Goal: Task Accomplishment & Management: Complete application form

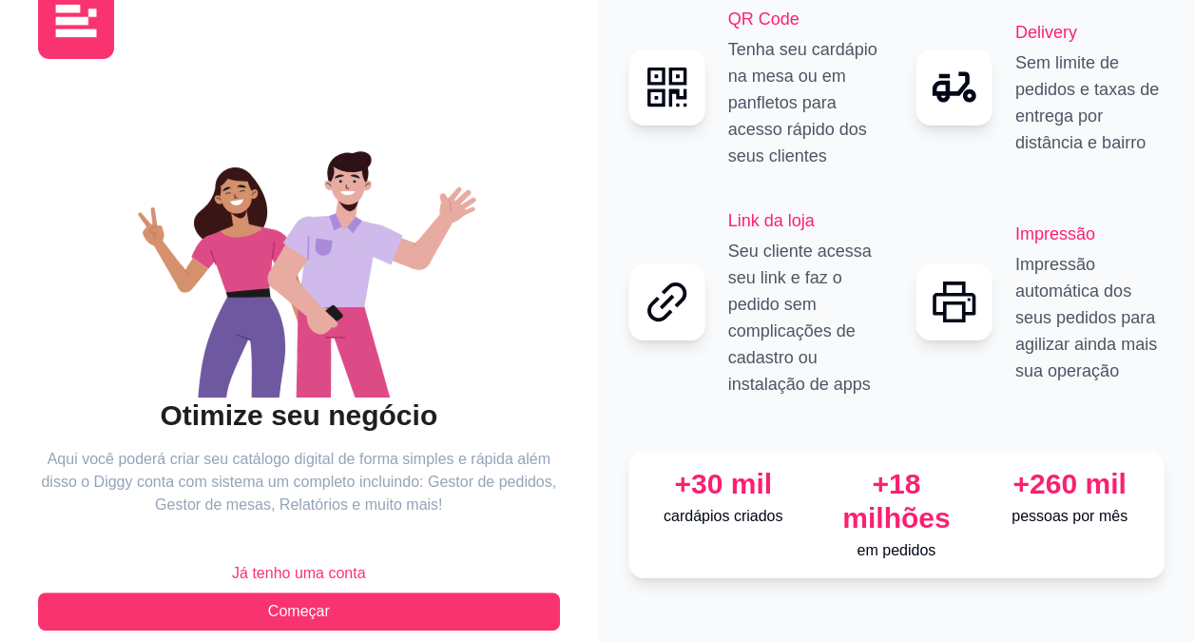
scroll to position [83, 0]
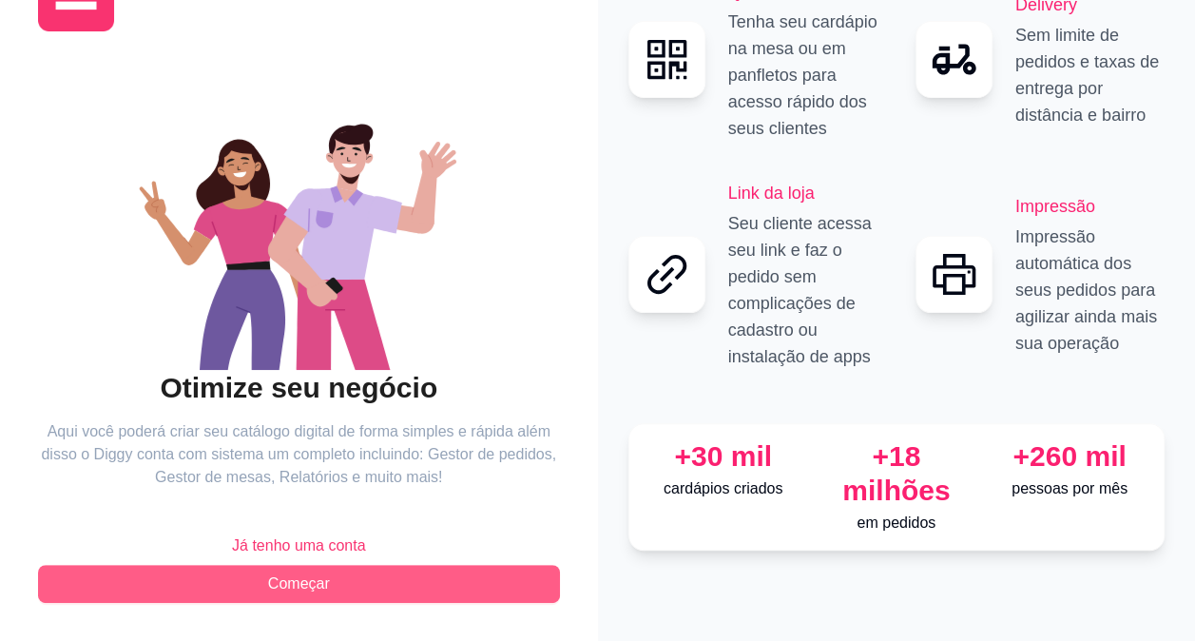
click at [351, 587] on button "Começar" at bounding box center [299, 584] width 522 height 38
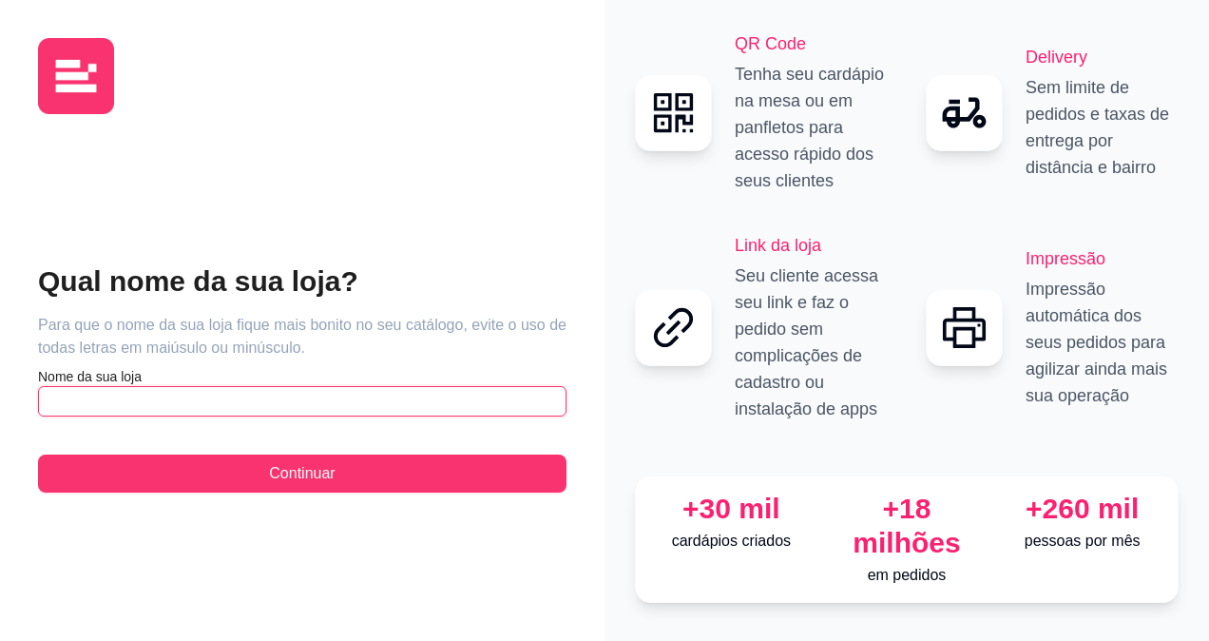
click at [304, 386] on input "text" at bounding box center [302, 401] width 529 height 30
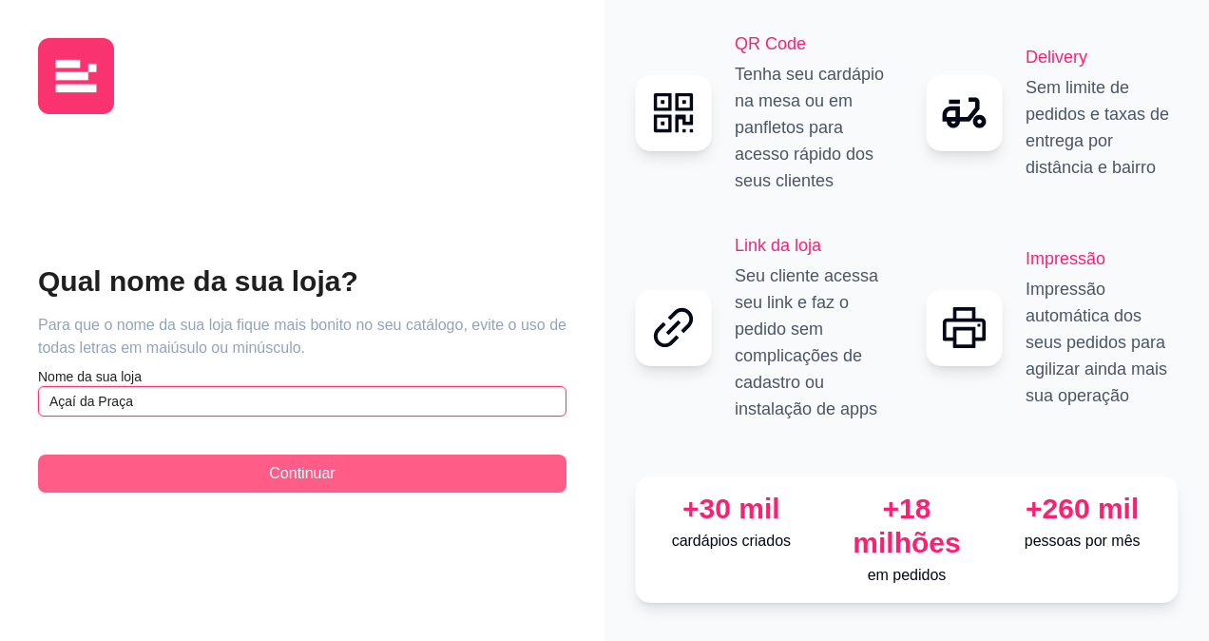
type input "Açaí da Praça"
click at [265, 473] on button "Continuar" at bounding box center [302, 473] width 529 height 38
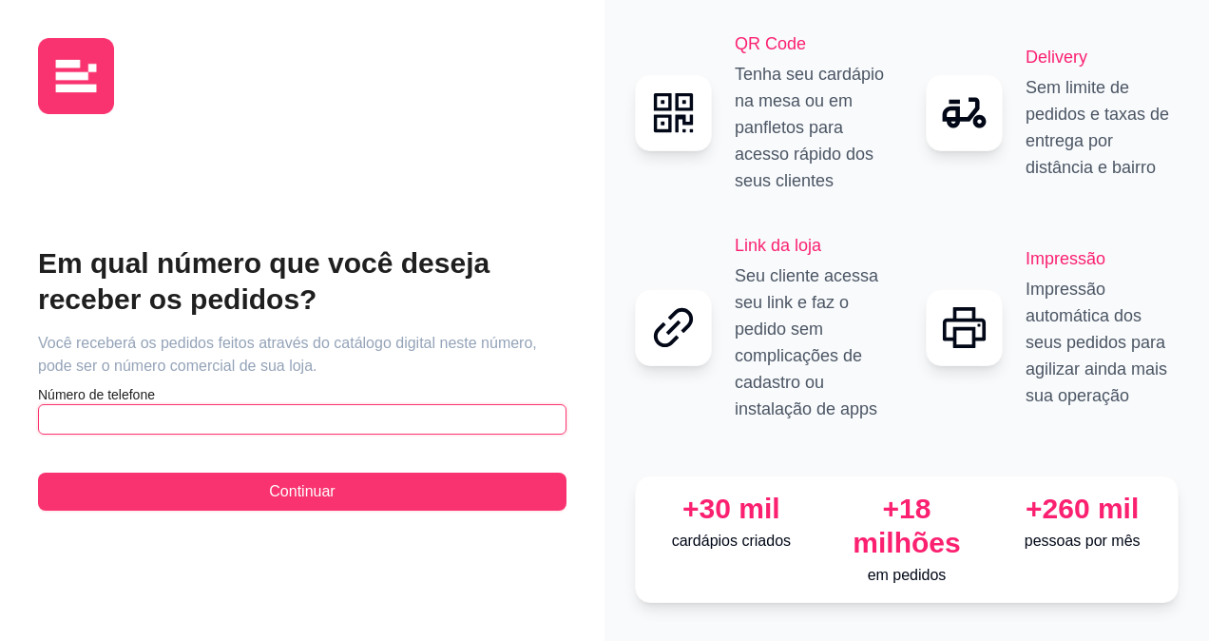
click at [179, 409] on input "text" at bounding box center [302, 419] width 529 height 30
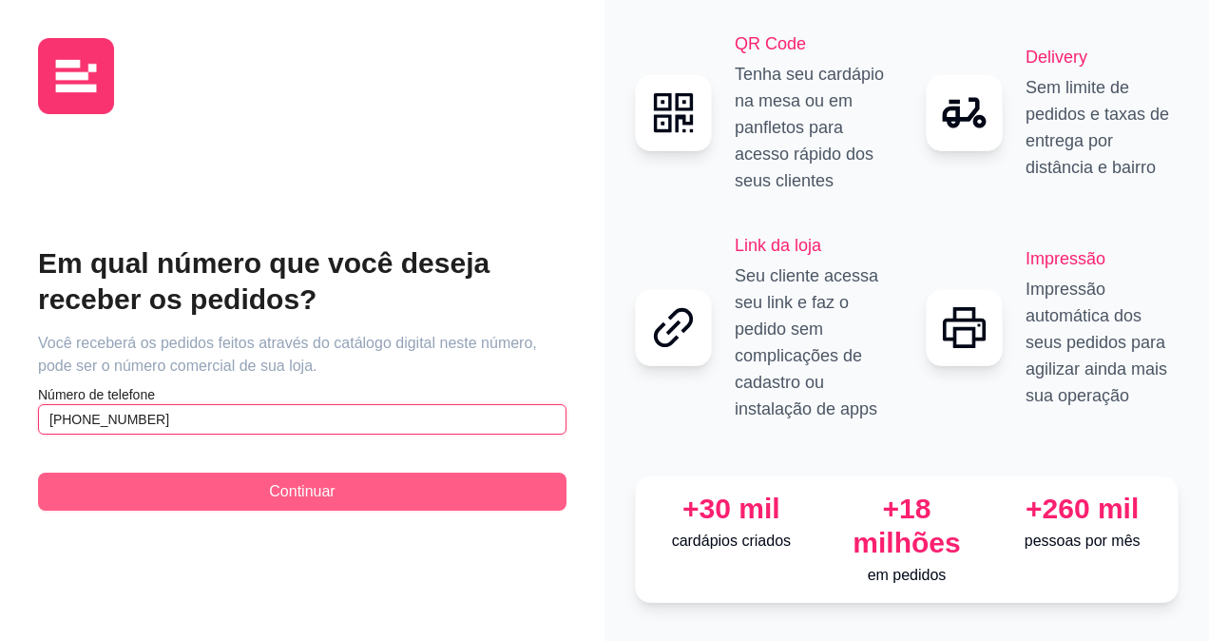
type input "[PHONE_NUMBER]"
click at [202, 477] on button "Continuar" at bounding box center [302, 491] width 529 height 38
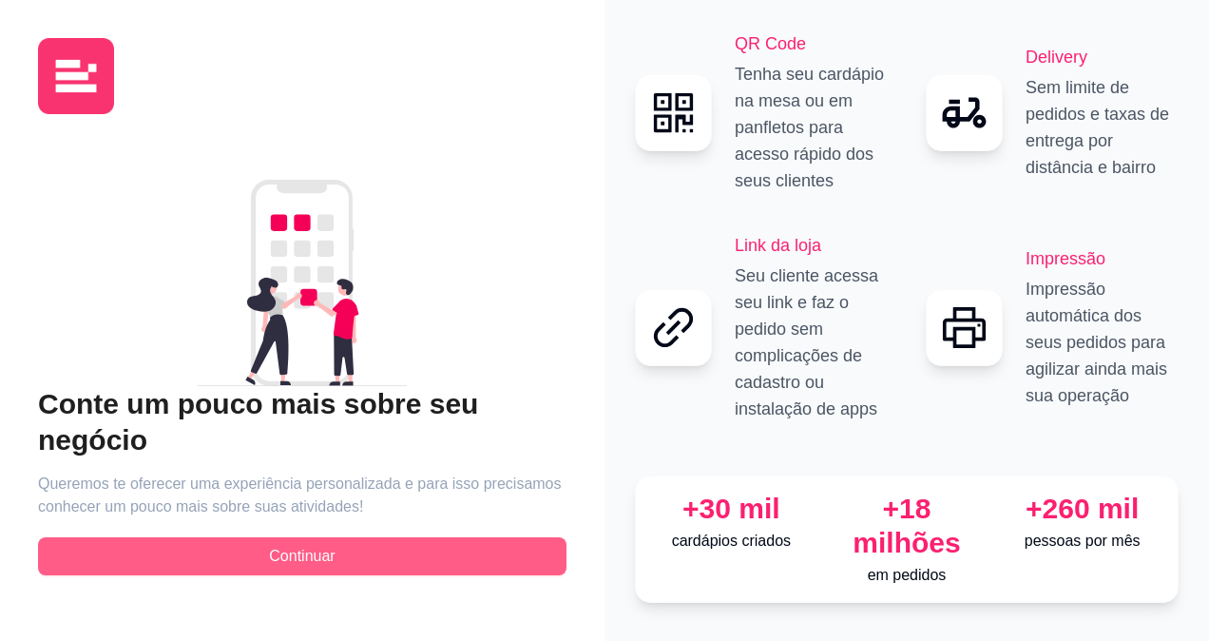
click at [363, 537] on button "Continuar" at bounding box center [302, 556] width 529 height 38
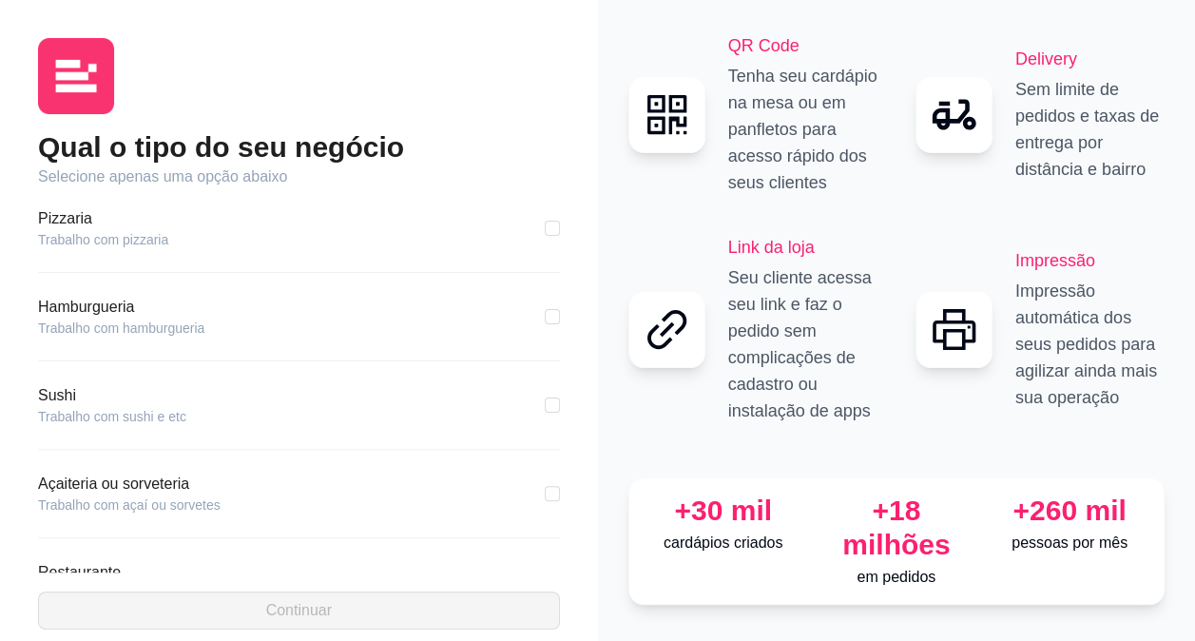
click at [172, 489] on article "Açaiteria ou sorveteria" at bounding box center [129, 483] width 183 height 23
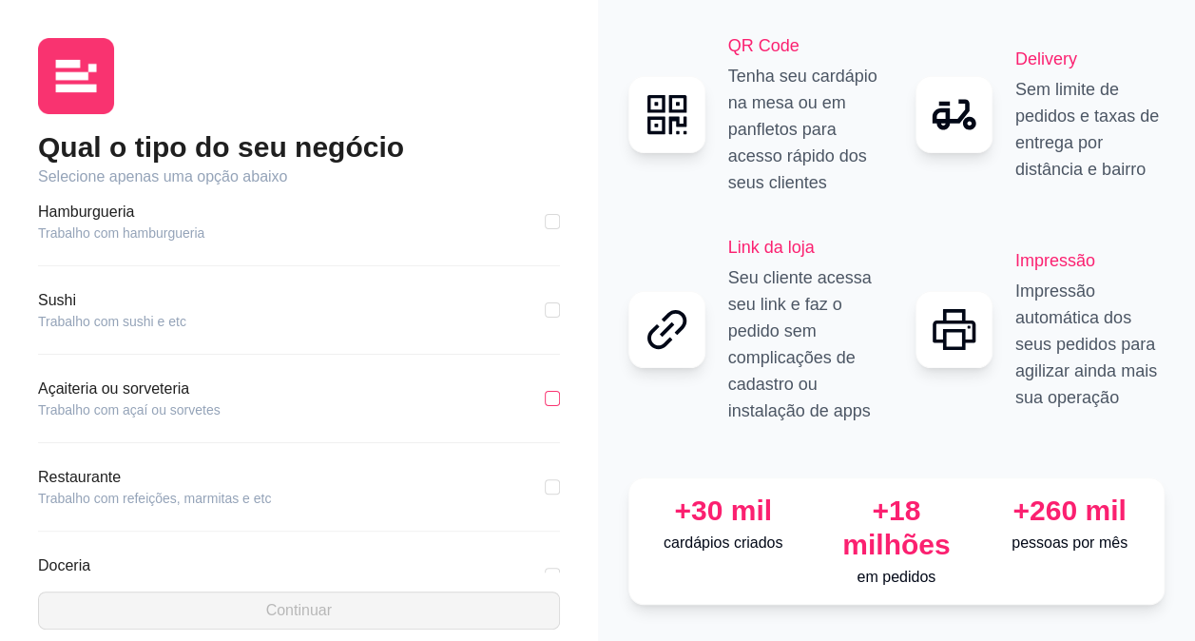
click at [545, 393] on input "checkbox" at bounding box center [552, 398] width 15 height 15
checkbox input "true"
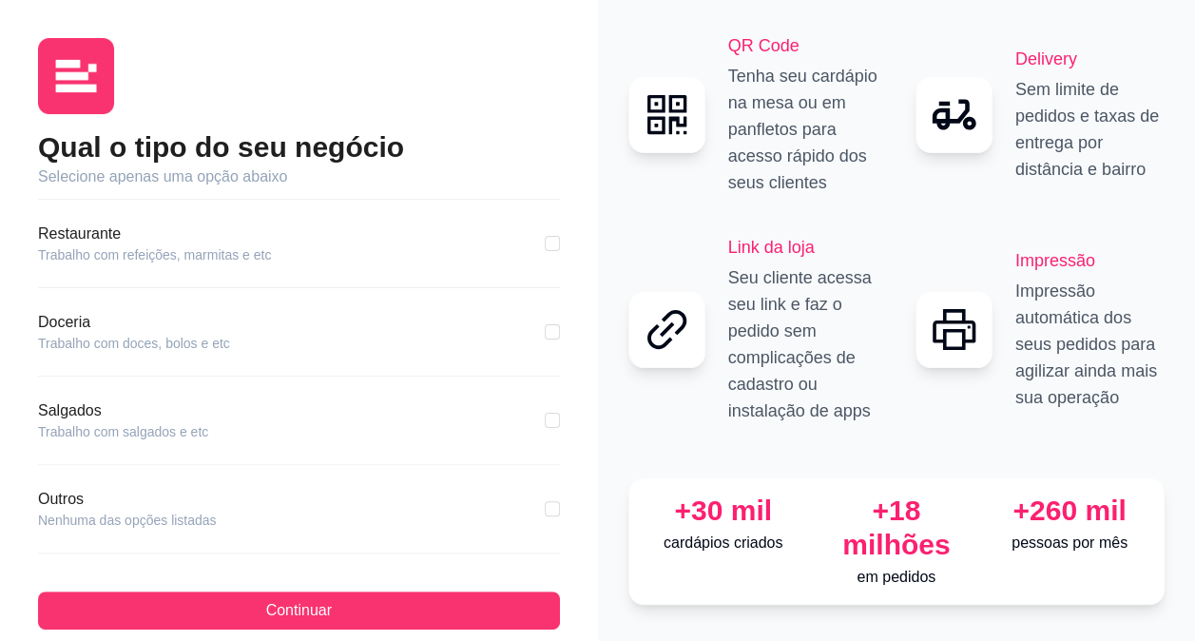
scroll to position [148, 0]
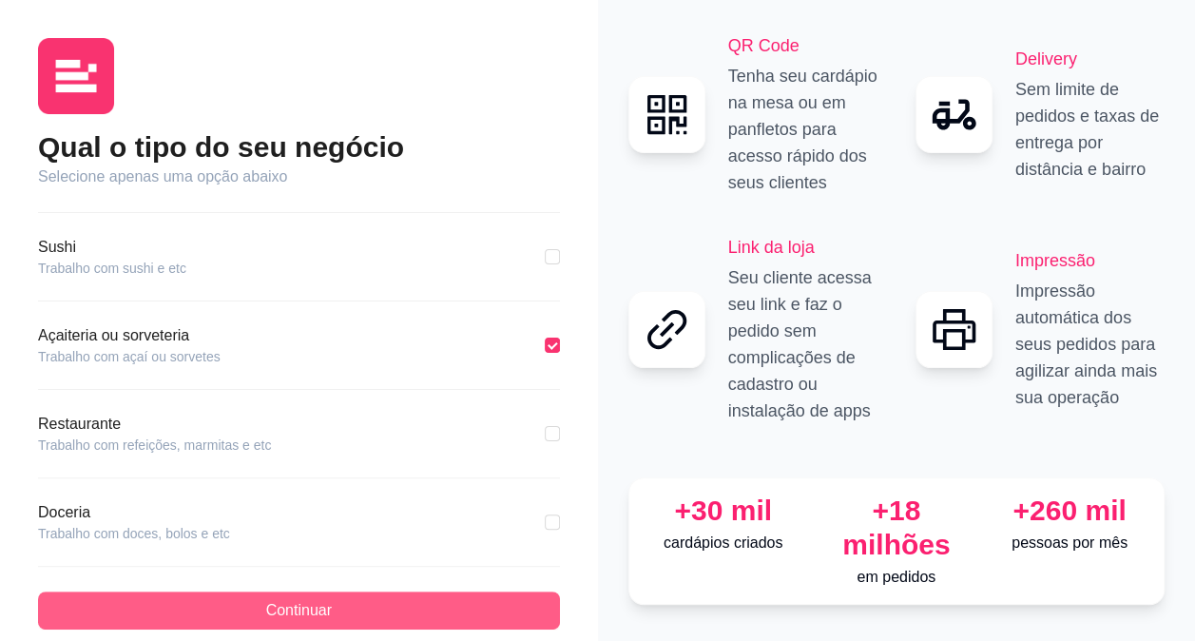
click at [306, 601] on span "Continuar" at bounding box center [299, 610] width 66 height 23
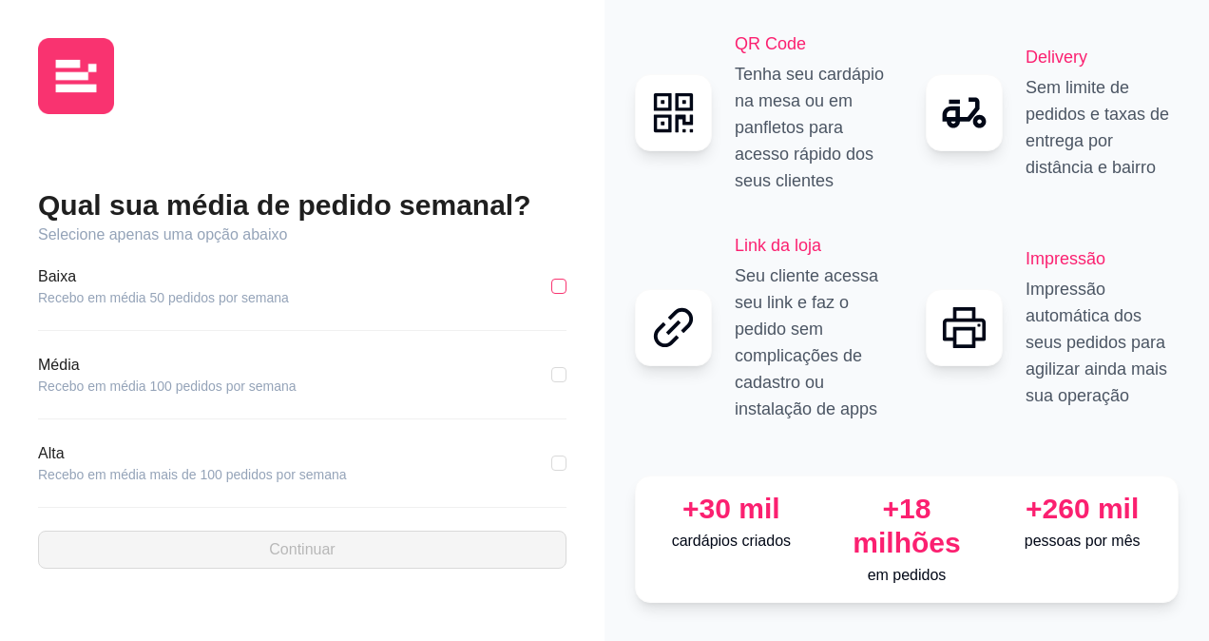
click at [559, 279] on input "checkbox" at bounding box center [558, 286] width 15 height 15
checkbox input "true"
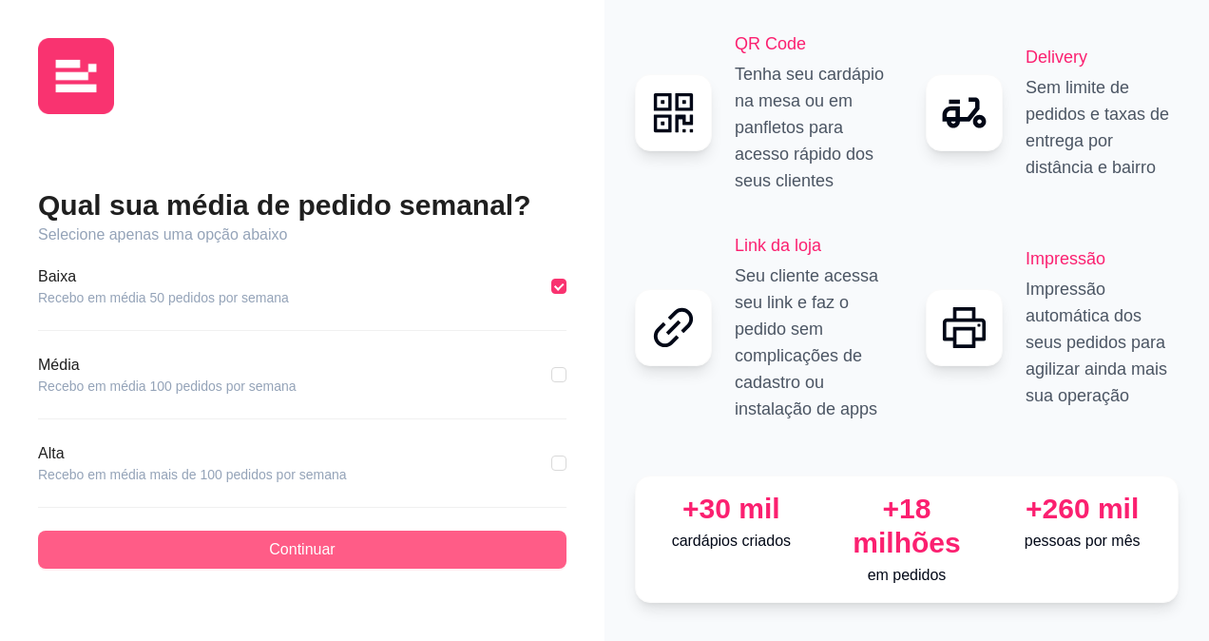
click at [369, 540] on button "Continuar" at bounding box center [302, 549] width 529 height 38
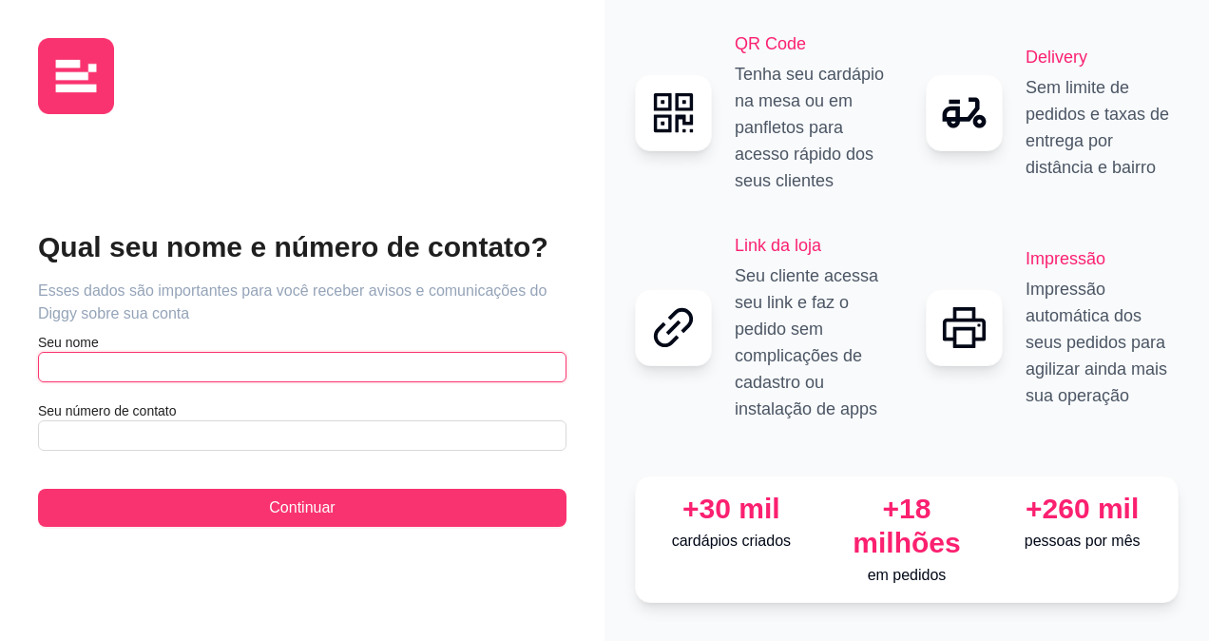
click at [272, 359] on input "text" at bounding box center [302, 367] width 529 height 30
type input "[PERSON_NAME]"
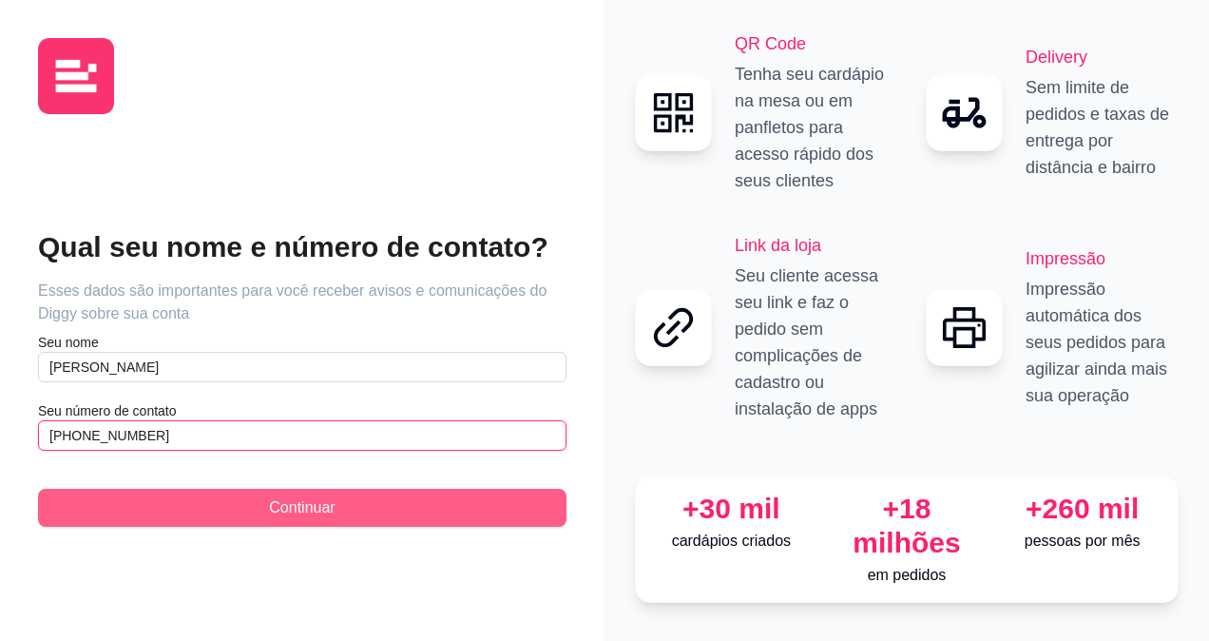
type input "[PHONE_NUMBER]"
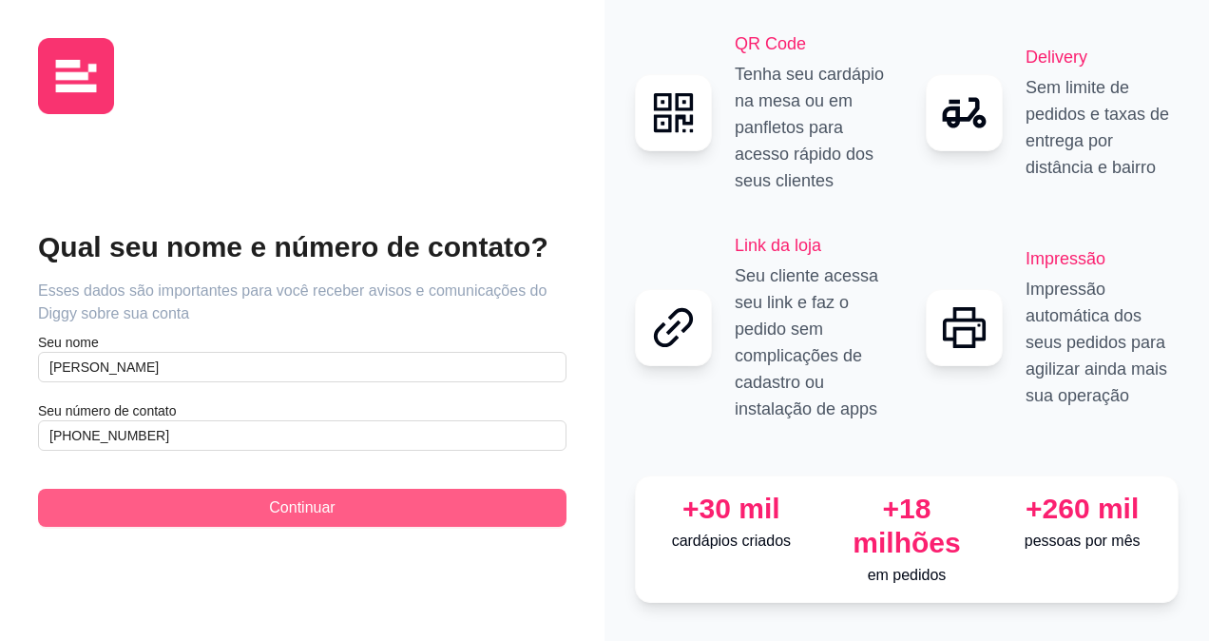
click at [309, 506] on span "Continuar" at bounding box center [302, 507] width 66 height 23
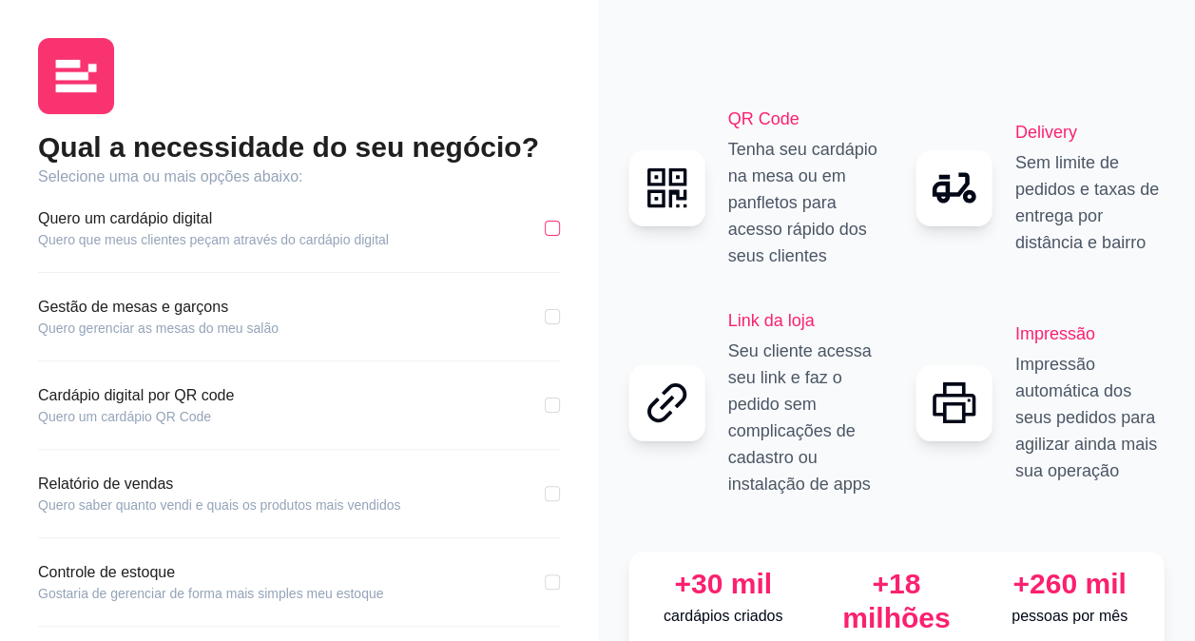
click at [551, 228] on input "checkbox" at bounding box center [552, 228] width 15 height 15
checkbox input "true"
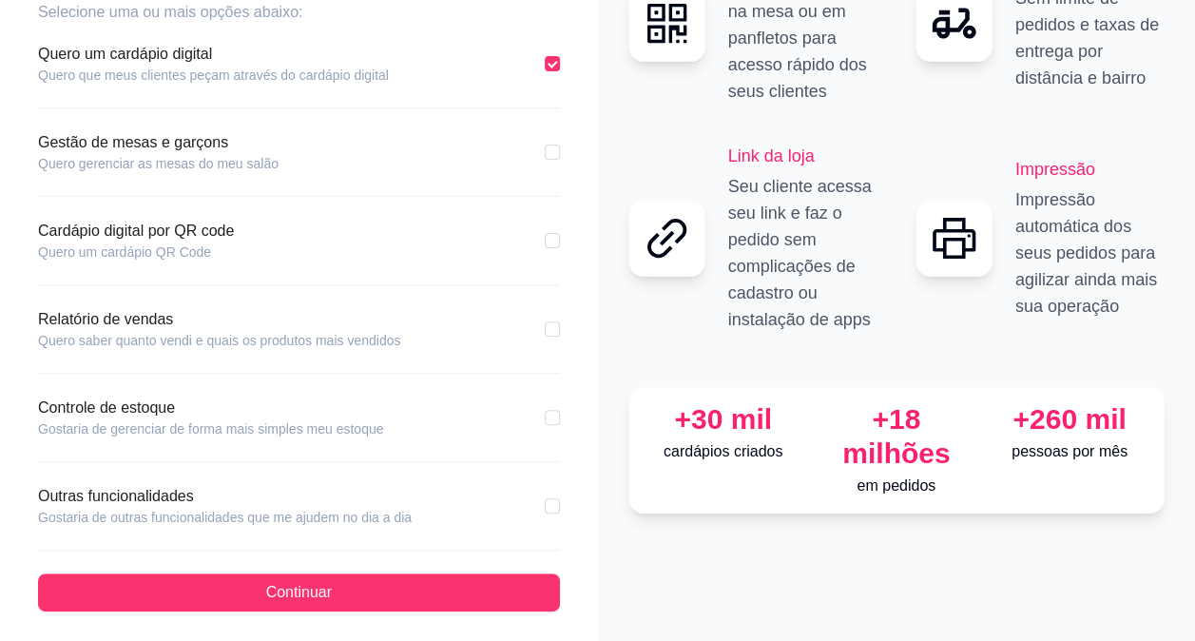
scroll to position [171, 0]
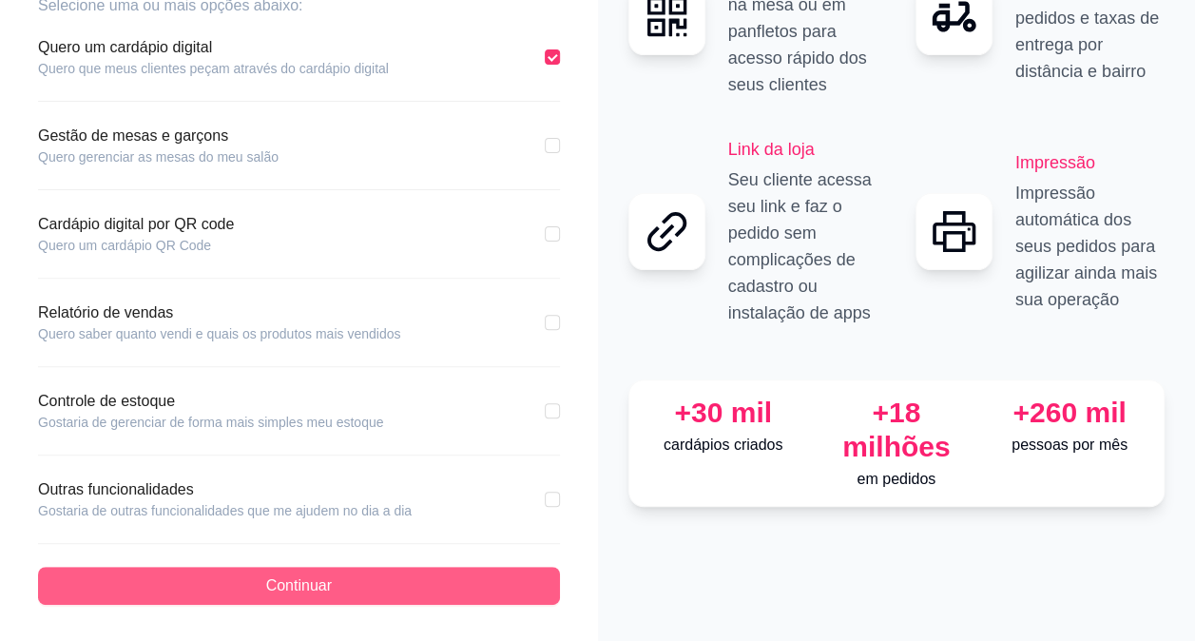
click at [270, 579] on span "Continuar" at bounding box center [299, 585] width 66 height 23
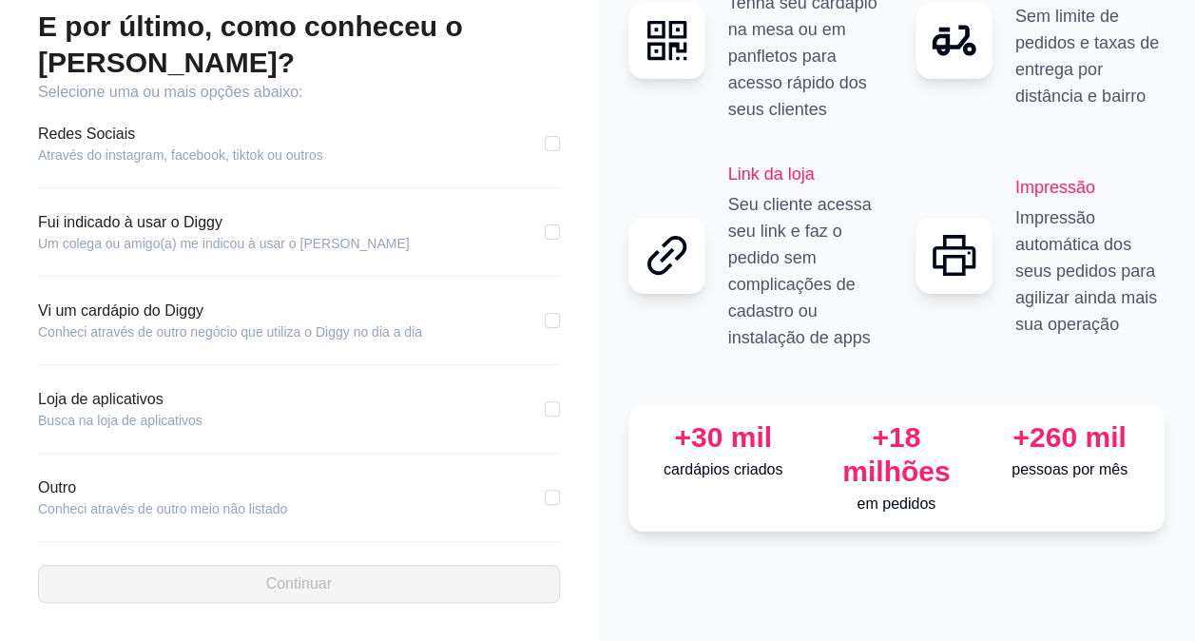
scroll to position [83, 0]
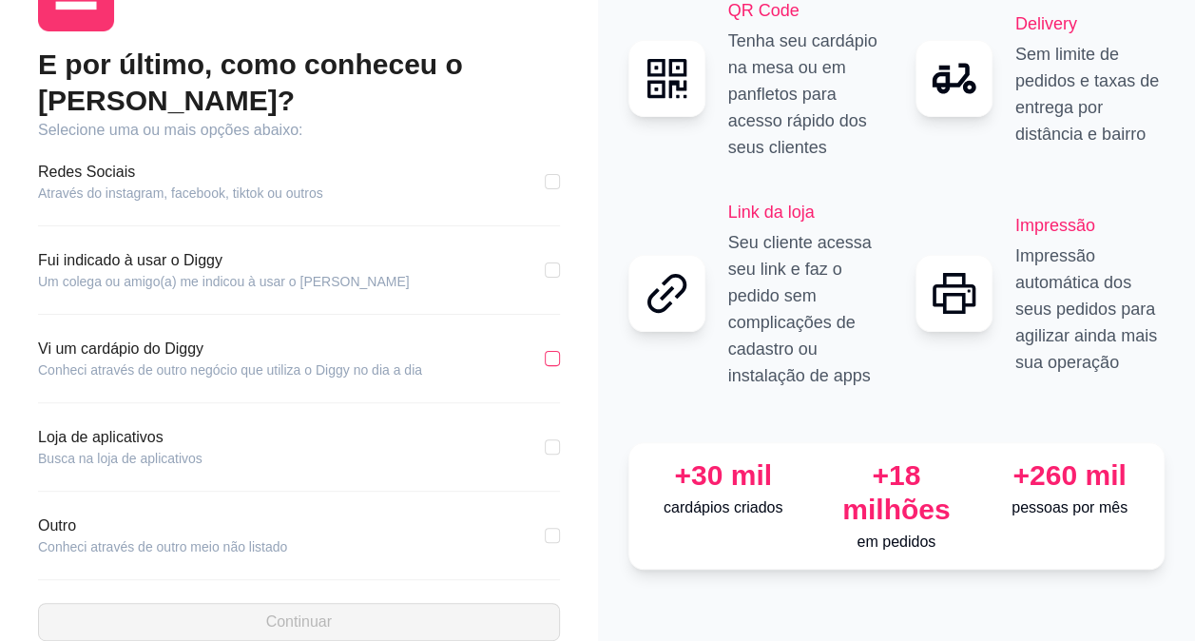
click at [549, 351] on input "checkbox" at bounding box center [552, 358] width 15 height 15
checkbox input "true"
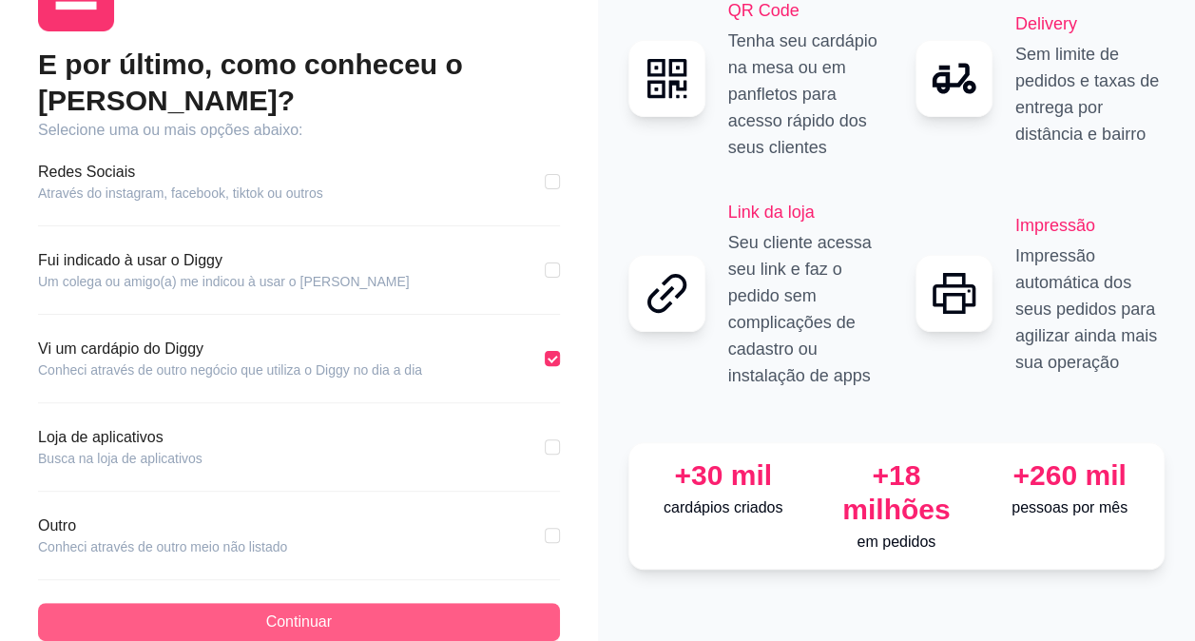
click at [363, 603] on button "Continuar" at bounding box center [299, 622] width 522 height 38
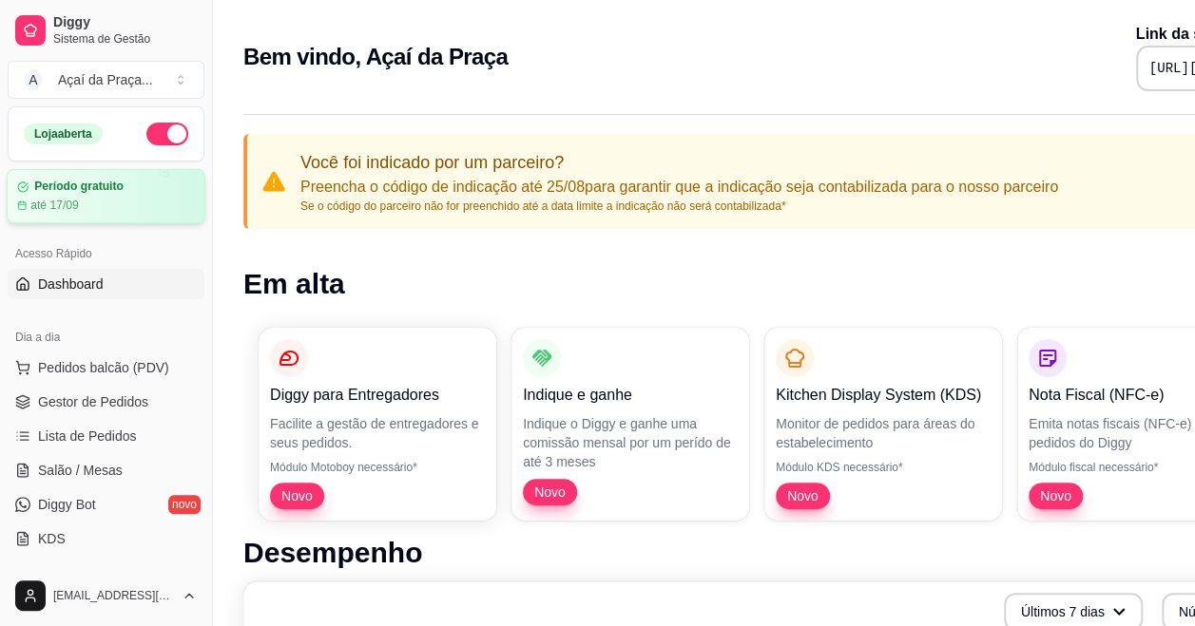
click at [101, 200] on div "até 17/09" at bounding box center [106, 205] width 178 height 15
click at [74, 365] on span "Pedidos balcão (PDV)" at bounding box center [103, 367] width 131 height 19
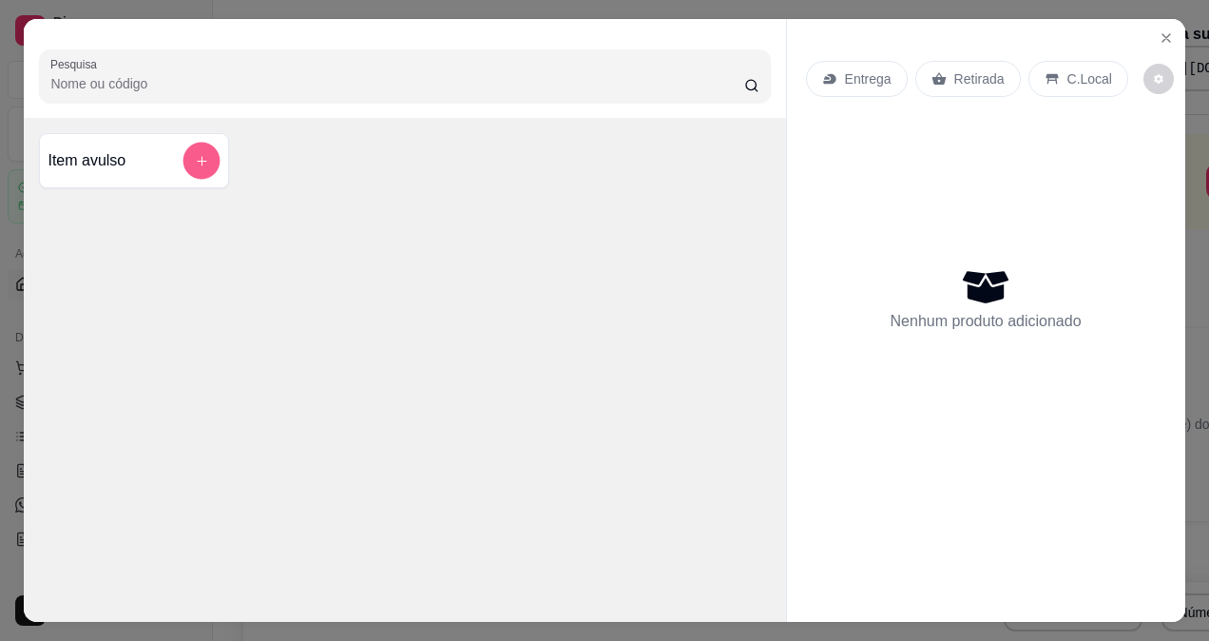
click at [195, 154] on icon "add-separate-item" at bounding box center [202, 161] width 14 height 14
click at [1162, 31] on icon "Close" at bounding box center [1166, 37] width 15 height 15
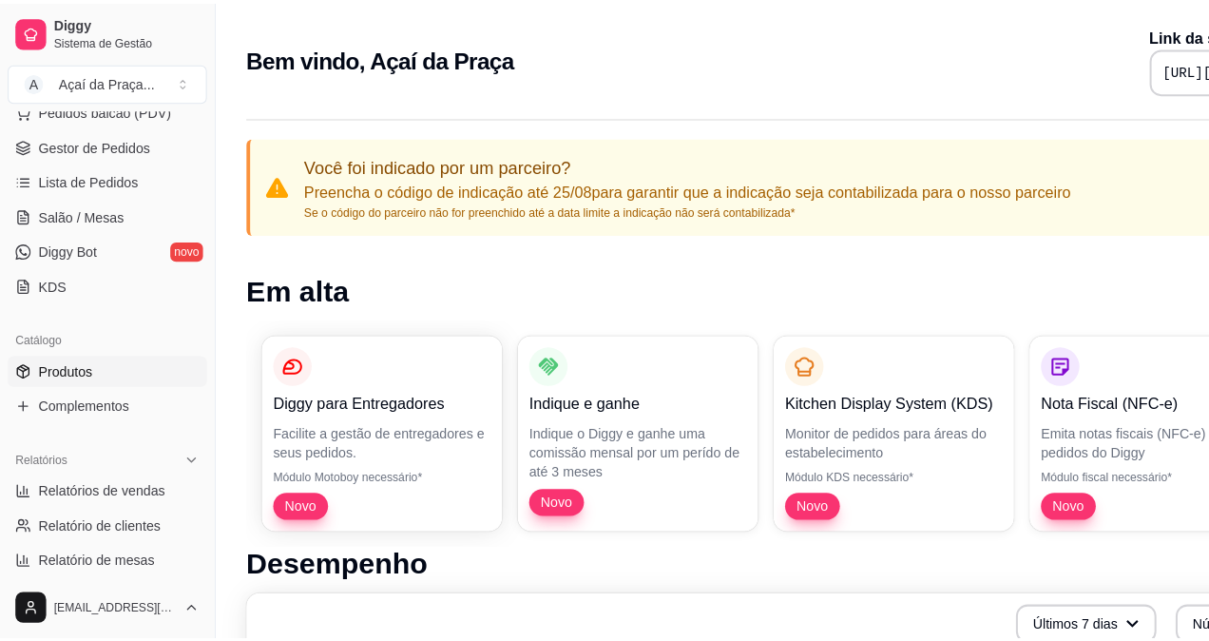
scroll to position [285, 0]
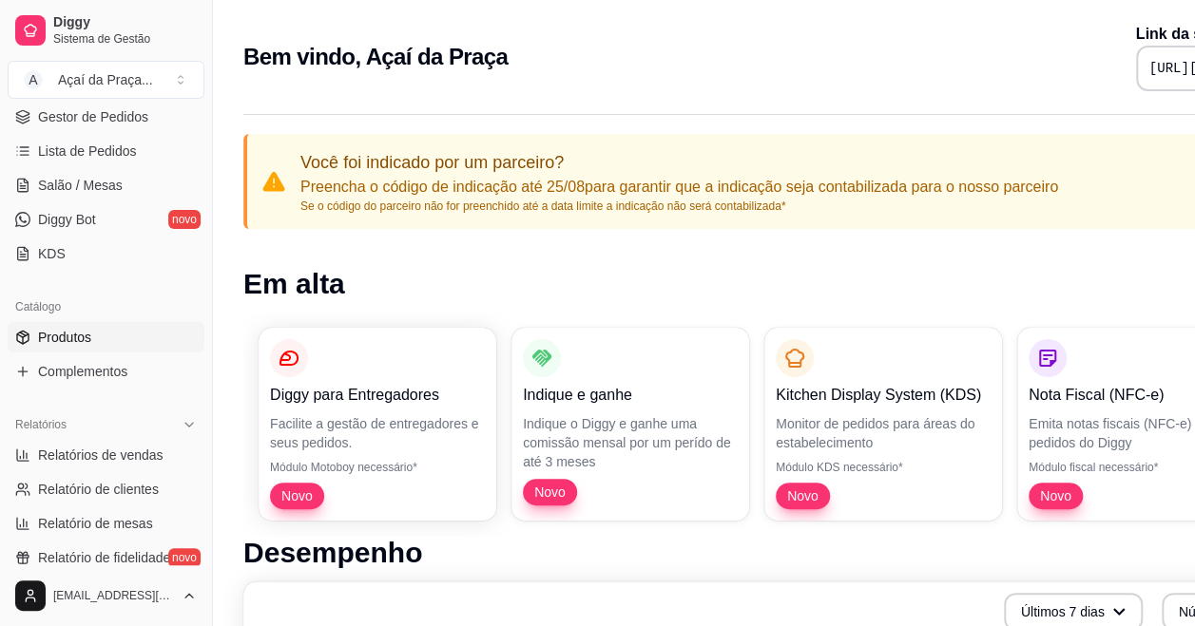
click at [105, 340] on link "Produtos" at bounding box center [106, 337] width 197 height 30
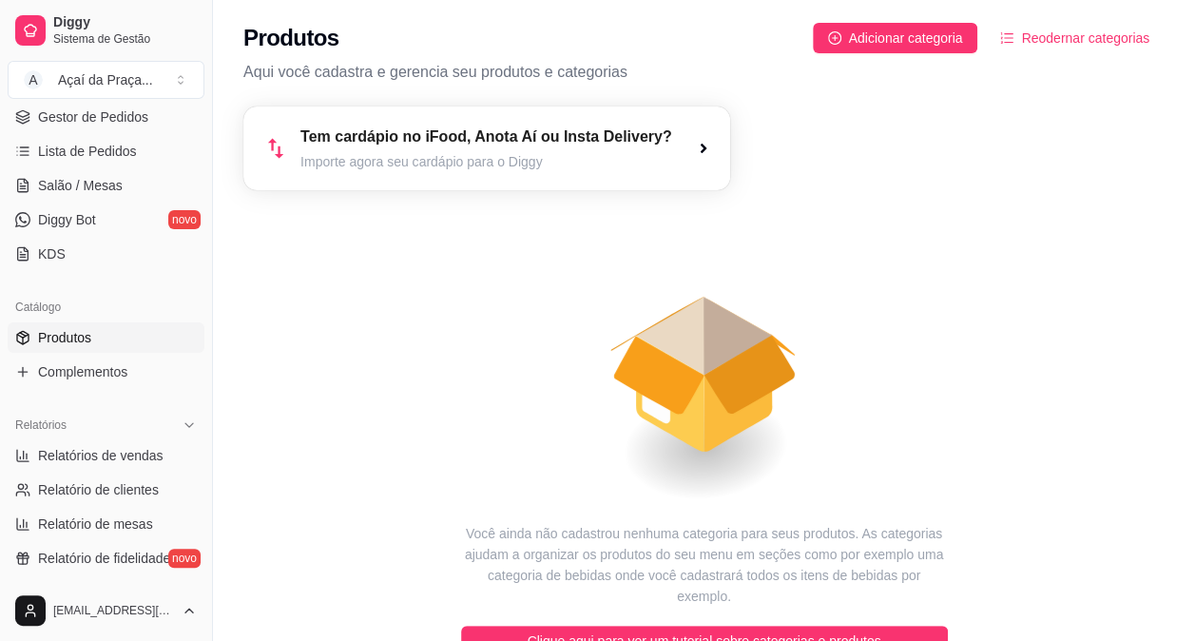
click at [702, 145] on icon "button" at bounding box center [703, 148] width 15 height 15
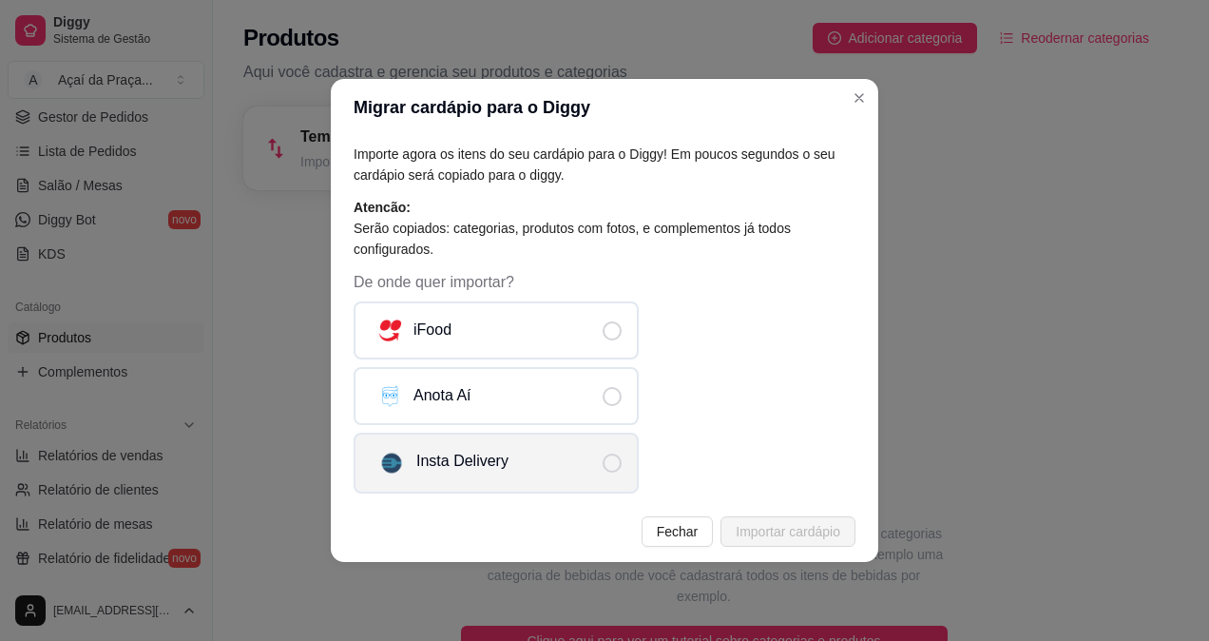
click at [608, 464] on span "De onde quer importar?" at bounding box center [612, 462] width 19 height 19
click at [622, 467] on input "Insta Delivery" at bounding box center [628, 473] width 12 height 12
radio input "true"
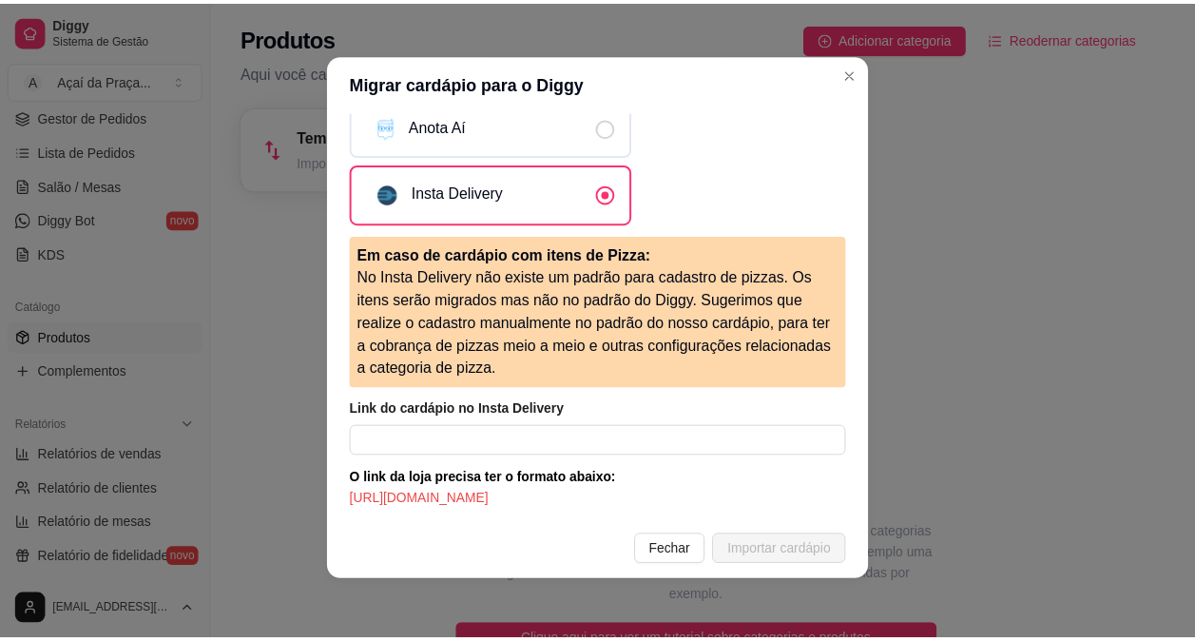
scroll to position [4, 0]
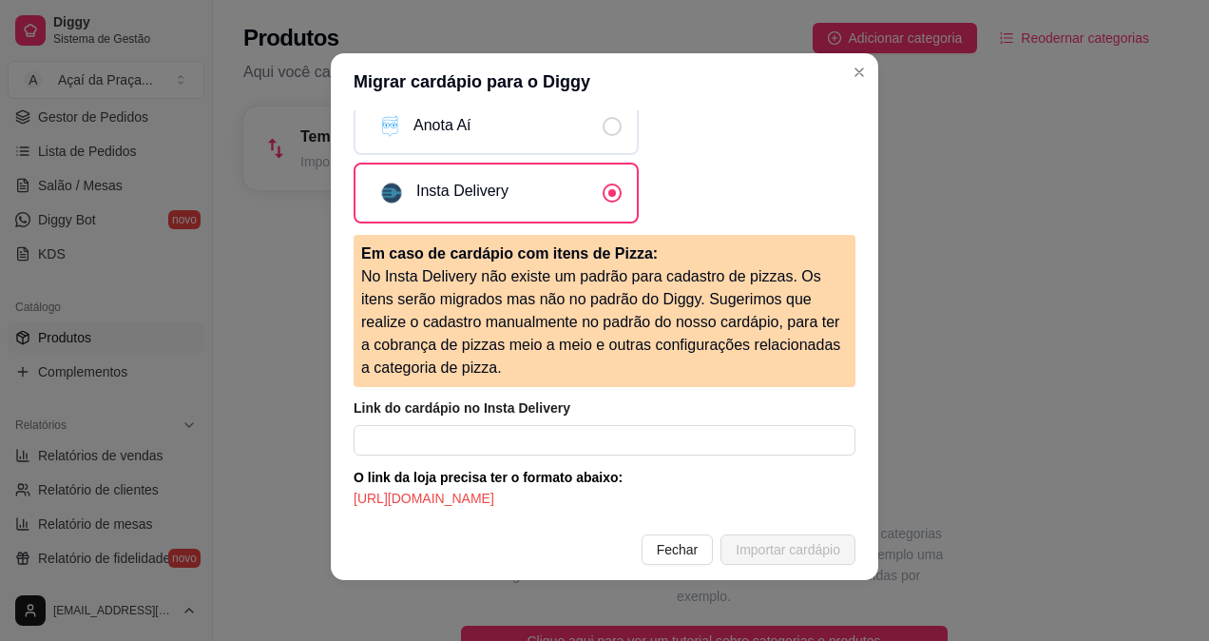
click at [660, 568] on footer "Fechar Importar cardápio" at bounding box center [605, 549] width 548 height 61
click at [657, 542] on span "Fechar" at bounding box center [678, 549] width 42 height 21
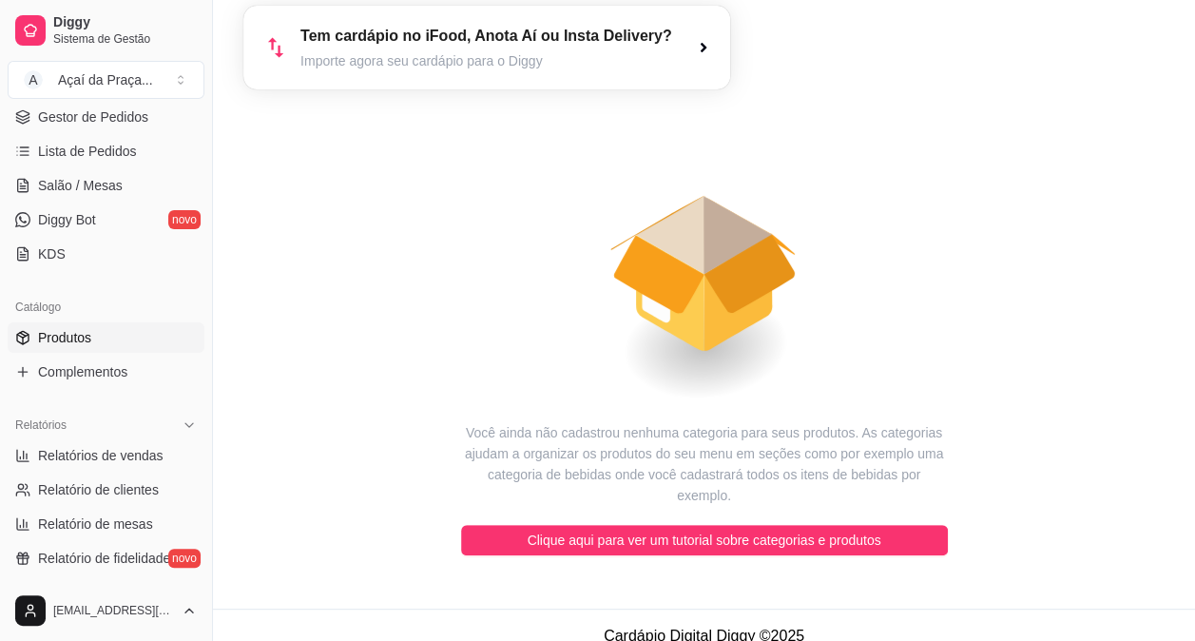
scroll to position [0, 0]
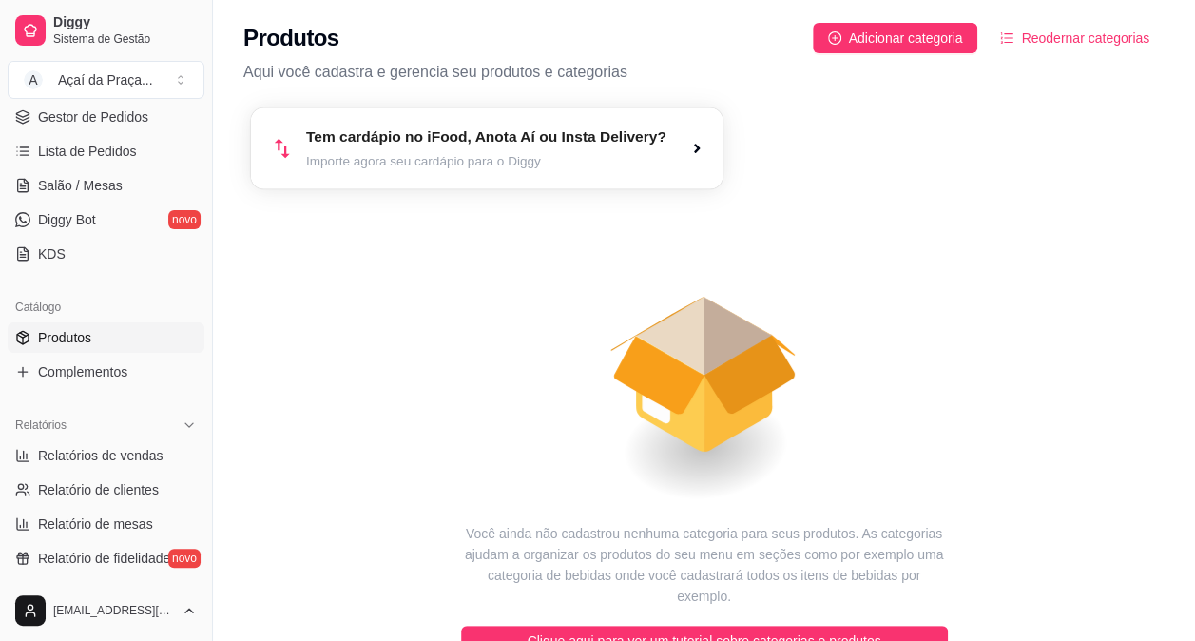
click at [675, 125] on div "Tem cardápio no iFood, Anota Aí ou Insta Delivery? Importe agora seu cardápio p…" at bounding box center [487, 147] width 472 height 81
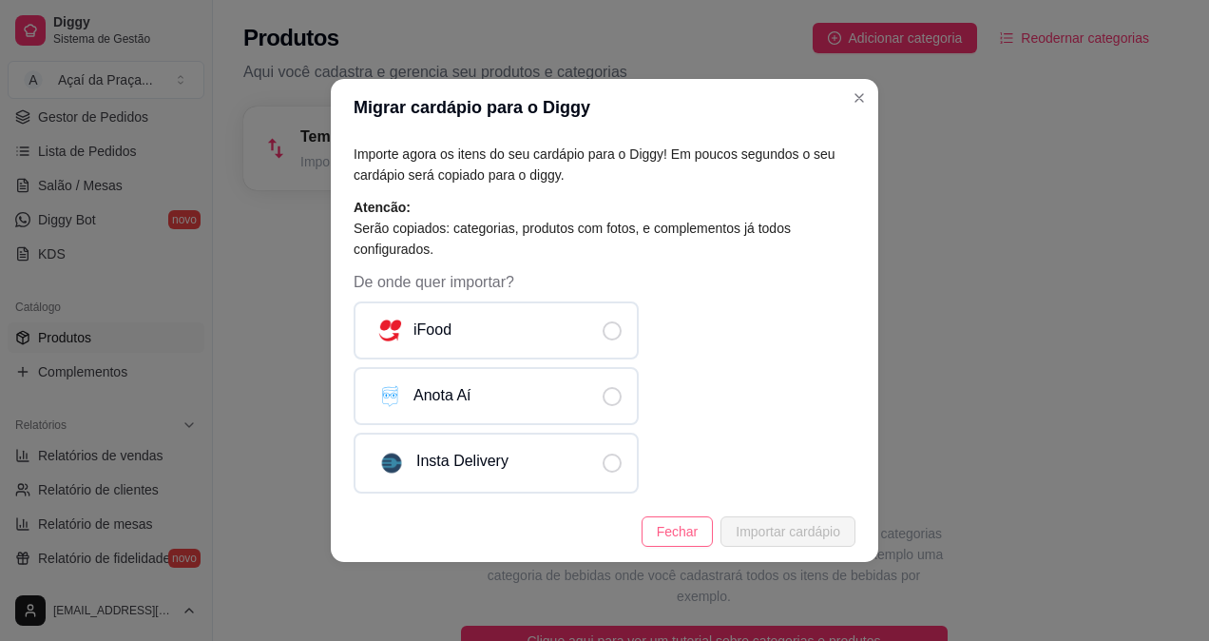
click at [662, 537] on span "Fechar" at bounding box center [678, 531] width 42 height 21
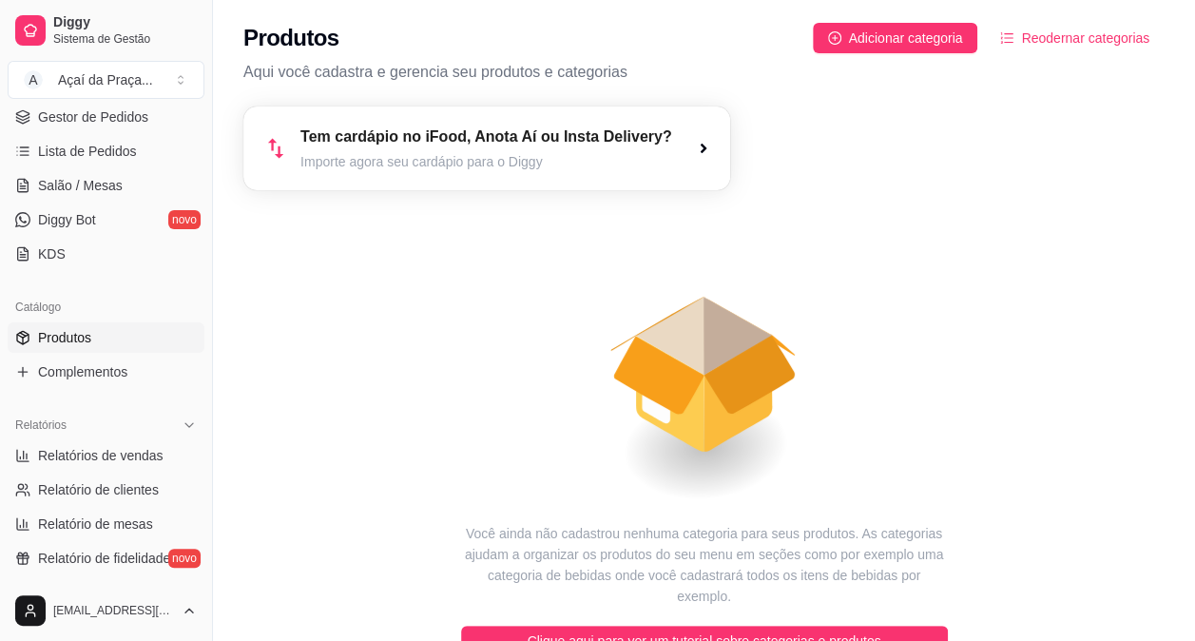
scroll to position [101, 0]
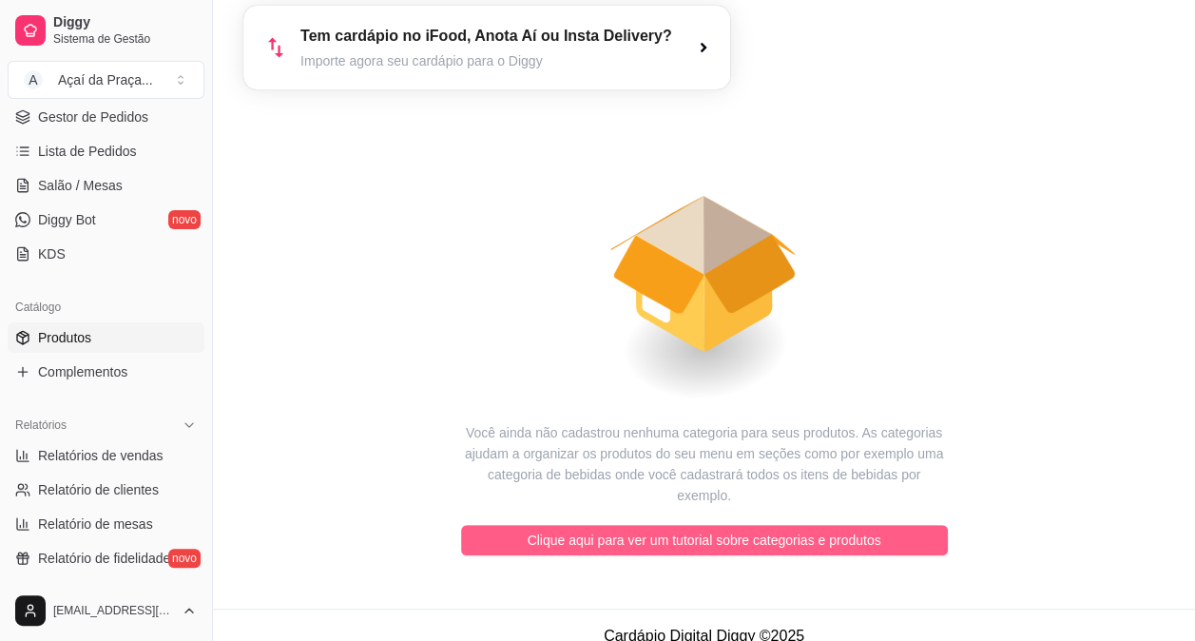
click at [583, 529] on span "Clique aqui para ver um tutorial sobre categorias e produtos" at bounding box center [705, 539] width 354 height 21
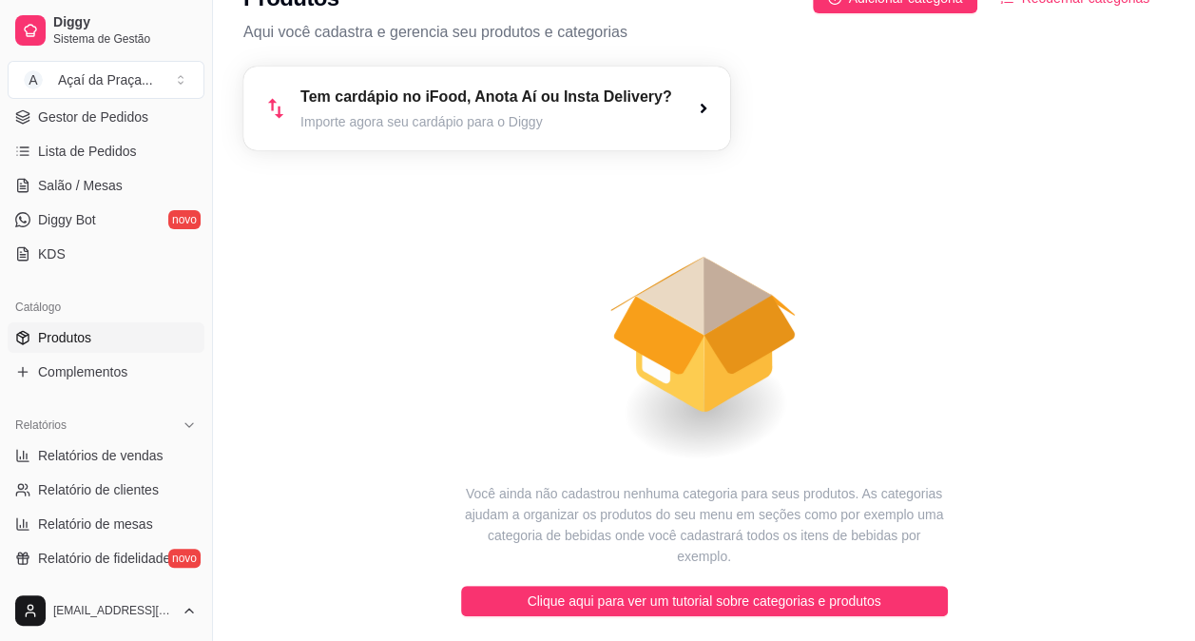
scroll to position [0, 0]
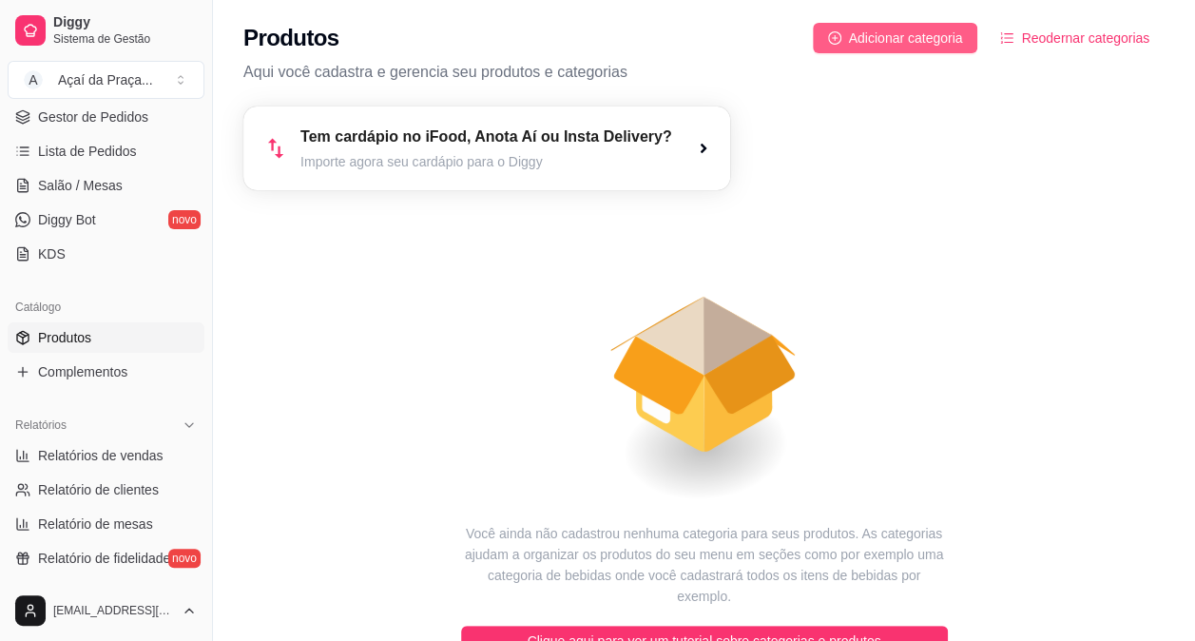
click at [897, 26] on button "Adicionar categoria" at bounding box center [895, 38] width 165 height 30
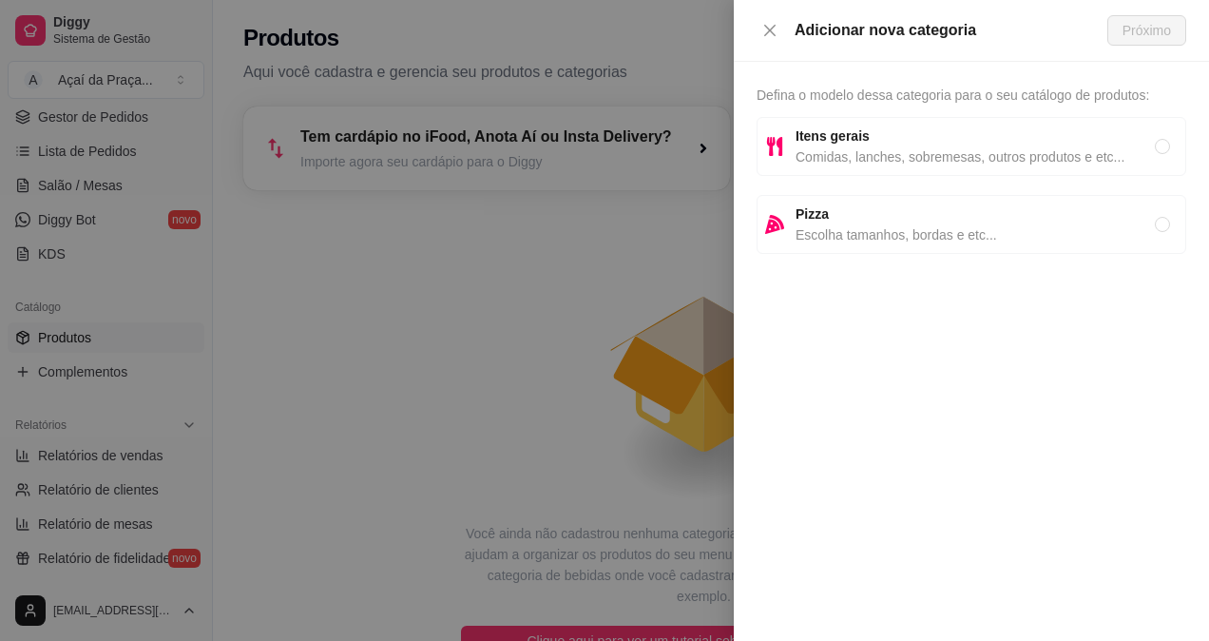
click at [816, 151] on span "Comidas, lanches, sobremesas, outros produtos e etc..." at bounding box center [975, 156] width 359 height 21
radio input "true"
click at [1176, 13] on div "Adicionar nova categoria Próximo" at bounding box center [971, 31] width 475 height 62
click at [1171, 23] on span "Próximo" at bounding box center [1147, 30] width 48 height 21
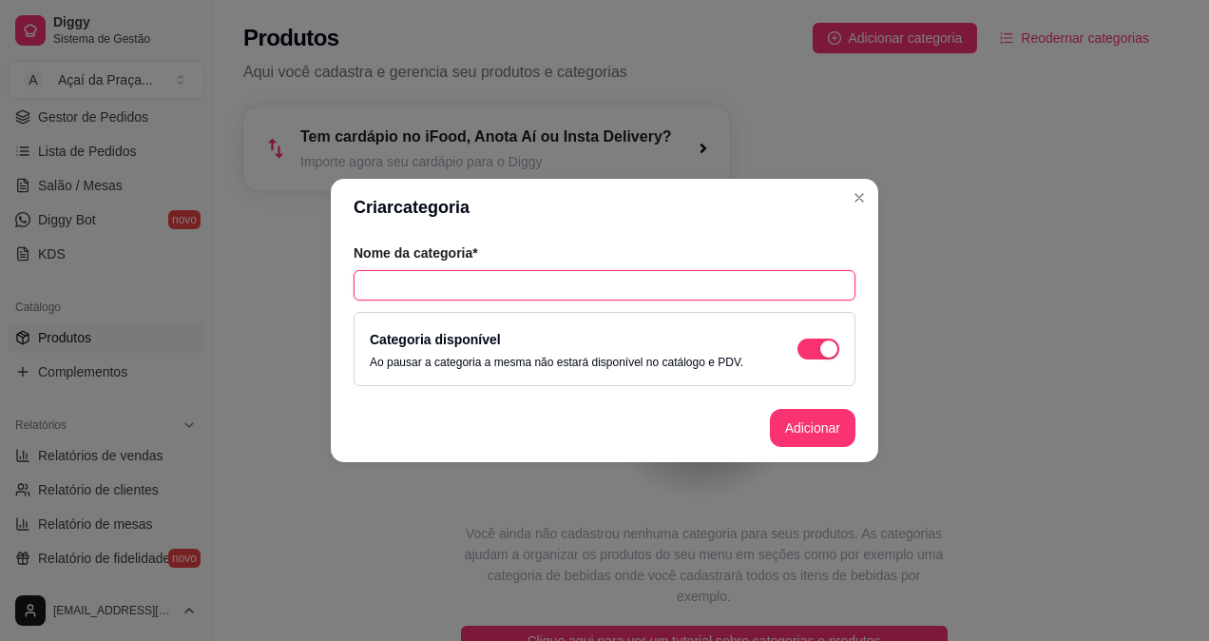
click at [563, 287] on input "text" at bounding box center [605, 285] width 502 height 30
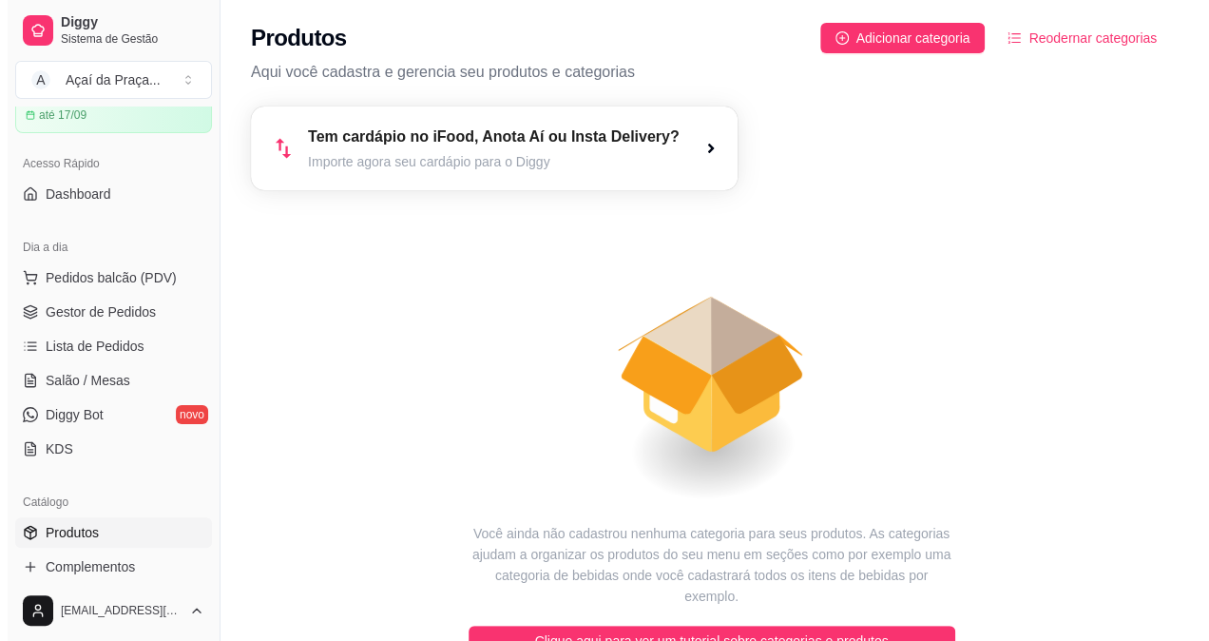
scroll to position [61, 0]
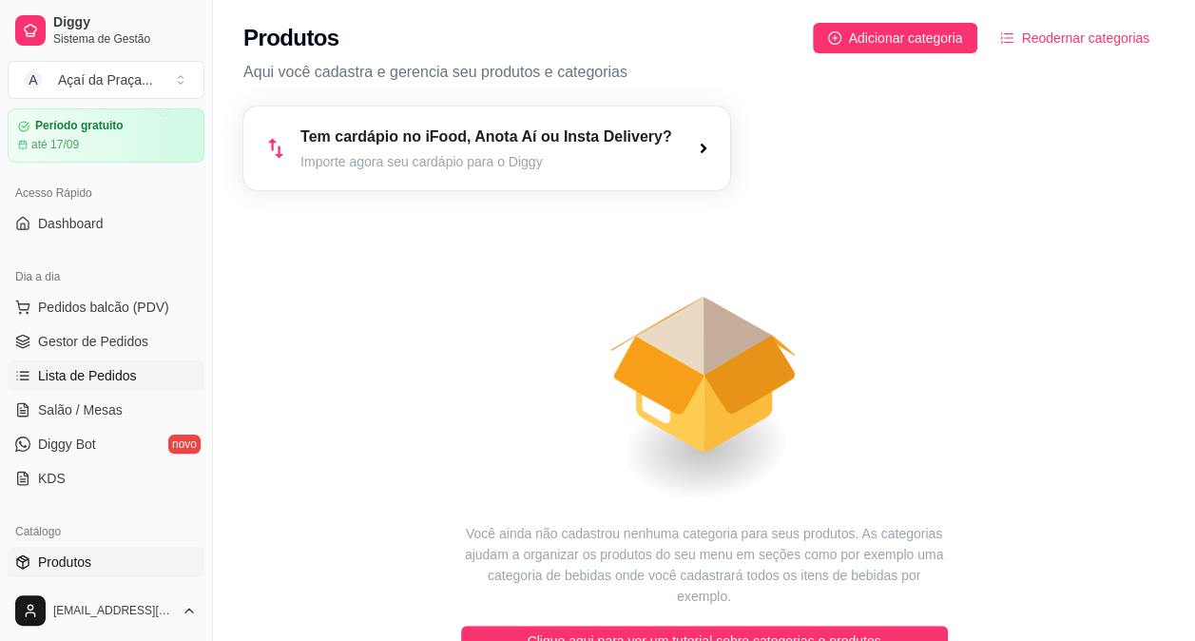
click at [110, 375] on span "Lista de Pedidos" at bounding box center [87, 375] width 99 height 19
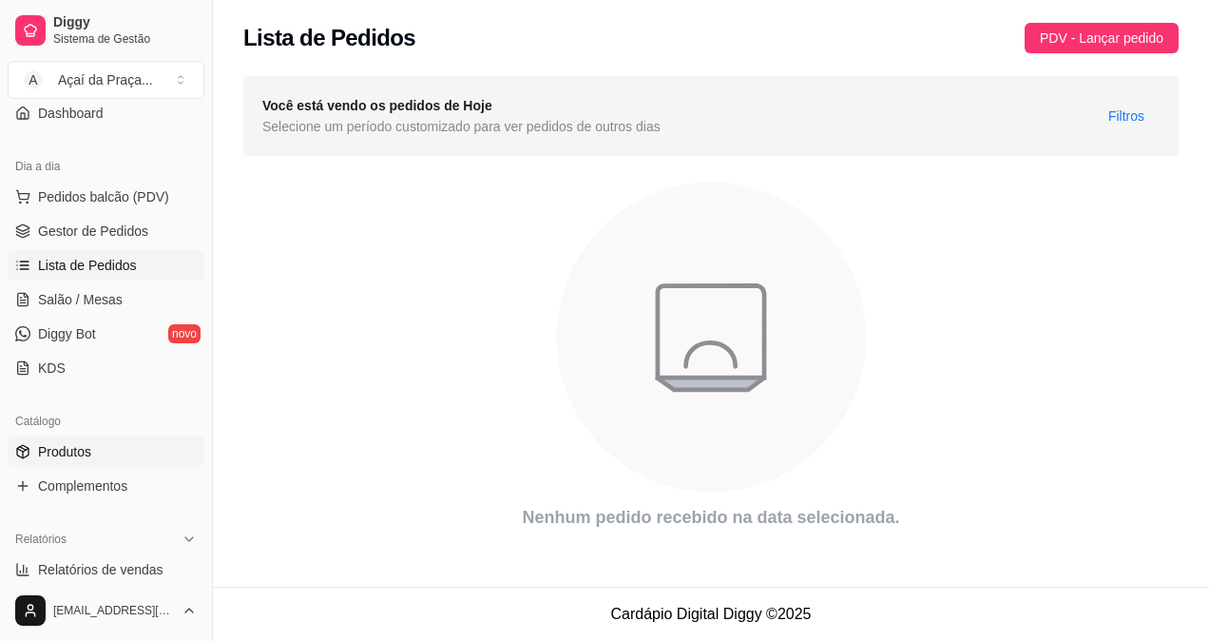
scroll to position [251, 0]
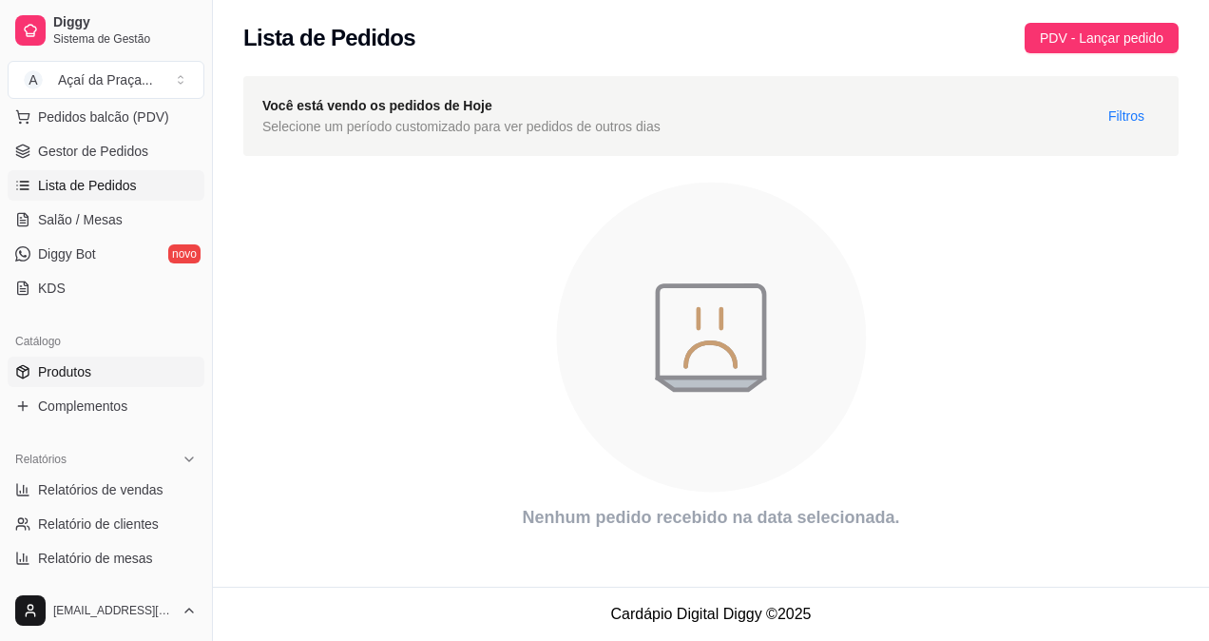
click at [99, 380] on link "Produtos" at bounding box center [106, 371] width 197 height 30
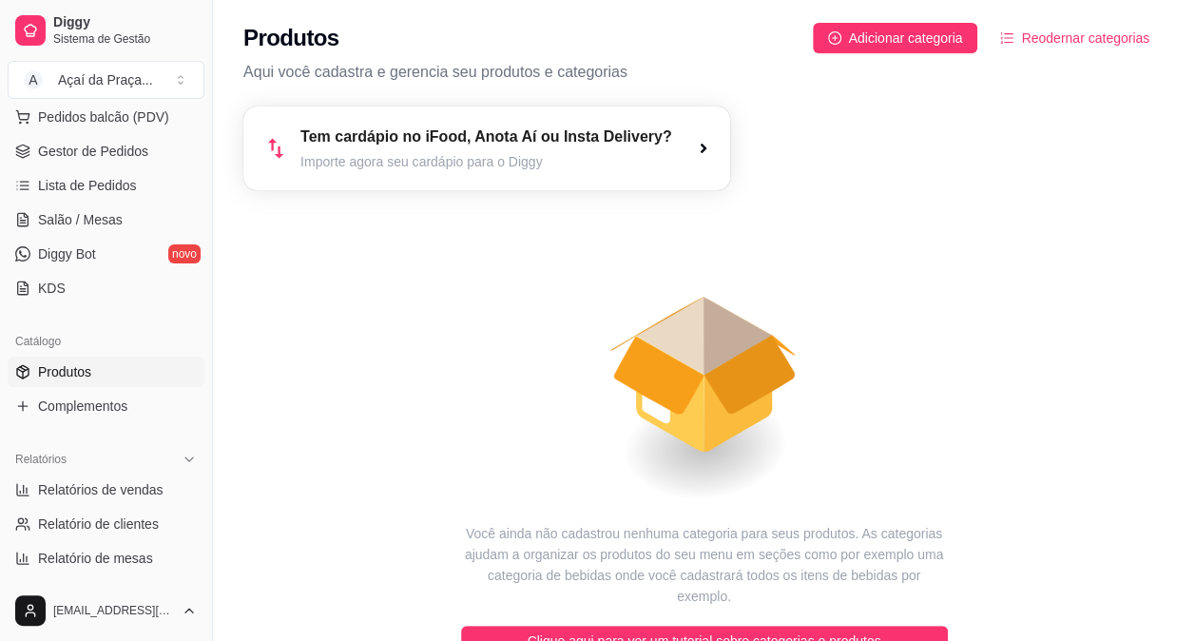
click at [683, 141] on div "Tem cardápio no iFood, Anota Aí ou Insta Delivery? Importe agora seu cardápio p…" at bounding box center [486, 148] width 487 height 84
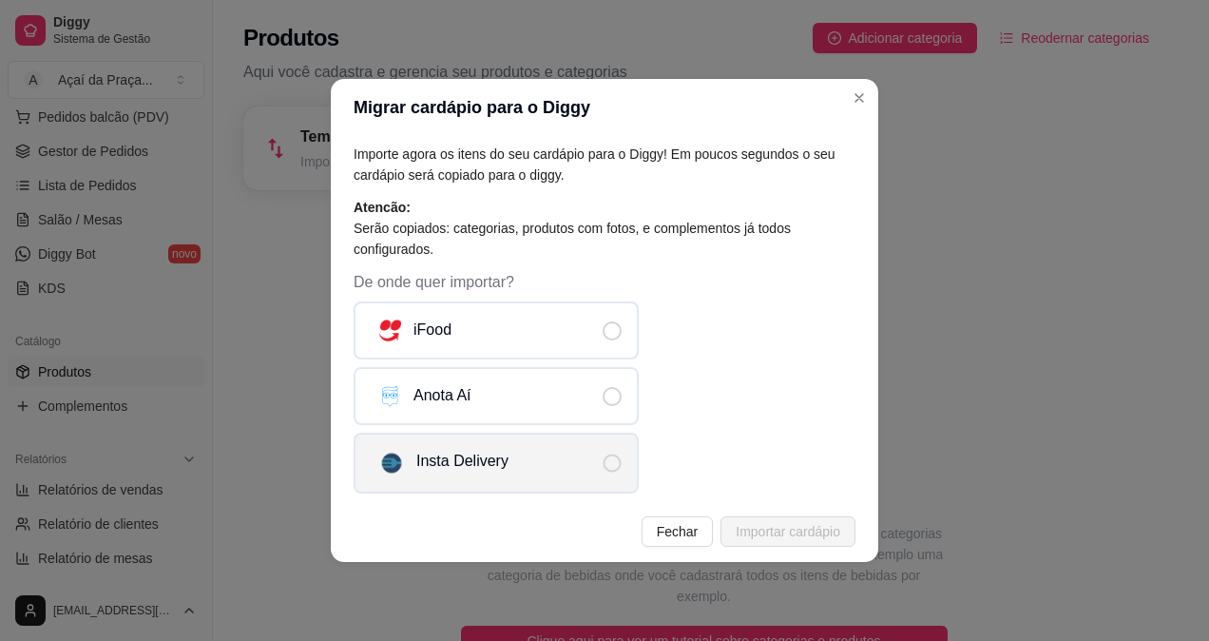
click at [425, 452] on div "Insta Delivery" at bounding box center [443, 463] width 130 height 27
click at [622, 467] on input "Insta Delivery" at bounding box center [628, 473] width 12 height 12
radio input "true"
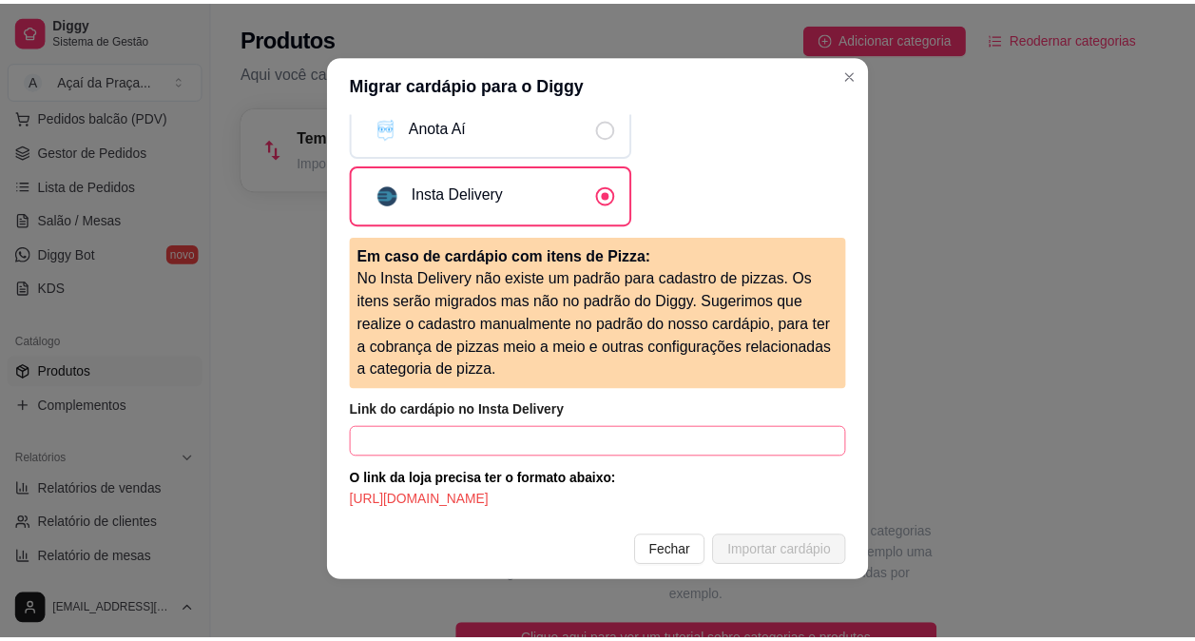
scroll to position [4, 0]
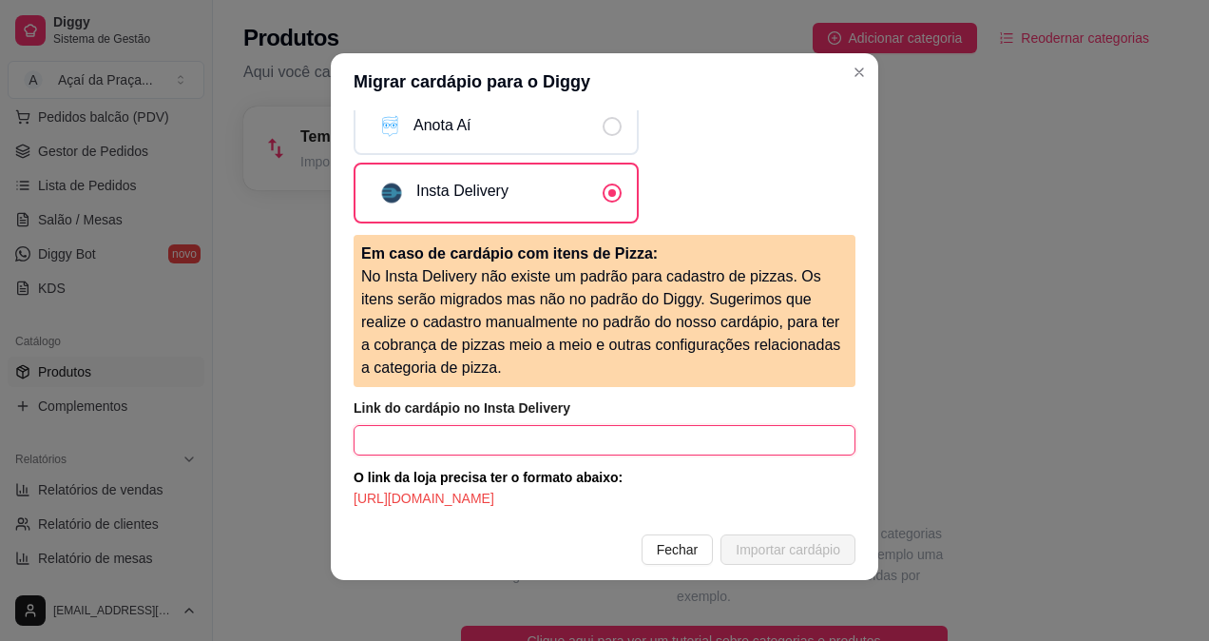
click at [553, 431] on input "text" at bounding box center [605, 440] width 502 height 30
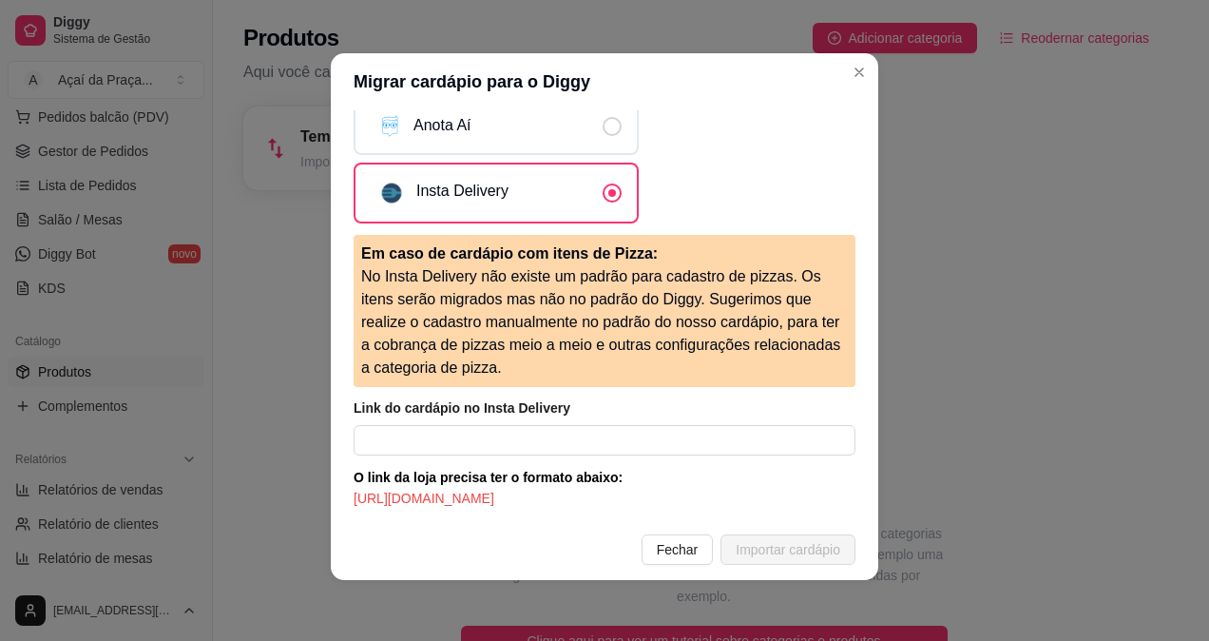
click at [706, 548] on footer "Fechar Importar cardápio" at bounding box center [605, 549] width 548 height 61
click at [657, 548] on span "Fechar" at bounding box center [678, 549] width 42 height 21
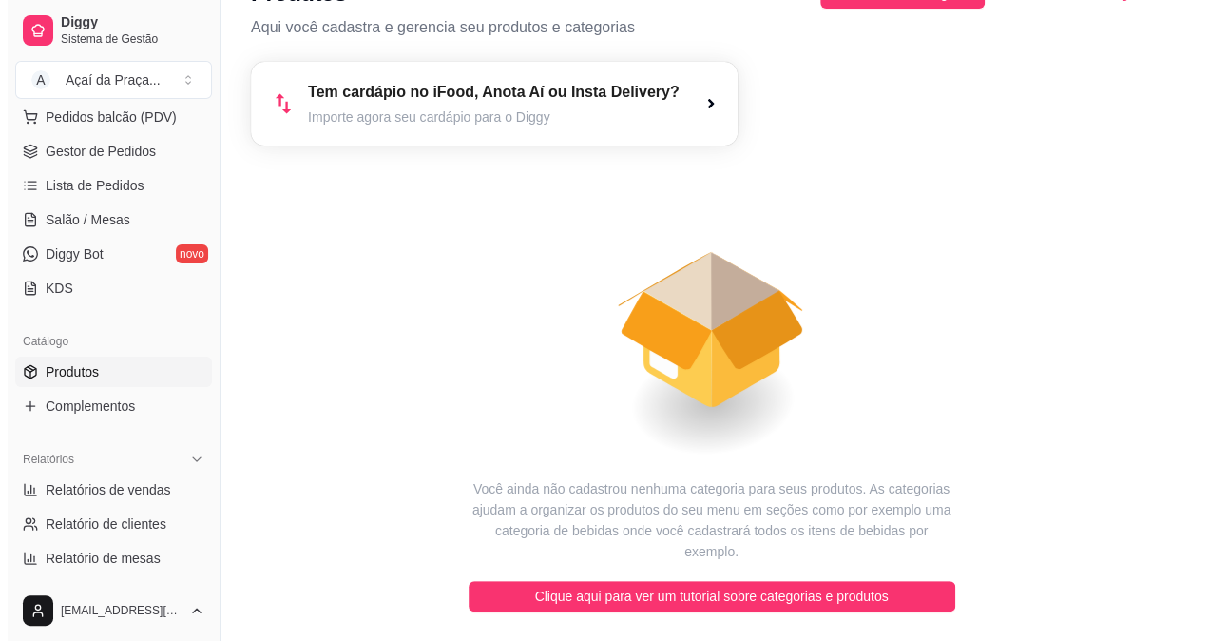
scroll to position [0, 0]
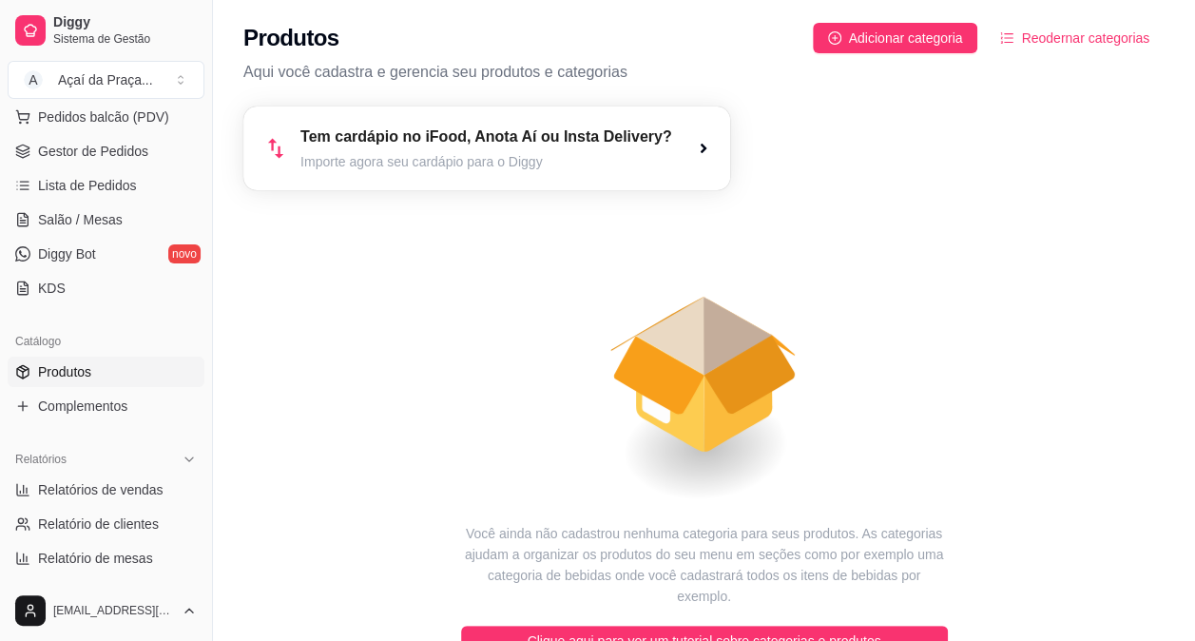
click at [549, 78] on p "Aqui você cadastra e gerencia seu produtos e categorias" at bounding box center [703, 72] width 921 height 23
click at [890, 40] on span "Adicionar categoria" at bounding box center [906, 38] width 114 height 21
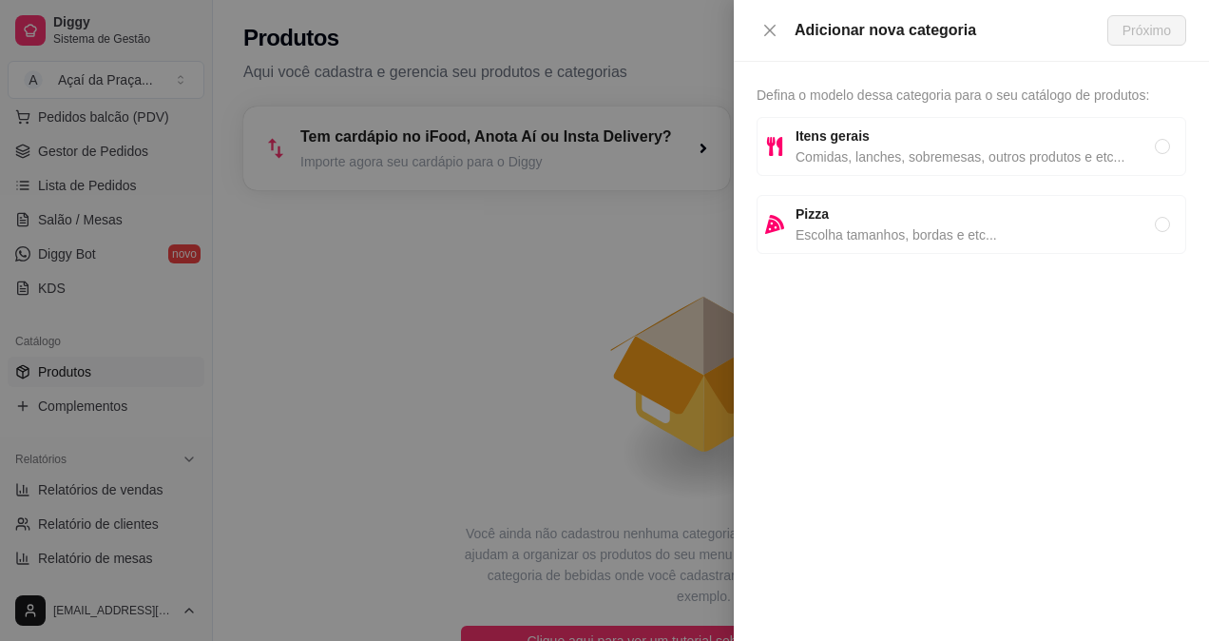
click at [852, 162] on span "Comidas, lanches, sobremesas, outros produtos e etc..." at bounding box center [975, 156] width 359 height 21
radio input "true"
click at [1135, 27] on span "Próximo" at bounding box center [1147, 30] width 48 height 21
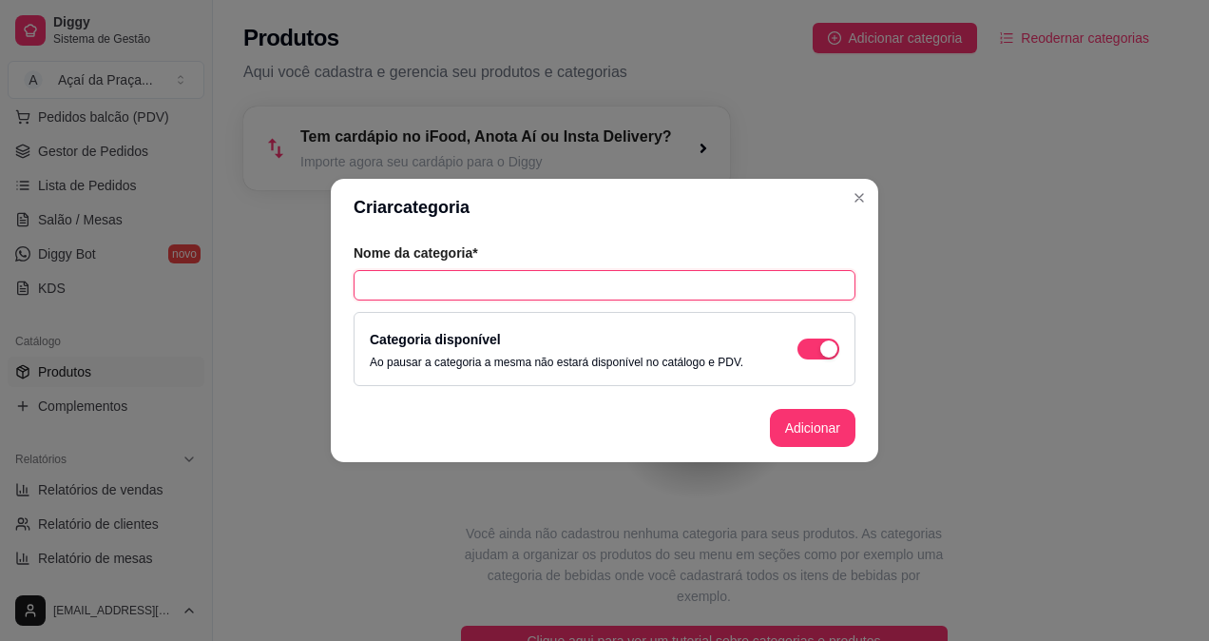
click at [475, 287] on input "text" at bounding box center [605, 285] width 502 height 30
type input "Monte seu açaí"
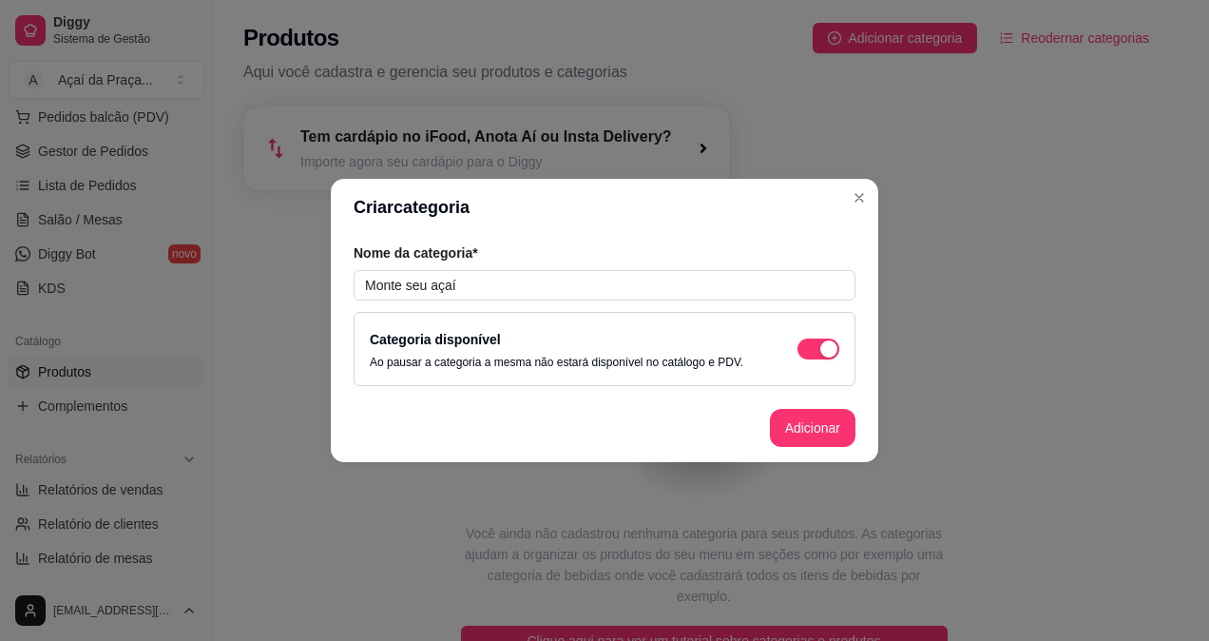
click at [768, 428] on footer "Adicionar" at bounding box center [605, 428] width 548 height 68
click at [794, 433] on button "Adicionar" at bounding box center [813, 428] width 84 height 37
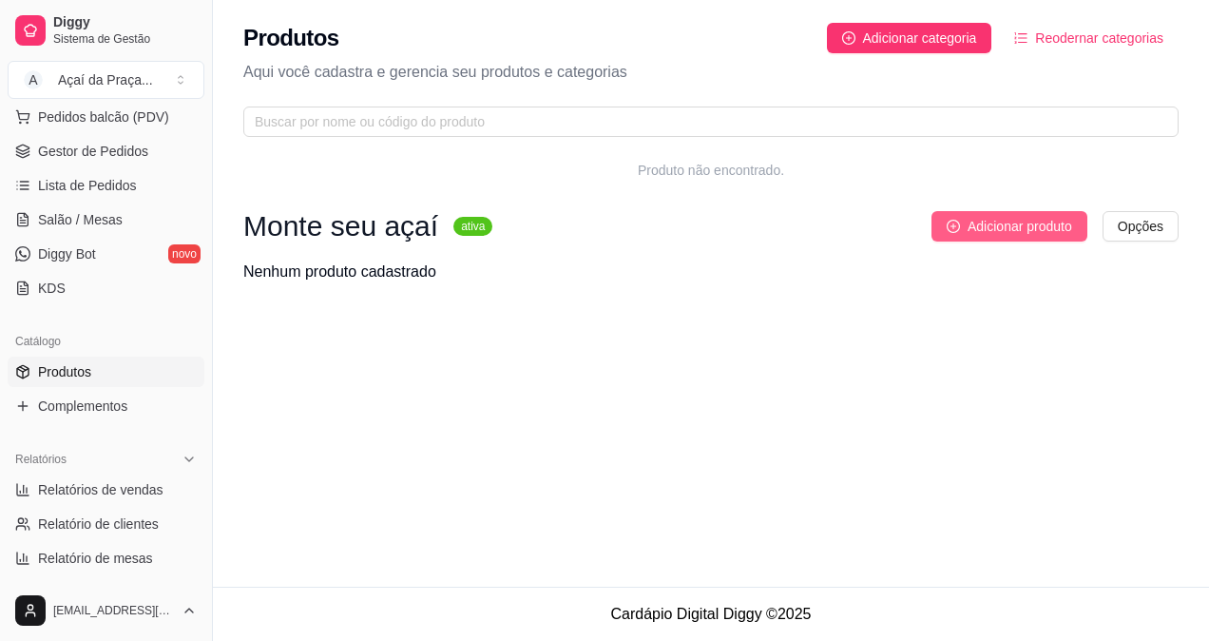
click at [1017, 220] on span "Adicionar produto" at bounding box center [1020, 226] width 105 height 21
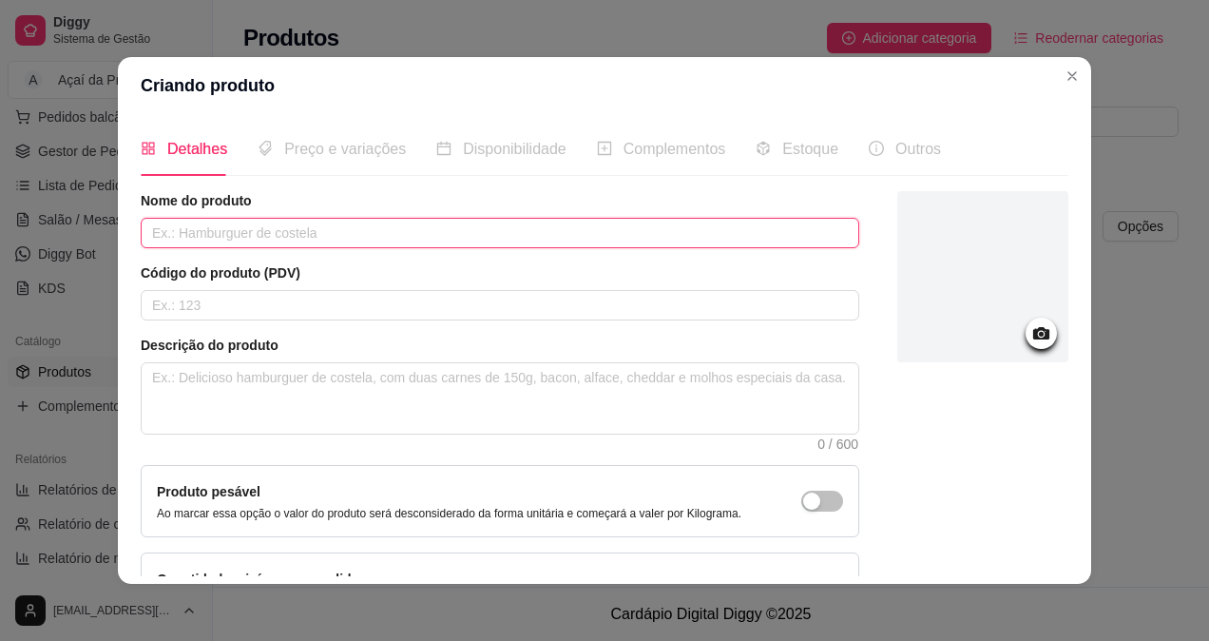
click at [383, 238] on input "text" at bounding box center [500, 233] width 719 height 30
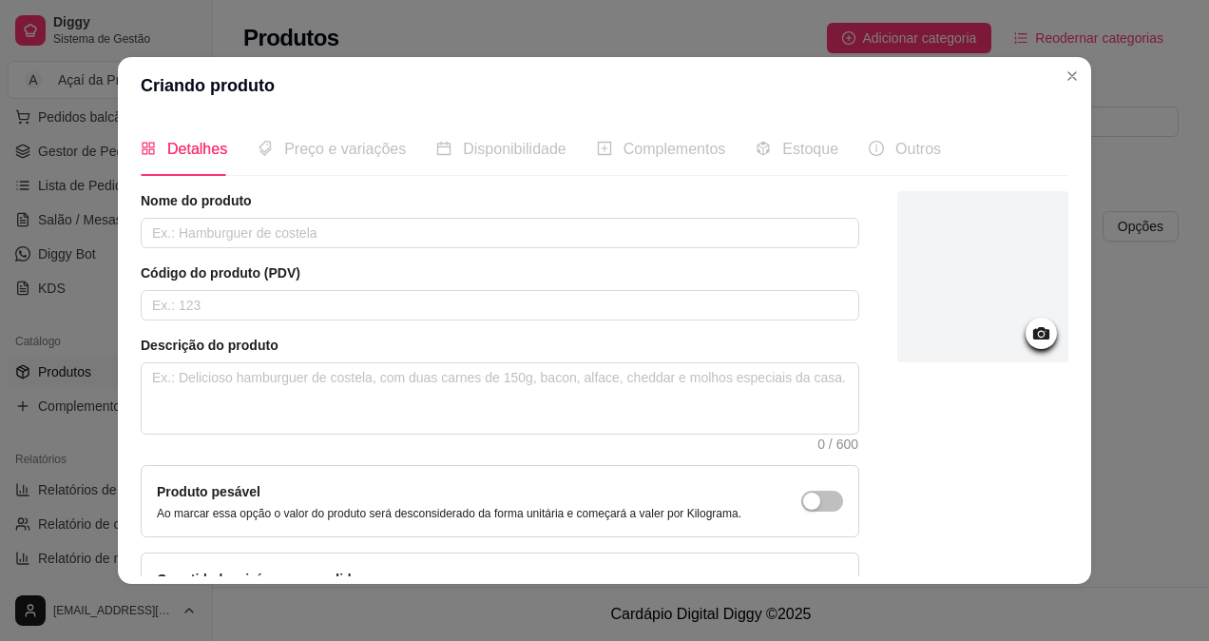
click at [318, 141] on span "Preço e variações" at bounding box center [345, 149] width 122 height 16
click at [247, 310] on input "text" at bounding box center [500, 305] width 719 height 30
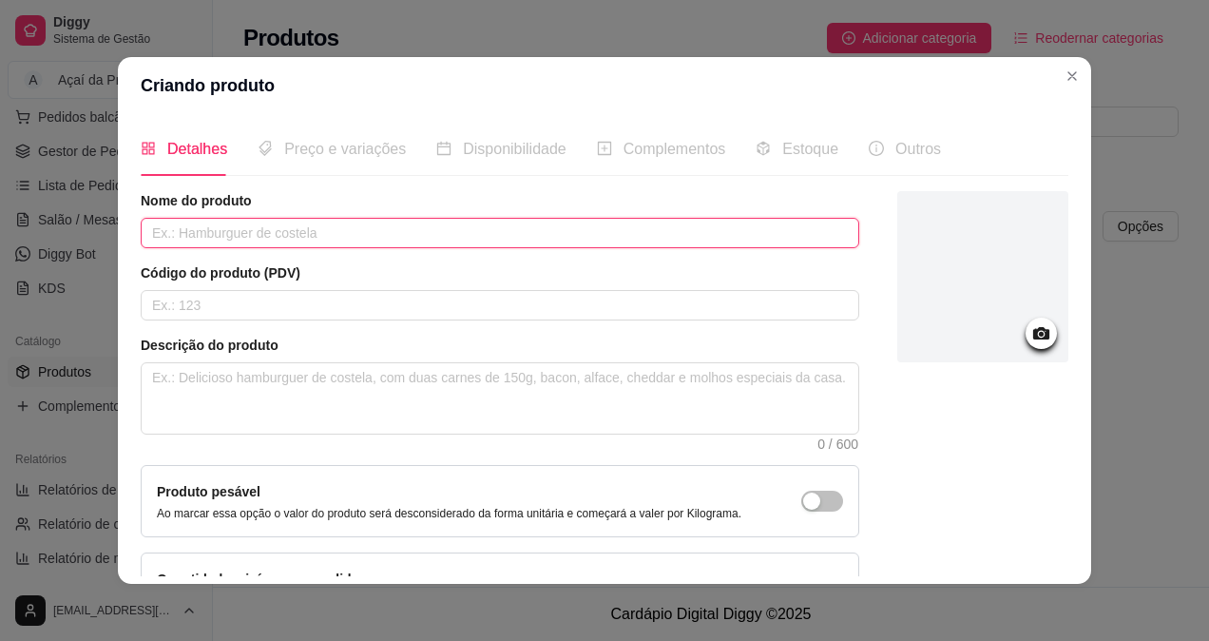
click at [217, 222] on input "text" at bounding box center [500, 233] width 719 height 30
click at [171, 238] on input "Açai 250 ML" at bounding box center [500, 233] width 719 height 30
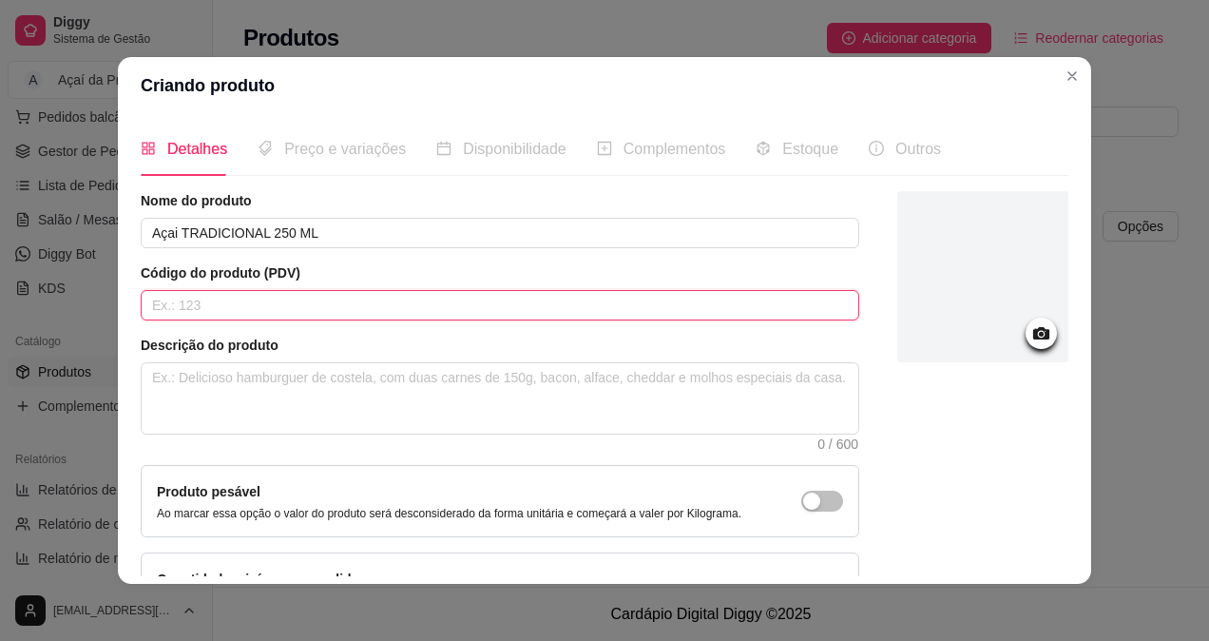
click at [353, 307] on input "text" at bounding box center [500, 305] width 719 height 30
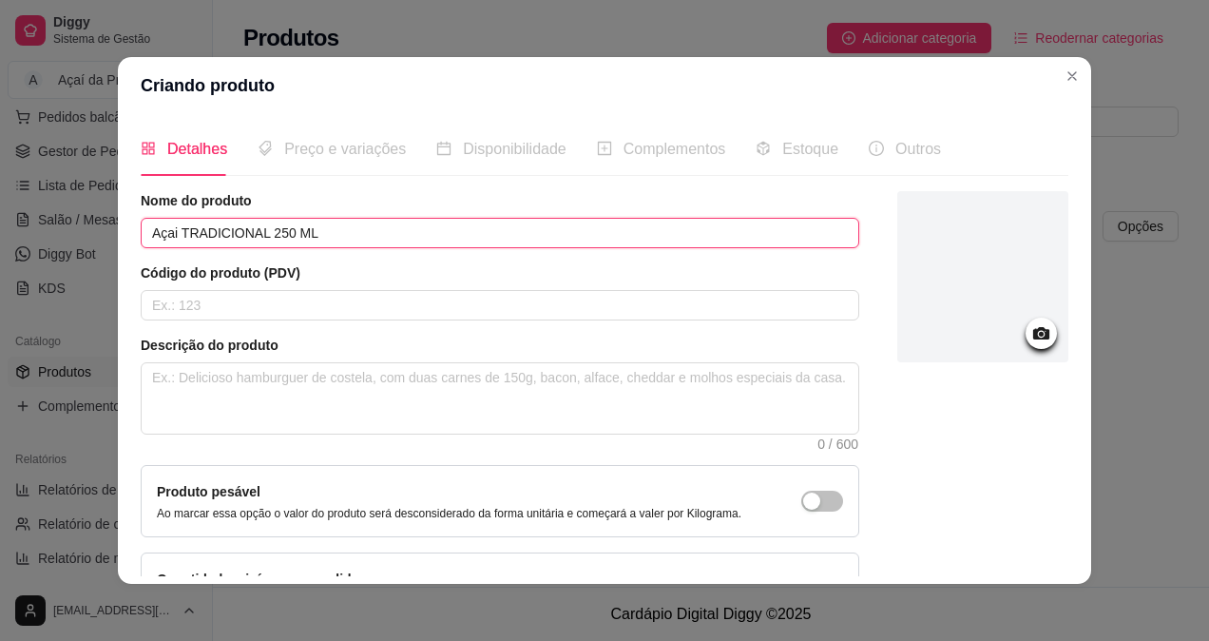
drag, startPoint x: 330, startPoint y: 230, endPoint x: 257, endPoint y: 233, distance: 73.3
click at [257, 233] on input "Açai TRADICIONAL 250 ML" at bounding box center [500, 233] width 719 height 30
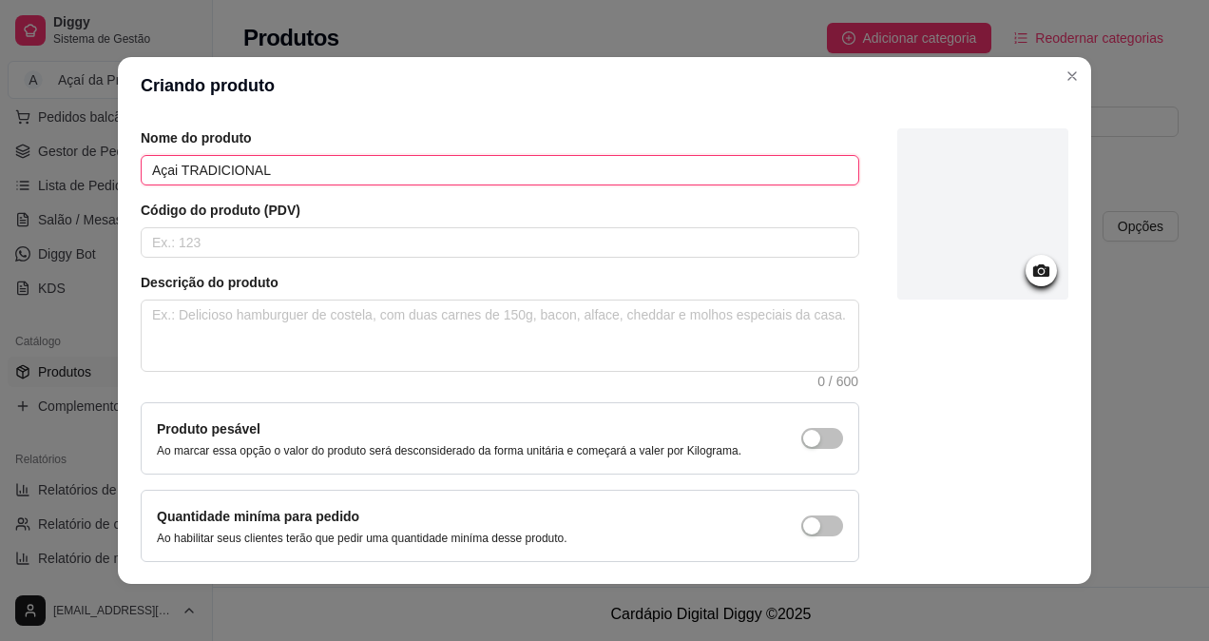
scroll to position [129, 0]
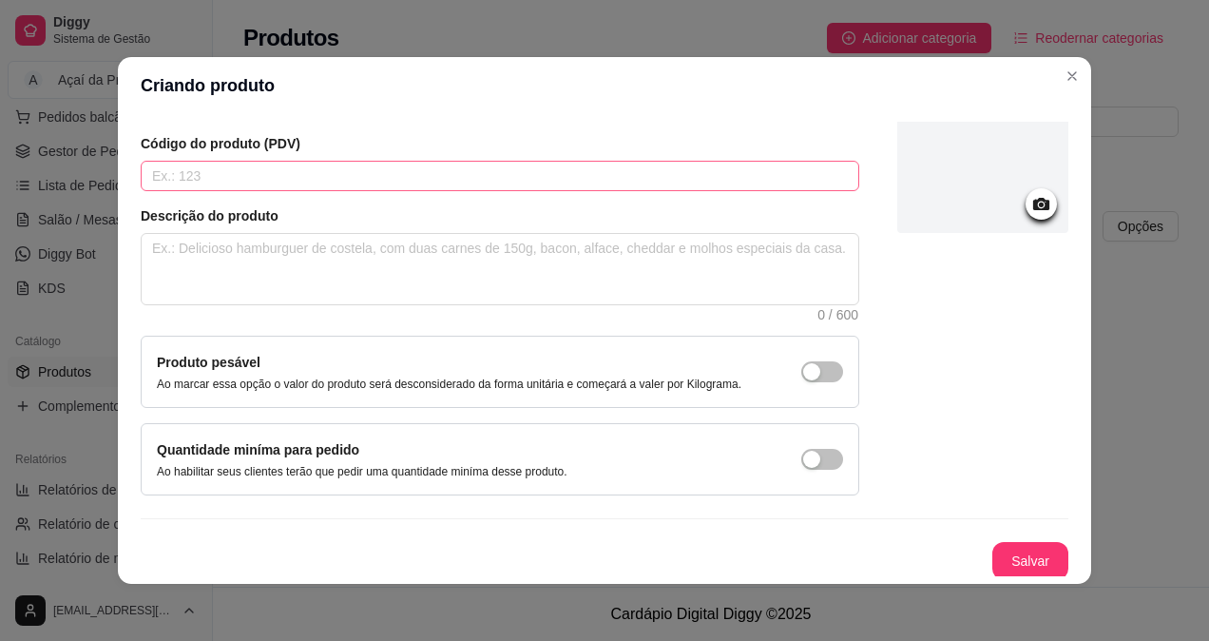
type input "Açai TRADICIONAL"
click at [264, 174] on input "text" at bounding box center [500, 176] width 719 height 30
type input "01"
click at [1011, 563] on button "Salvar" at bounding box center [1030, 561] width 76 height 38
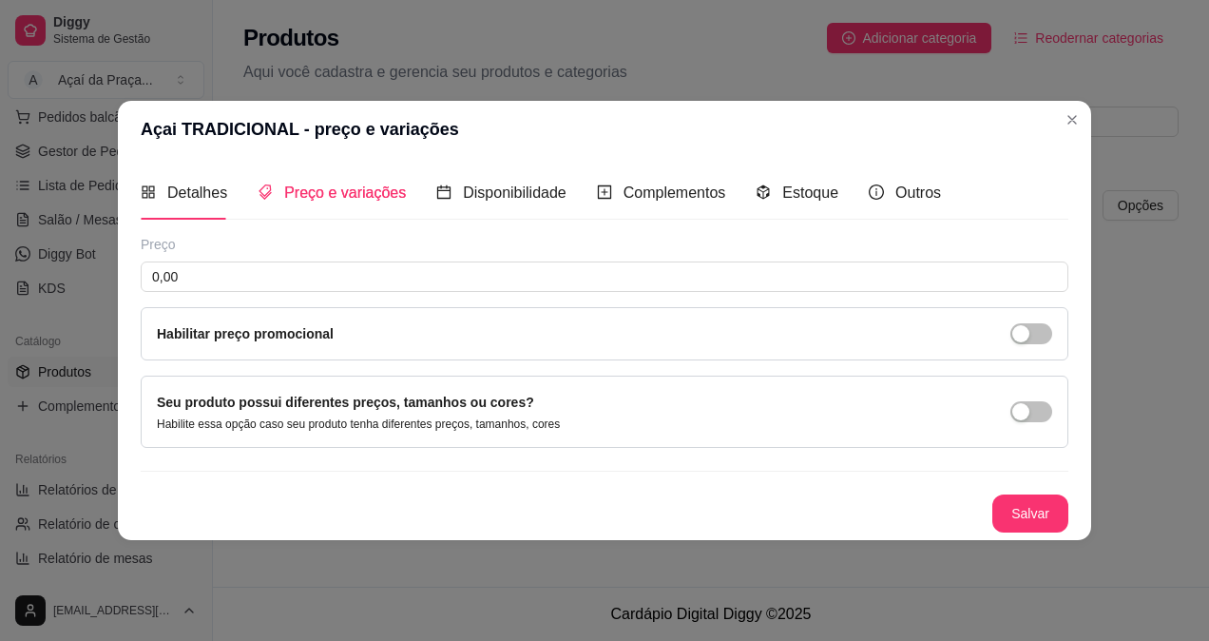
scroll to position [0, 0]
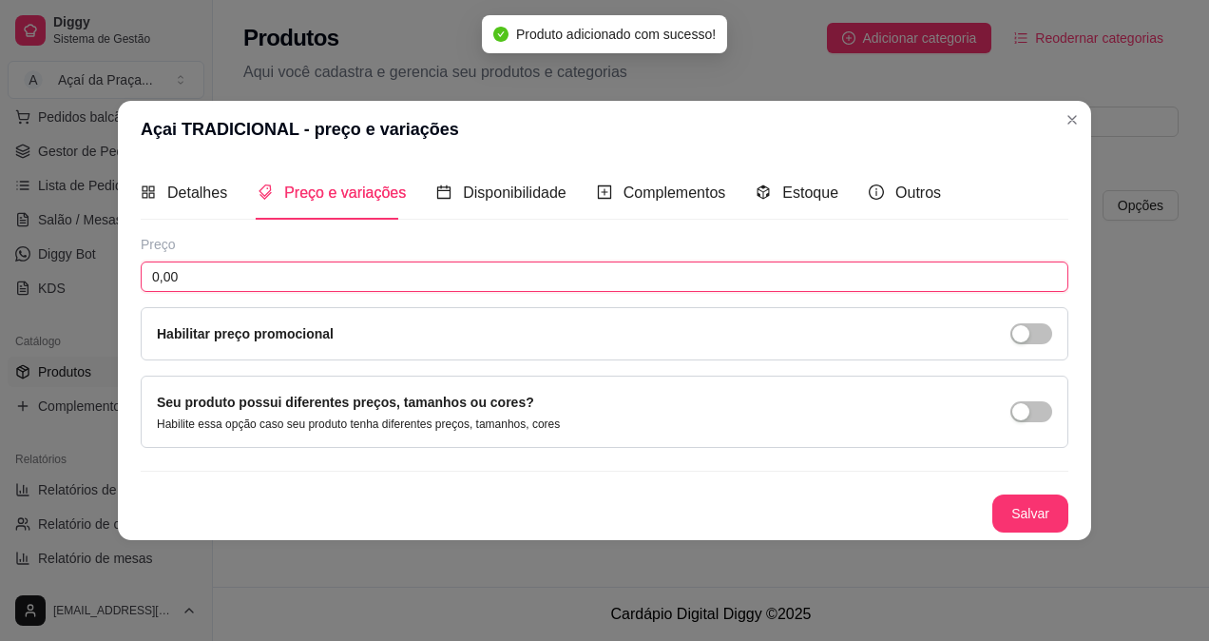
click at [288, 287] on input "0,00" at bounding box center [605, 276] width 928 height 30
click at [288, 286] on input "0,00" at bounding box center [605, 276] width 928 height 30
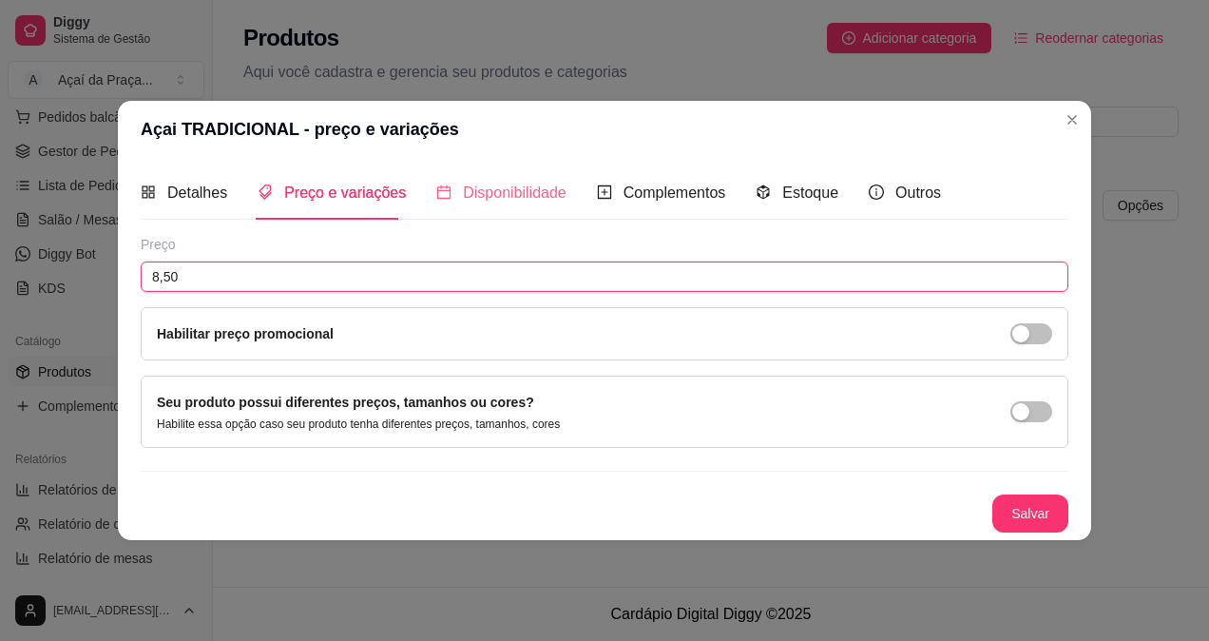
type input "8,50"
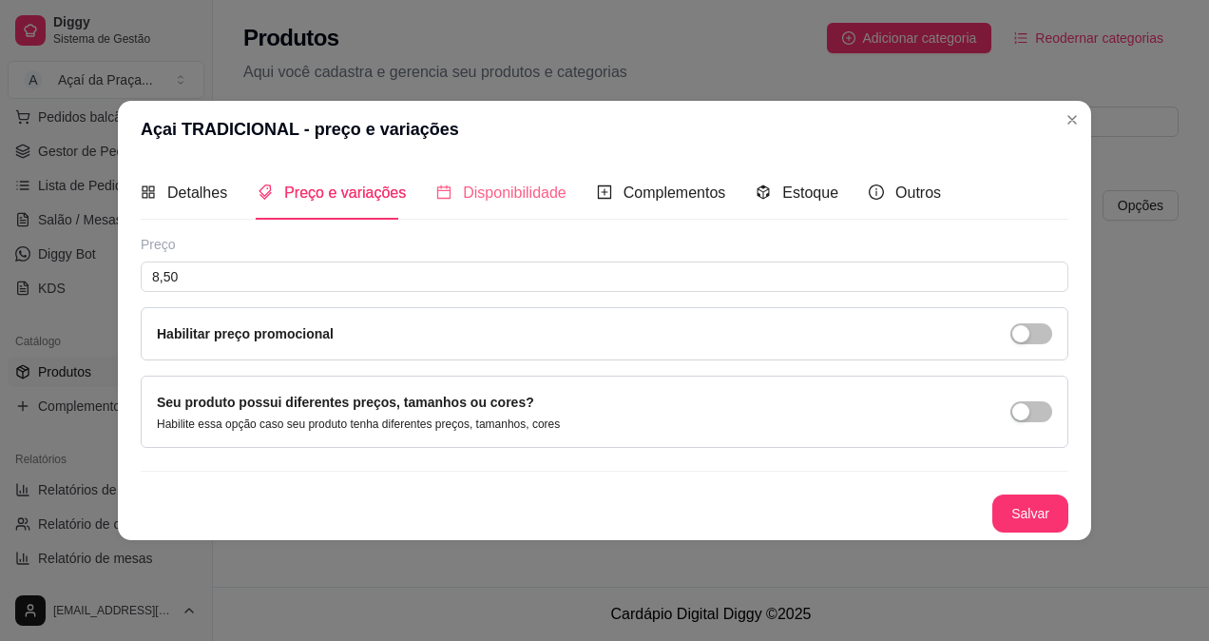
click at [519, 180] on div "Disponibilidade" at bounding box center [501, 192] width 130 height 54
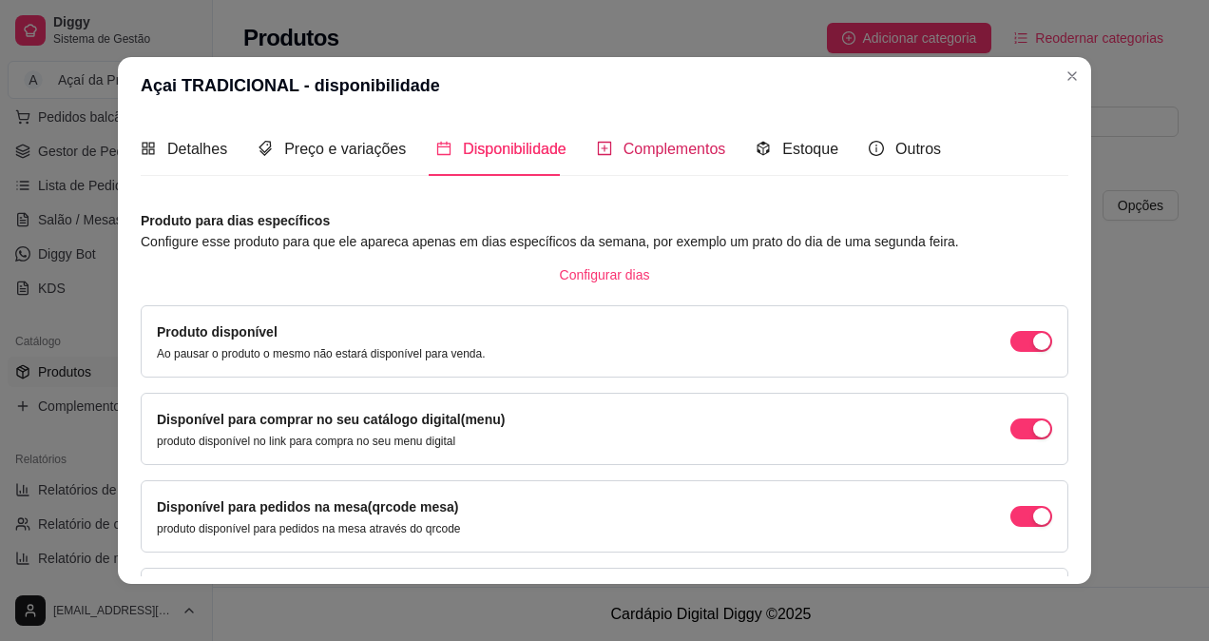
click at [639, 150] on span "Complementos" at bounding box center [675, 149] width 103 height 16
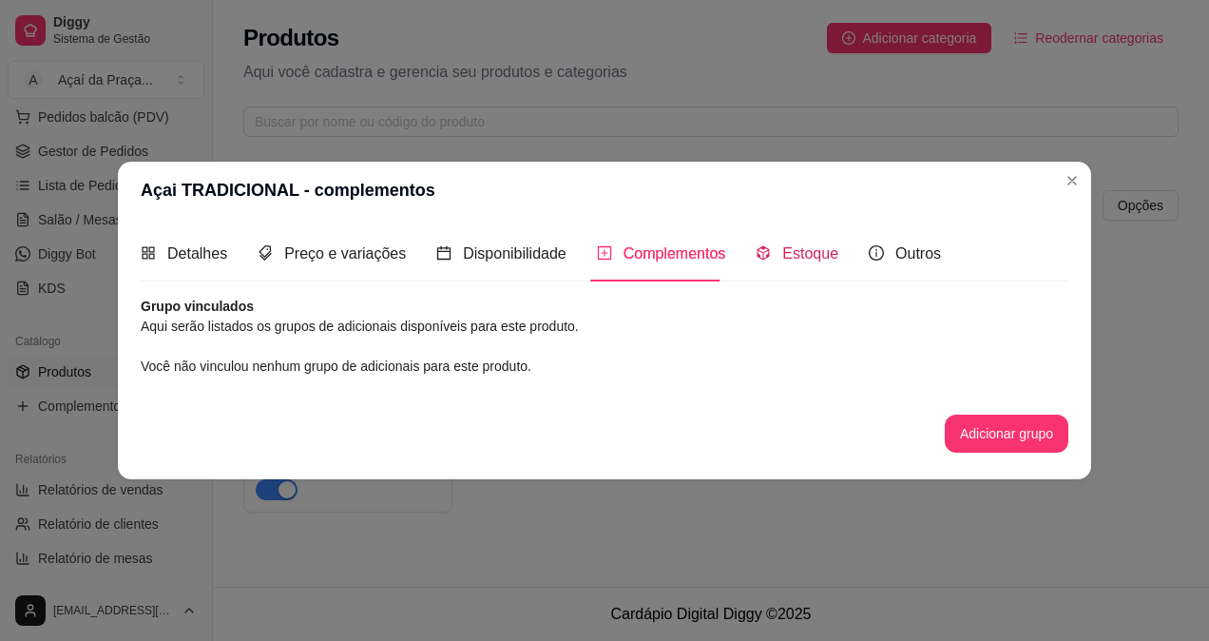
click at [816, 249] on span "Estoque" at bounding box center [810, 253] width 56 height 16
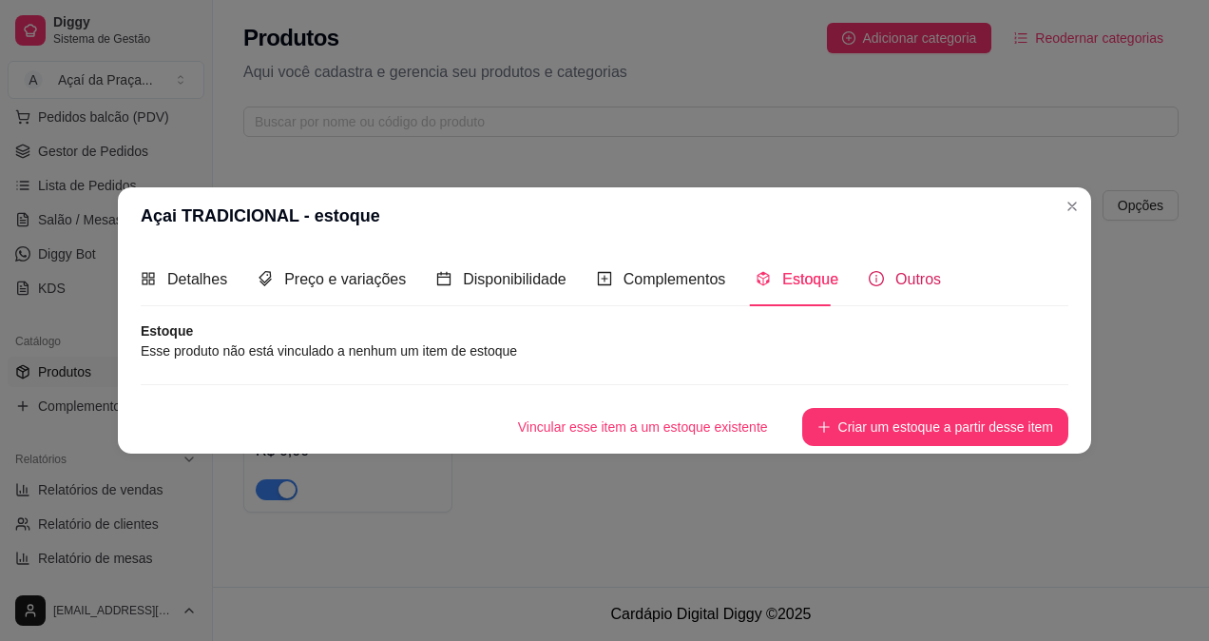
click at [897, 271] on span "Outros" at bounding box center [918, 279] width 46 height 16
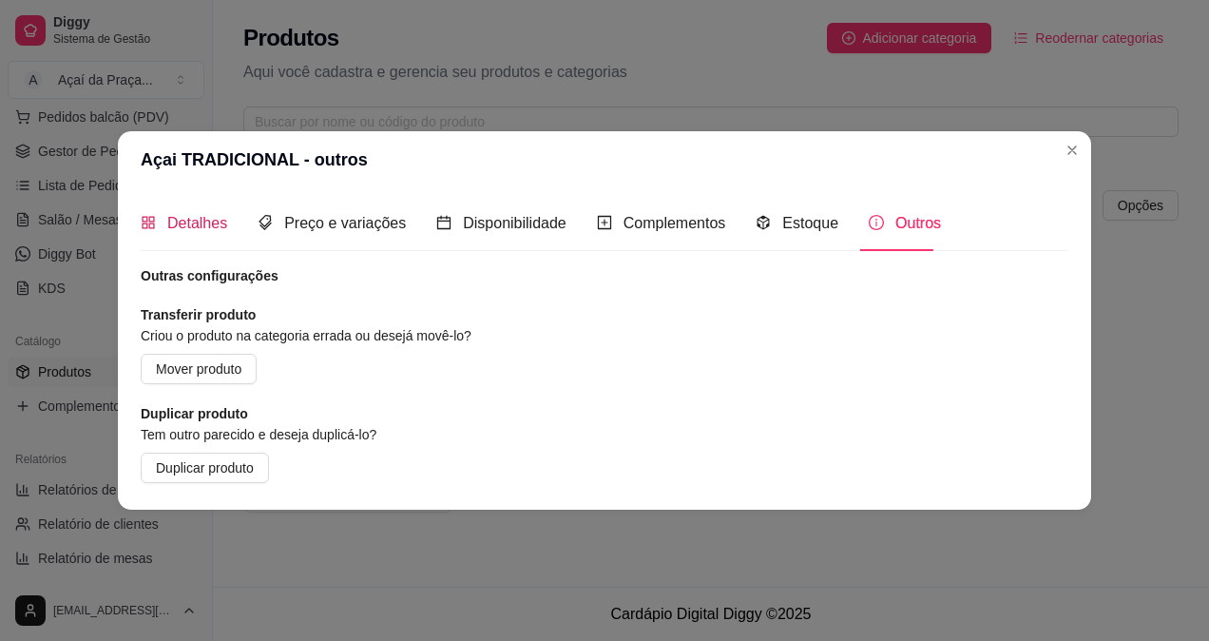
click at [148, 215] on span at bounding box center [148, 223] width 15 height 16
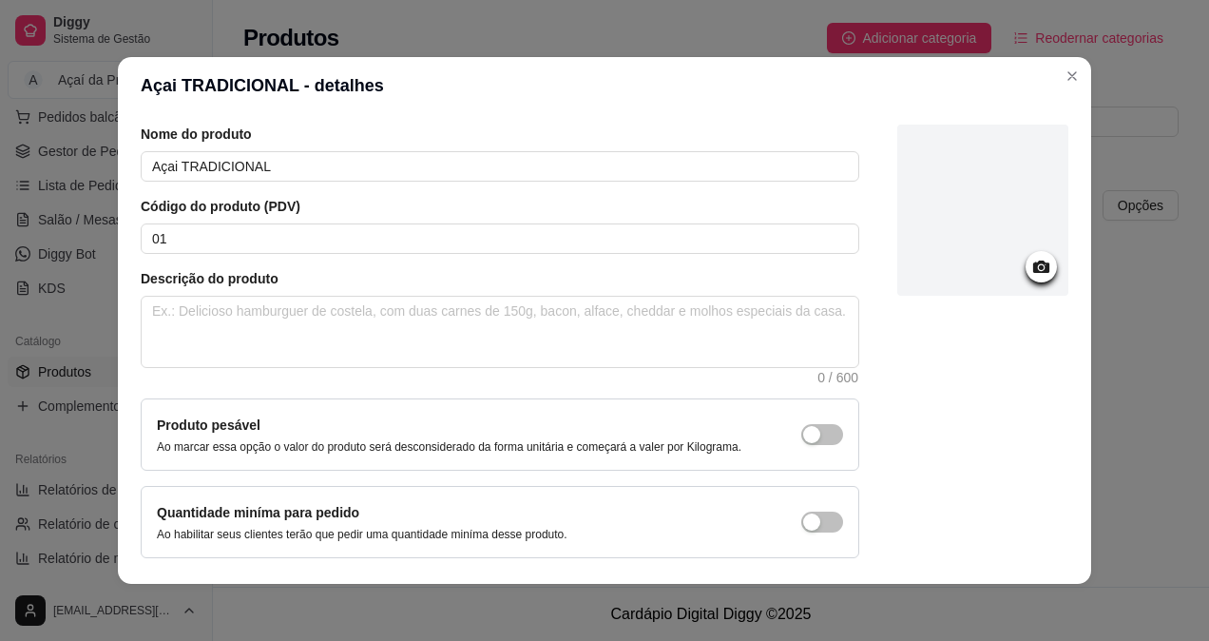
scroll to position [129, 0]
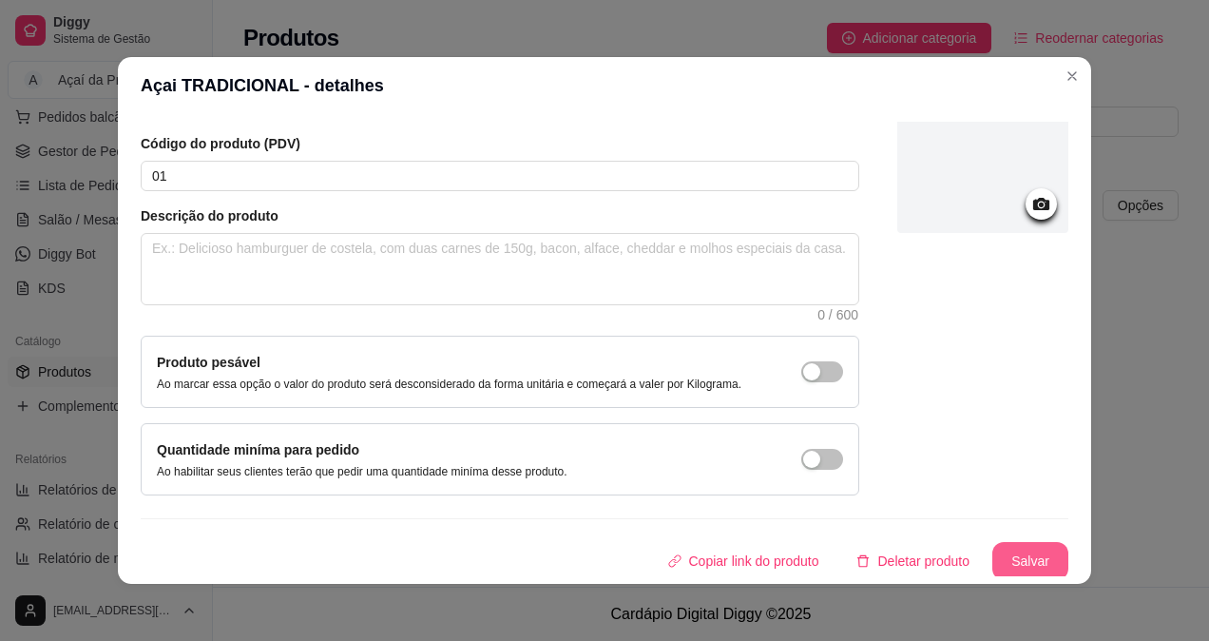
click at [1010, 551] on button "Salvar" at bounding box center [1030, 561] width 76 height 38
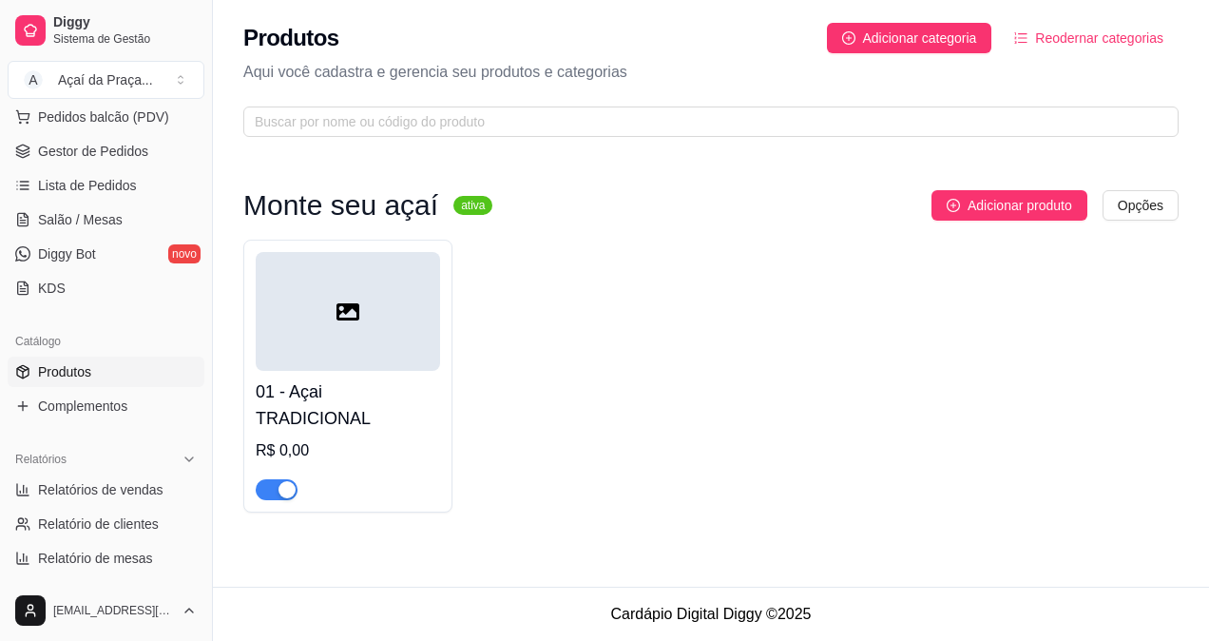
click at [388, 380] on h4 "01 - Açai TRADICIONAL" at bounding box center [348, 404] width 184 height 53
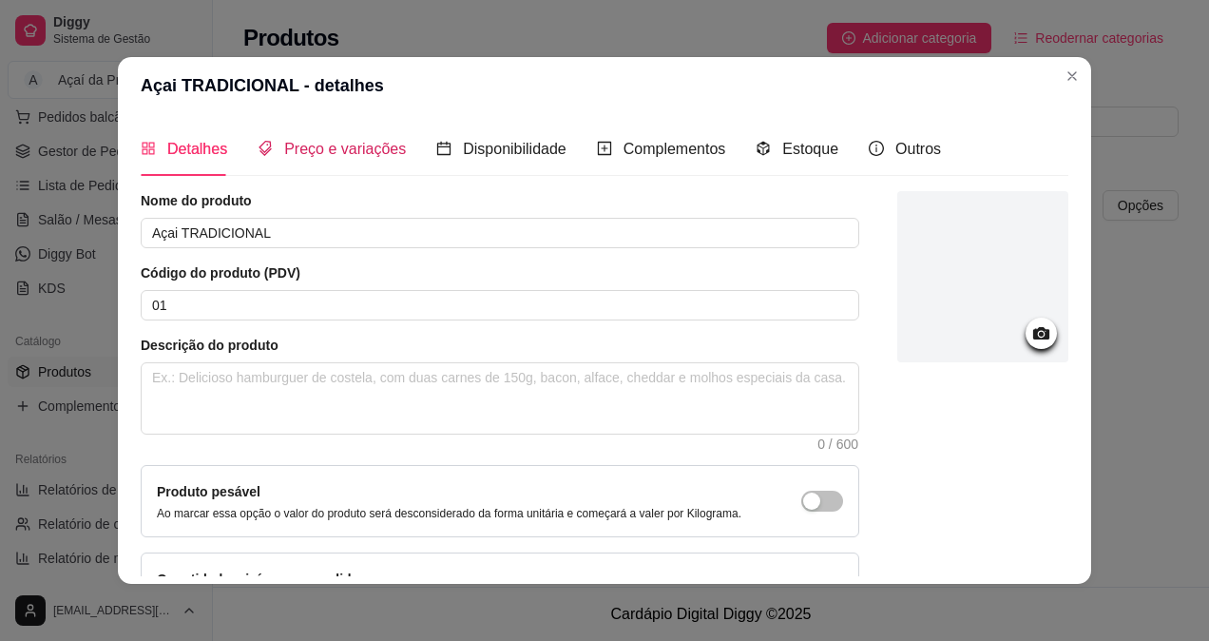
click at [359, 141] on span "Preço e variações" at bounding box center [345, 149] width 122 height 16
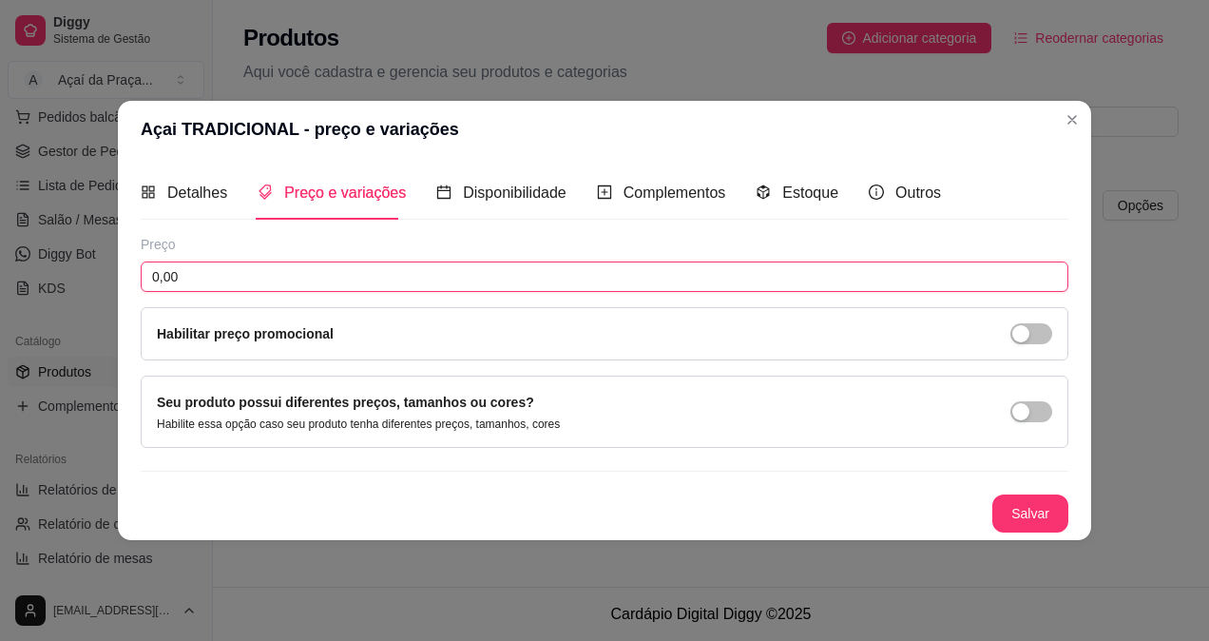
click at [211, 273] on input "0,00" at bounding box center [605, 276] width 928 height 30
drag, startPoint x: 211, startPoint y: 277, endPoint x: 144, endPoint y: 280, distance: 66.7
click at [144, 280] on input "0,00" at bounding box center [605, 276] width 928 height 30
type input "8,50"
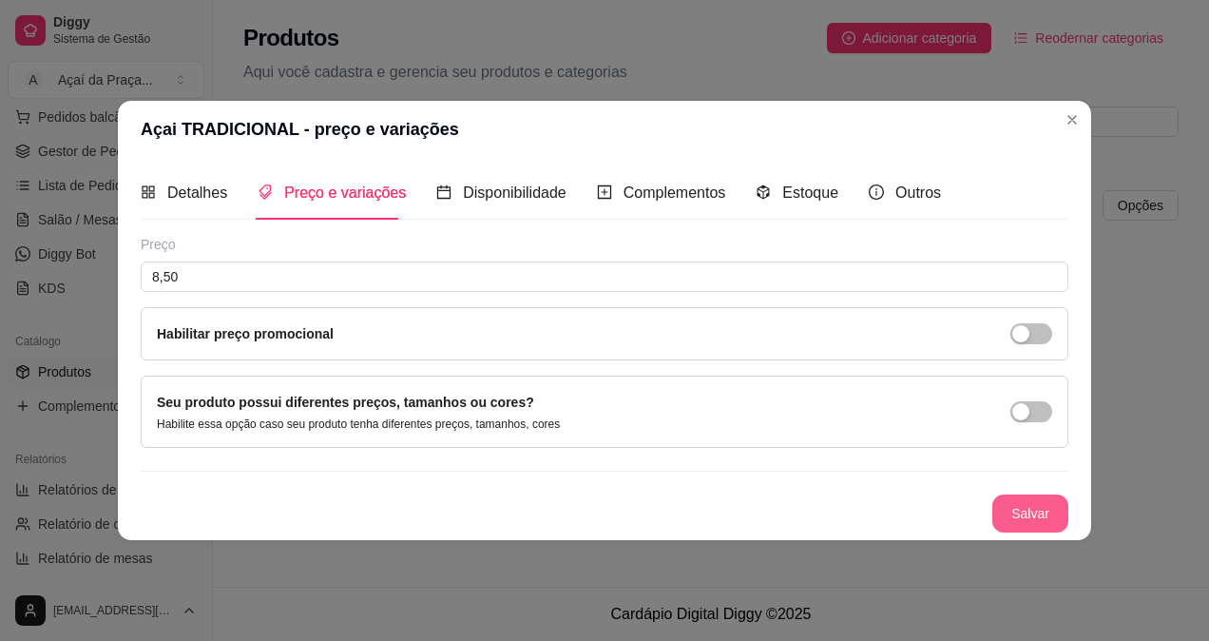
click at [1048, 525] on button "Salvar" at bounding box center [1030, 513] width 76 height 38
click at [517, 194] on span "Disponibilidade" at bounding box center [515, 192] width 104 height 16
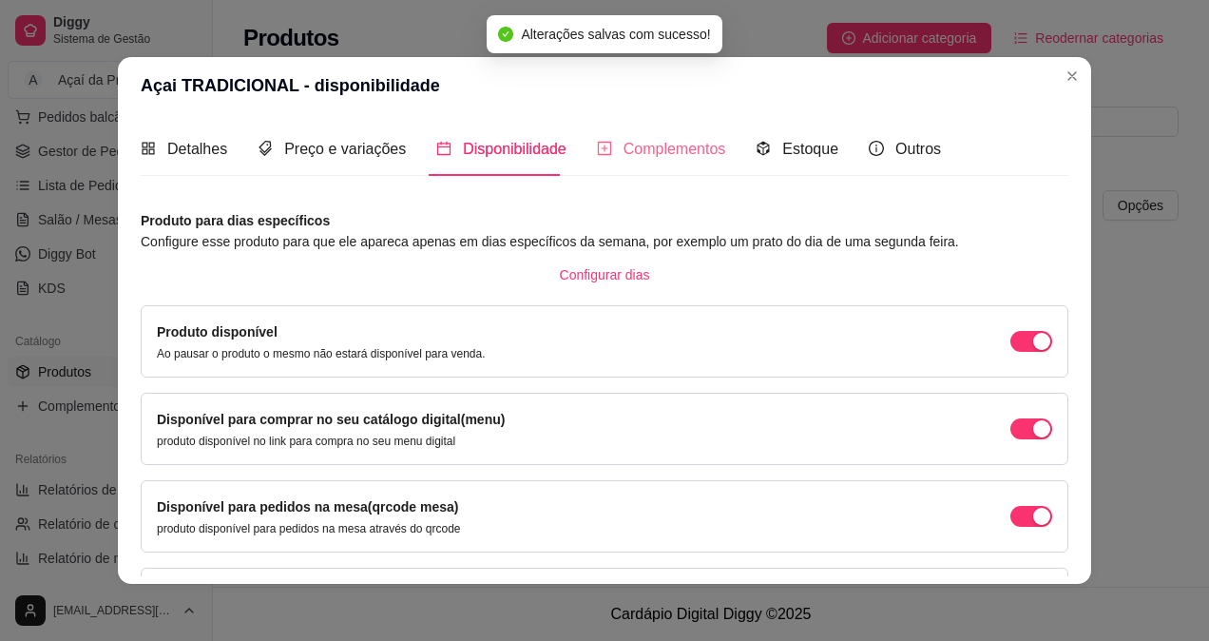
click at [675, 164] on div "Complementos" at bounding box center [661, 149] width 129 height 54
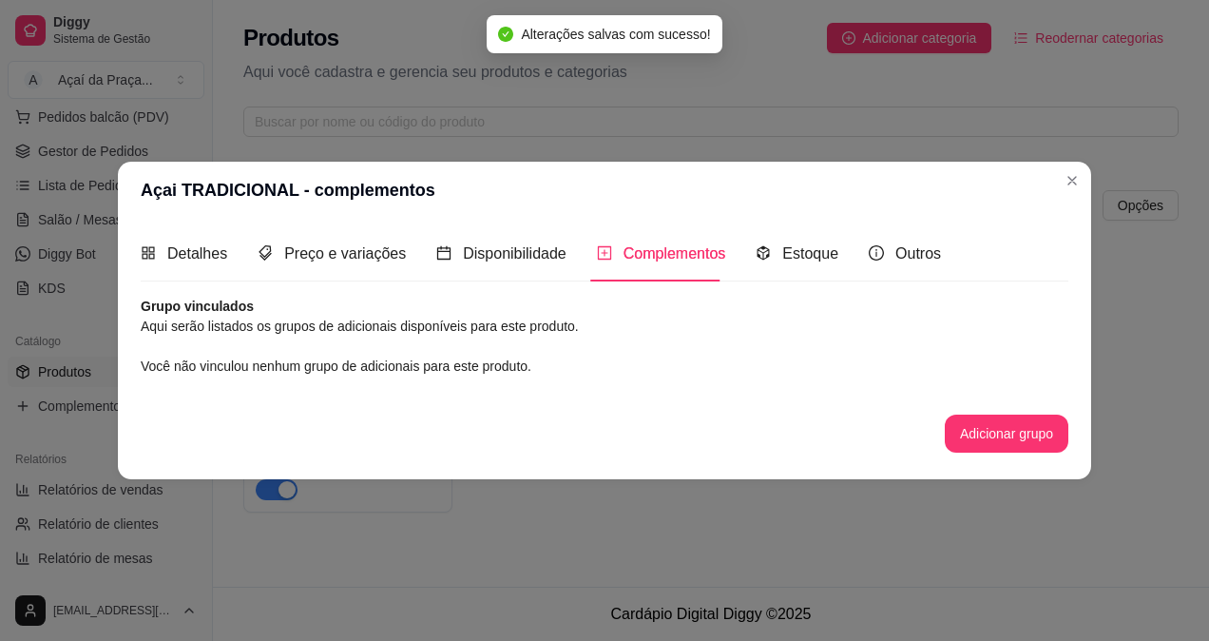
click at [321, 343] on div "Grupo vinculados Aqui serão listados os grupos de adicionais disponíveis para e…" at bounding box center [605, 375] width 928 height 156
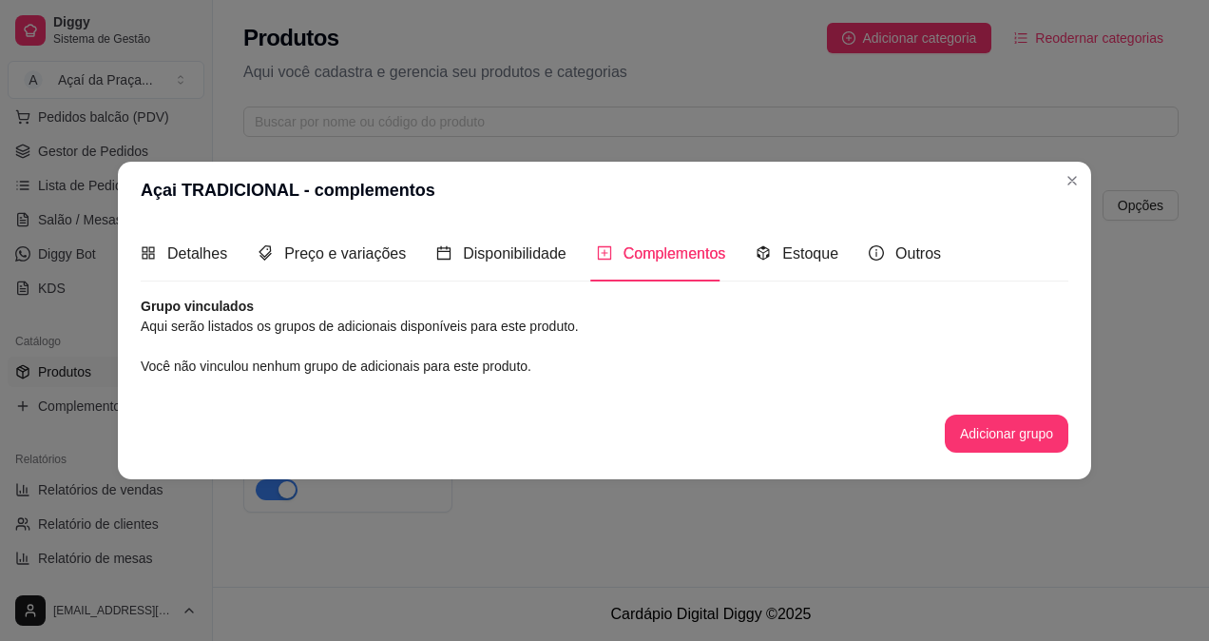
click at [859, 247] on div "Detalhes Preço e variações Disponibilidade Complementos Estoque Outros" at bounding box center [541, 253] width 800 height 54
click at [1017, 437] on button "Adicionar grupo" at bounding box center [1007, 432] width 120 height 37
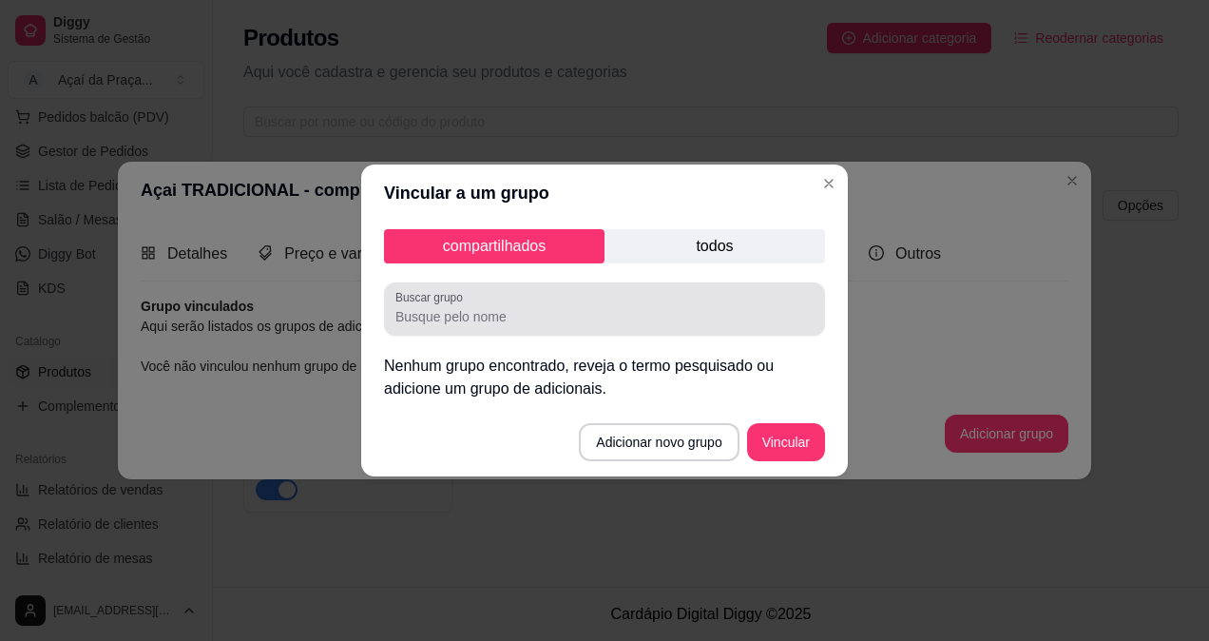
click at [500, 312] on input "Buscar grupo" at bounding box center [604, 316] width 418 height 19
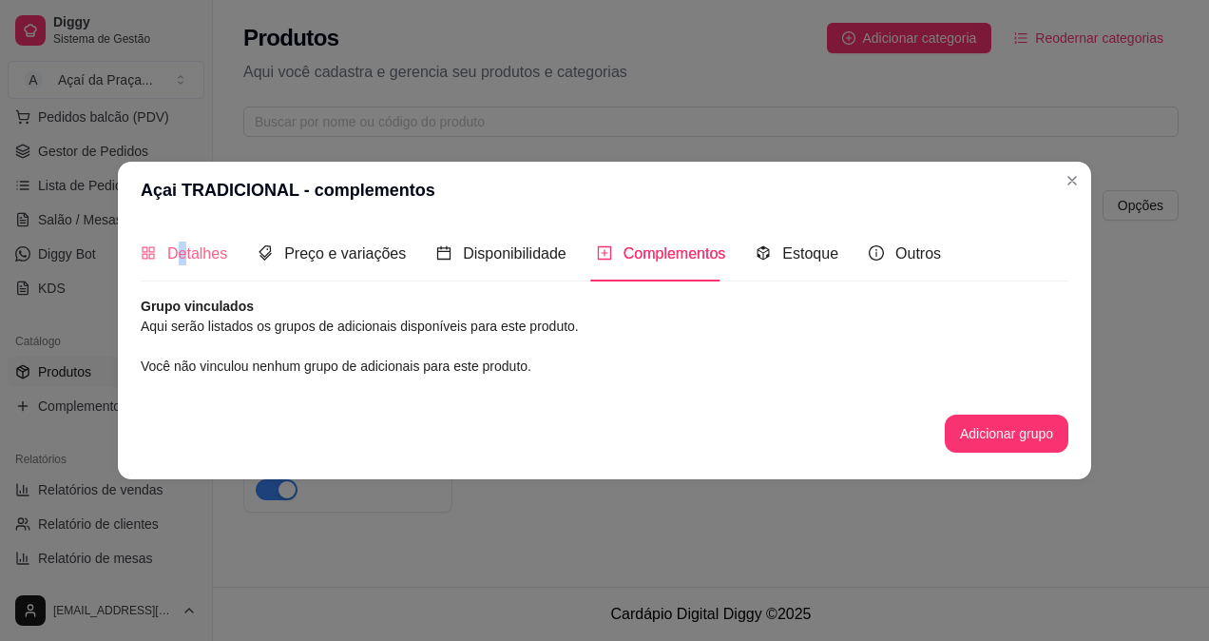
click at [183, 268] on div "Detalhes" at bounding box center [184, 253] width 87 height 54
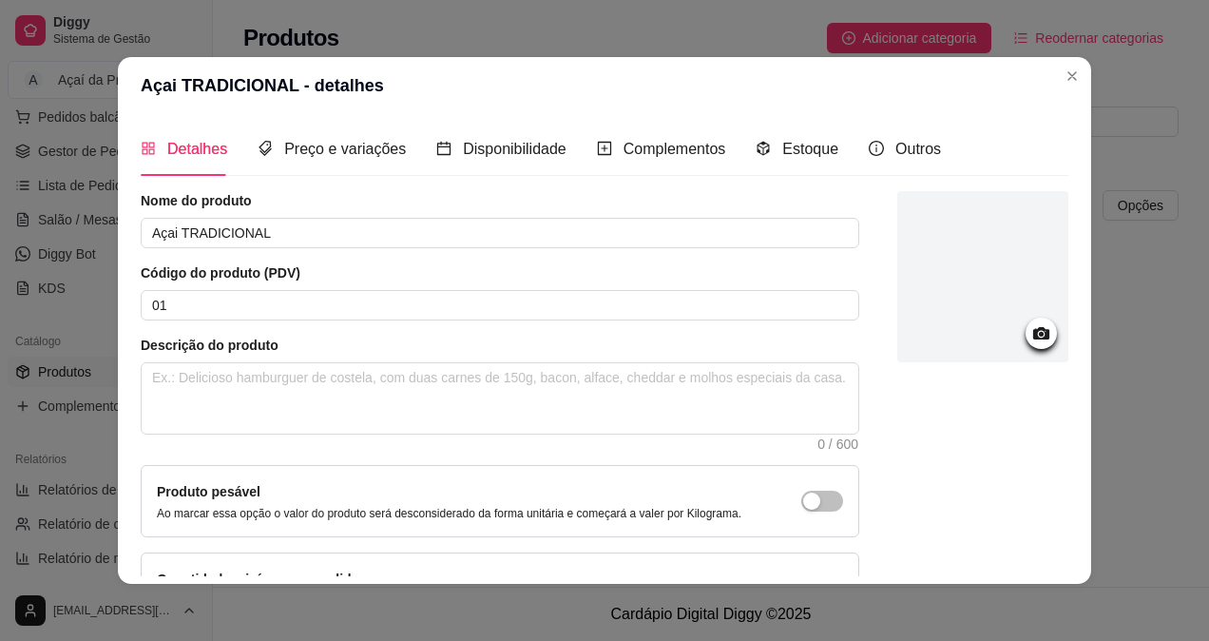
click at [459, 260] on div "Nome do produto Açai TRADICIONAL Código do produto (PDV) 01 Descrição do produt…" at bounding box center [500, 407] width 719 height 433
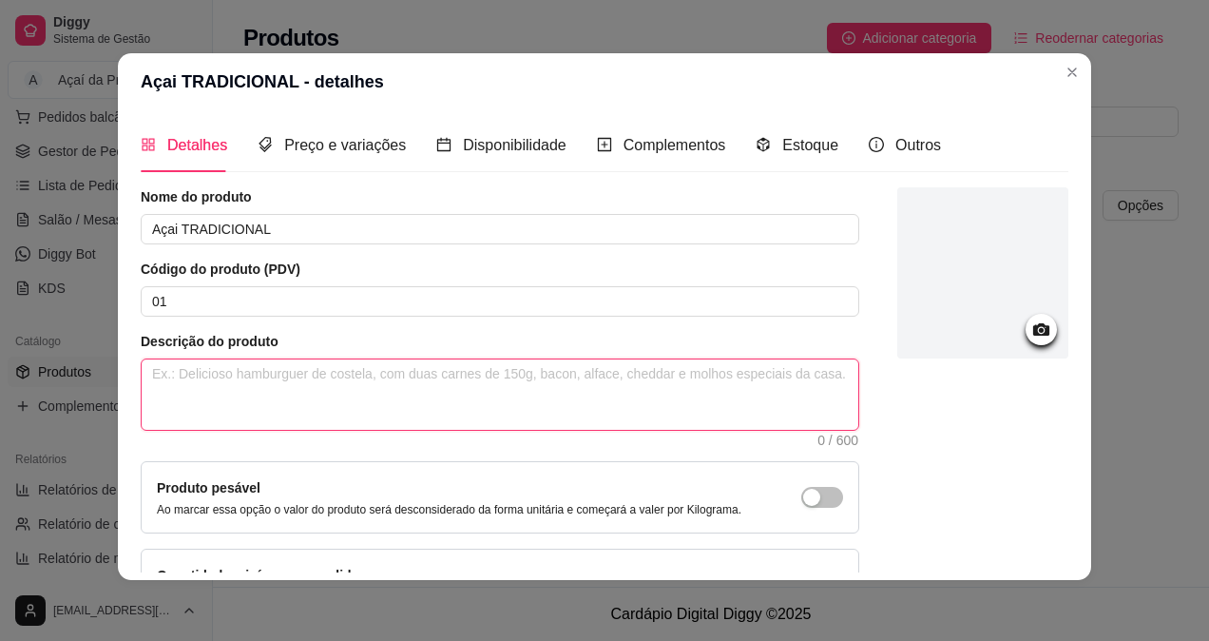
click at [271, 365] on textarea at bounding box center [500, 394] width 717 height 70
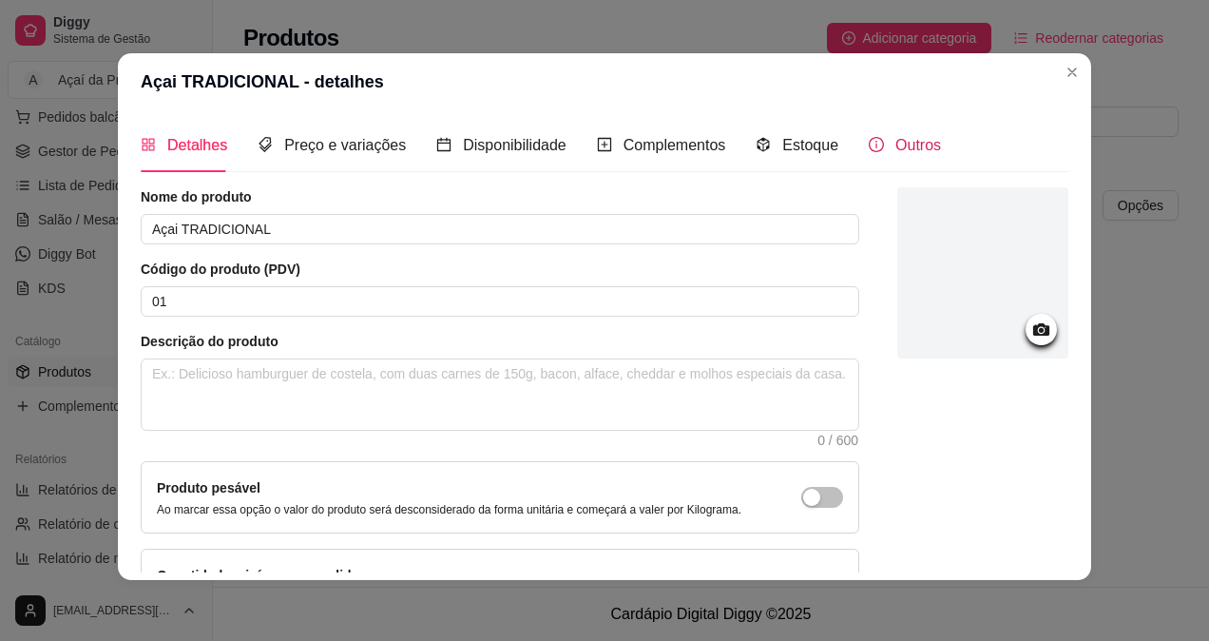
click at [870, 144] on div "Outros" at bounding box center [905, 145] width 72 height 24
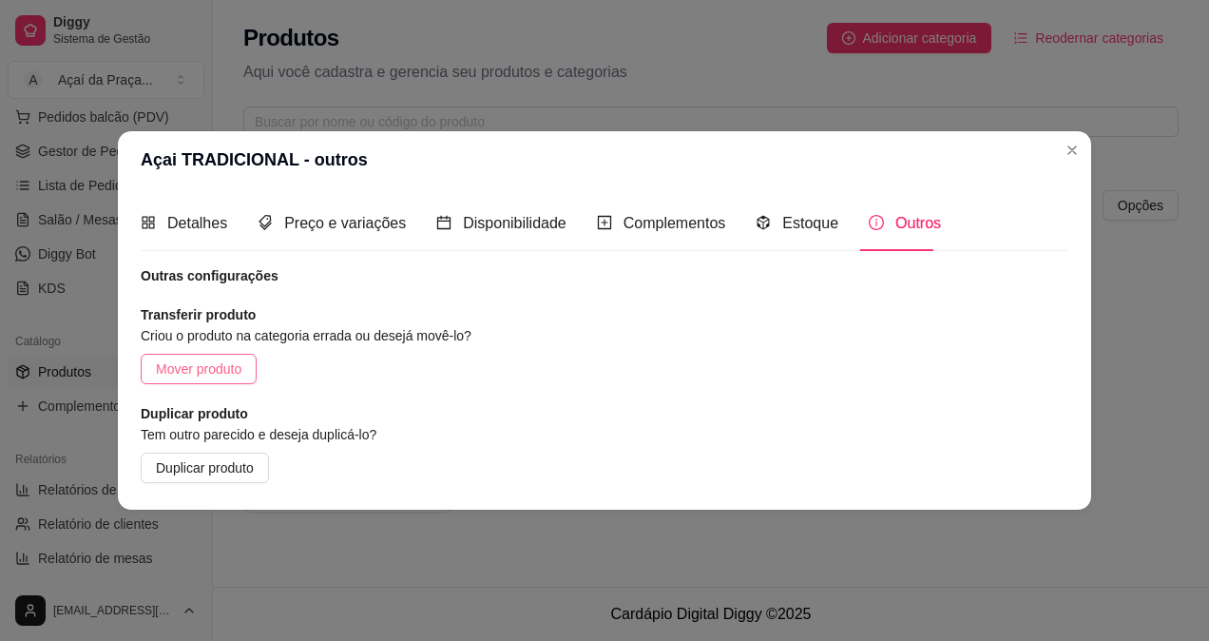
click at [246, 371] on button "Mover produto" at bounding box center [199, 369] width 116 height 30
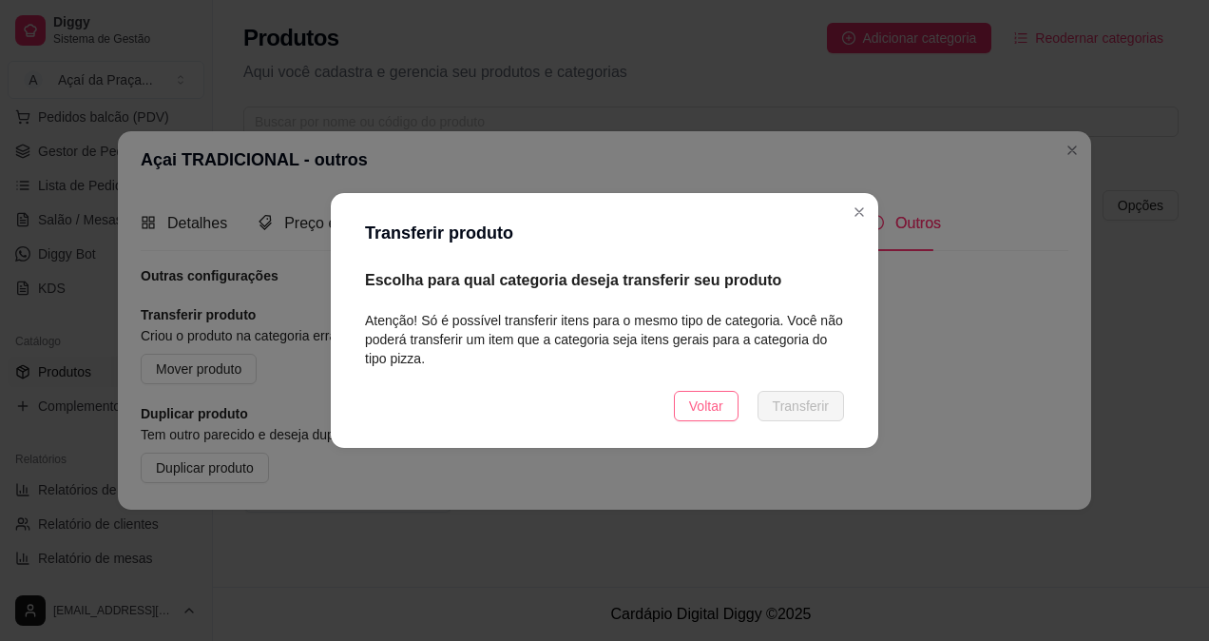
click at [694, 400] on span "Voltar" at bounding box center [706, 405] width 34 height 21
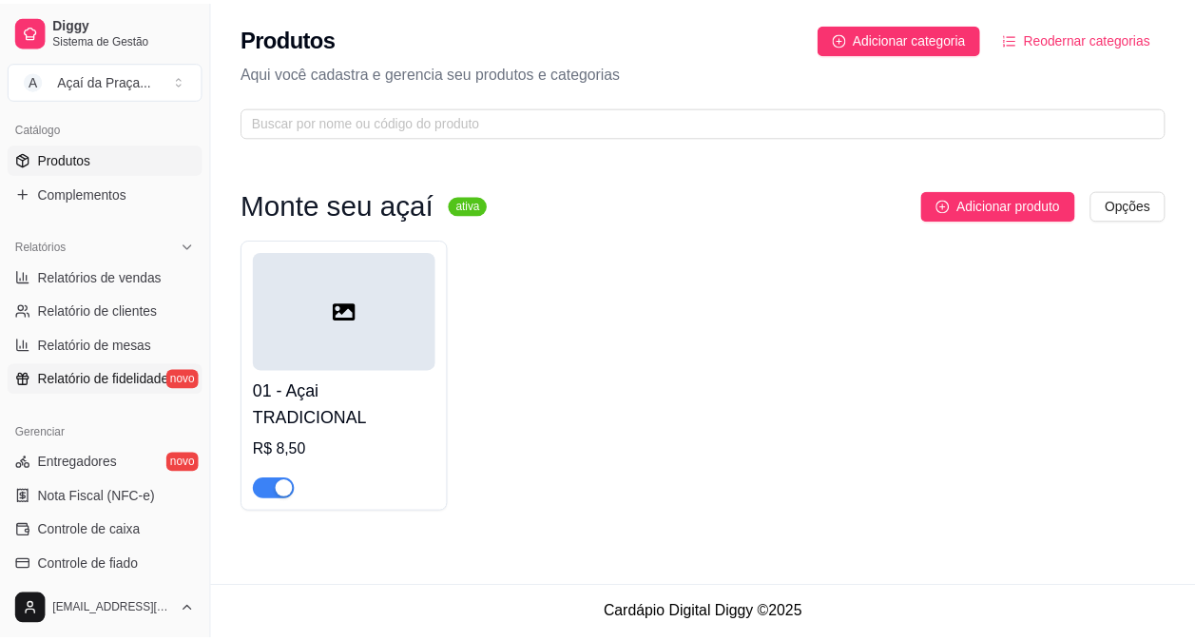
scroll to position [441, 0]
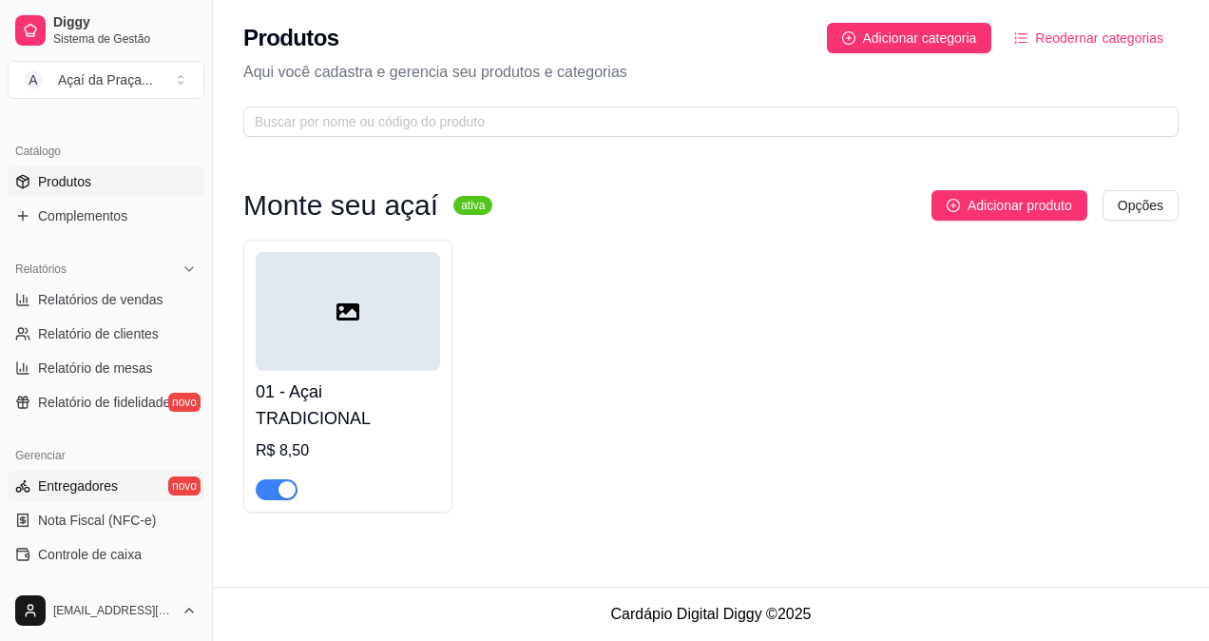
click at [114, 486] on span "Entregadores" at bounding box center [78, 485] width 80 height 19
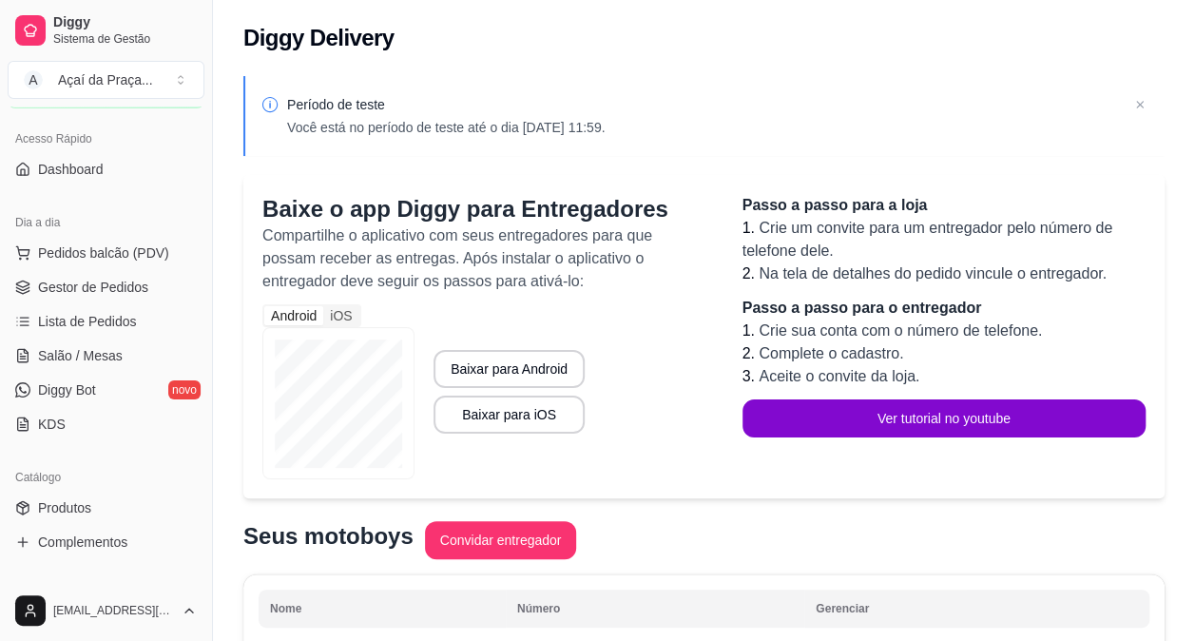
scroll to position [61, 0]
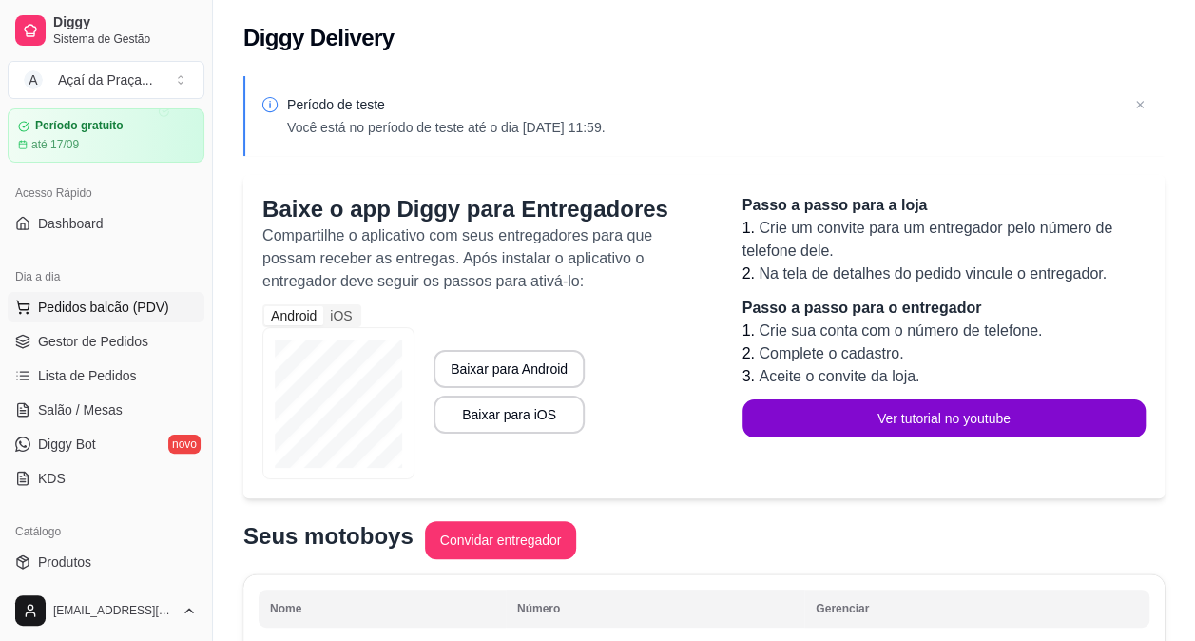
click at [119, 307] on span "Pedidos balcão (PDV)" at bounding box center [103, 307] width 131 height 19
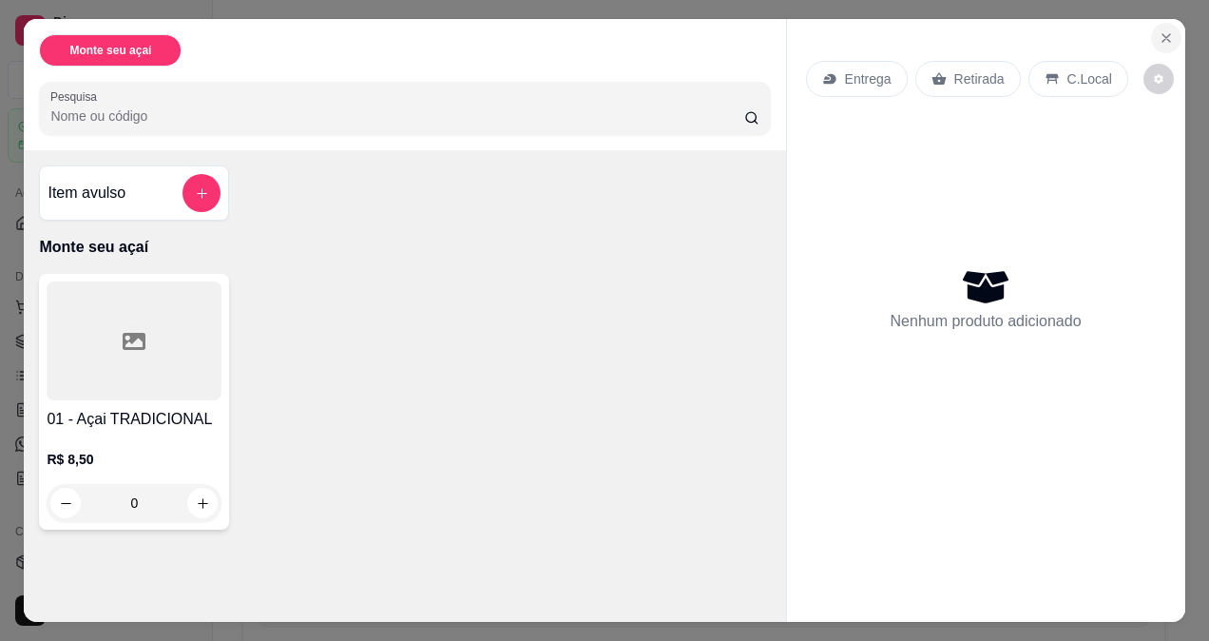
click at [1151, 23] on button "Close" at bounding box center [1166, 38] width 30 height 30
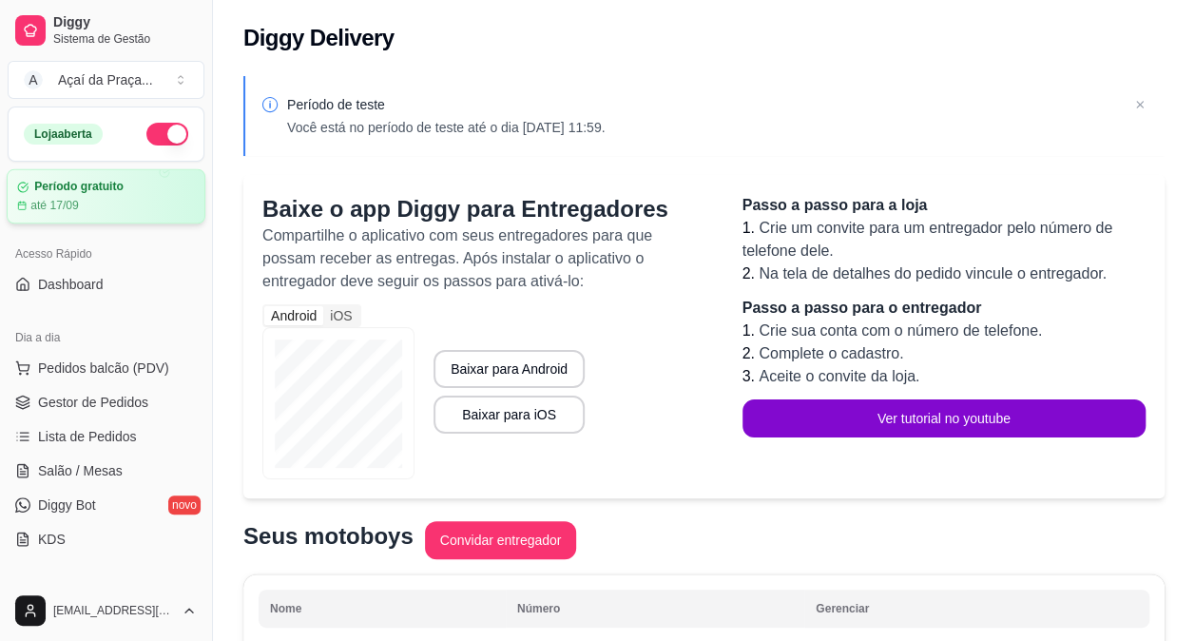
click at [108, 198] on div "até 17/09" at bounding box center [106, 205] width 178 height 15
click at [61, 139] on div "Loja aberta" at bounding box center [63, 134] width 79 height 21
click at [179, 91] on button "A Açaí da Praça ..." at bounding box center [106, 80] width 197 height 38
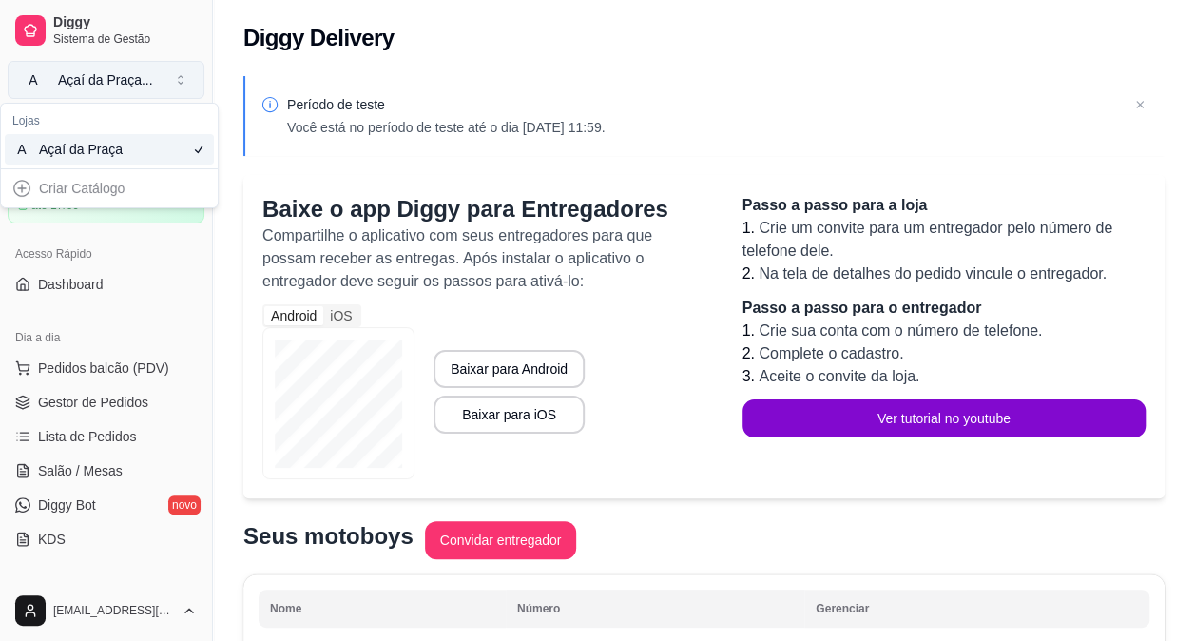
click at [164, 85] on button "A Açaí da Praça ..." at bounding box center [106, 80] width 197 height 38
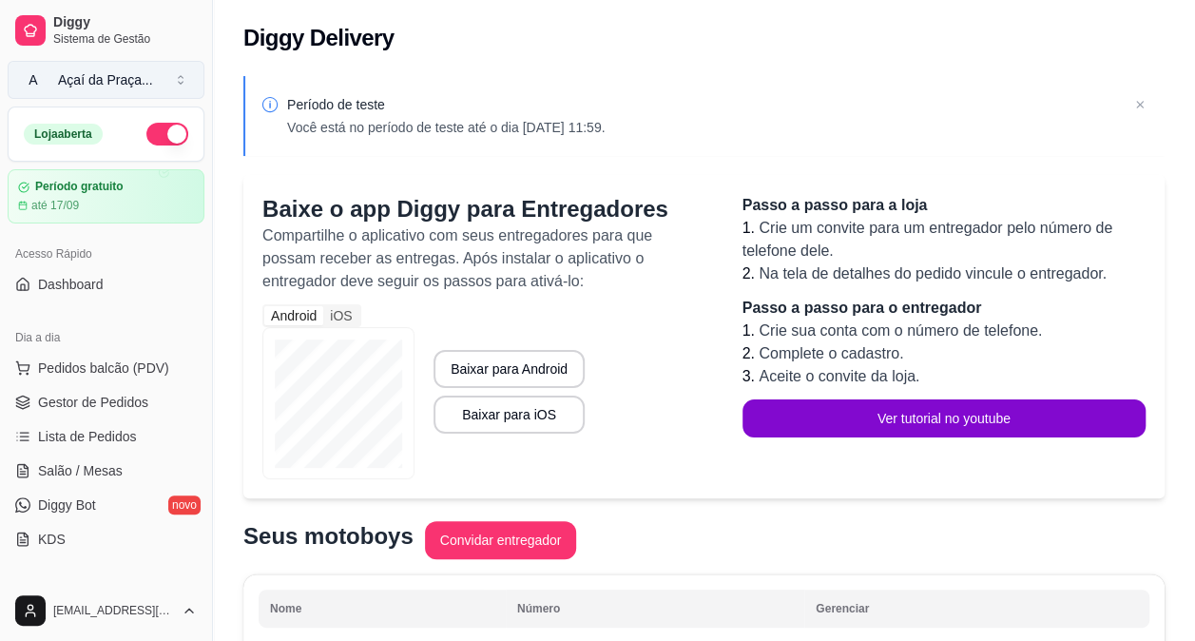
click at [194, 75] on button "A Açaí da Praça ..." at bounding box center [106, 80] width 197 height 38
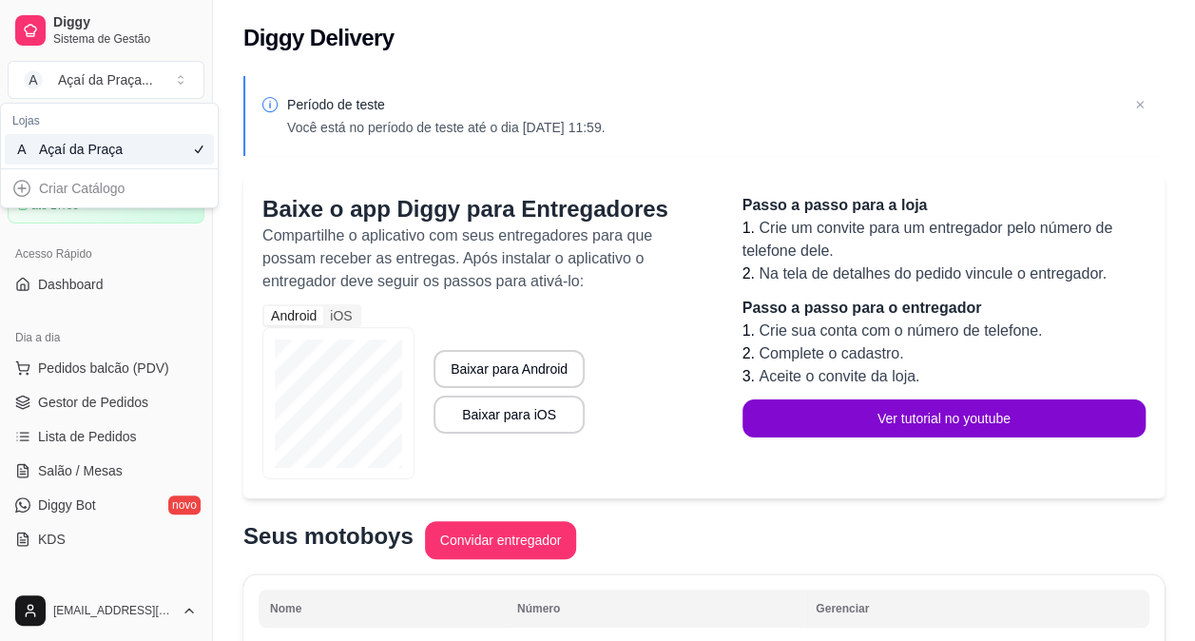
click at [95, 196] on div "Criar Catálogo" at bounding box center [109, 188] width 209 height 30
click at [30, 190] on div "Criar Catálogo" at bounding box center [109, 188] width 209 height 30
click at [26, 186] on div "Criar Catálogo" at bounding box center [109, 188] width 209 height 30
click at [260, 164] on div "Período de teste Você está no período de teste até o dia [DATE] 11:59. Baixe o …" at bounding box center [704, 444] width 982 height 758
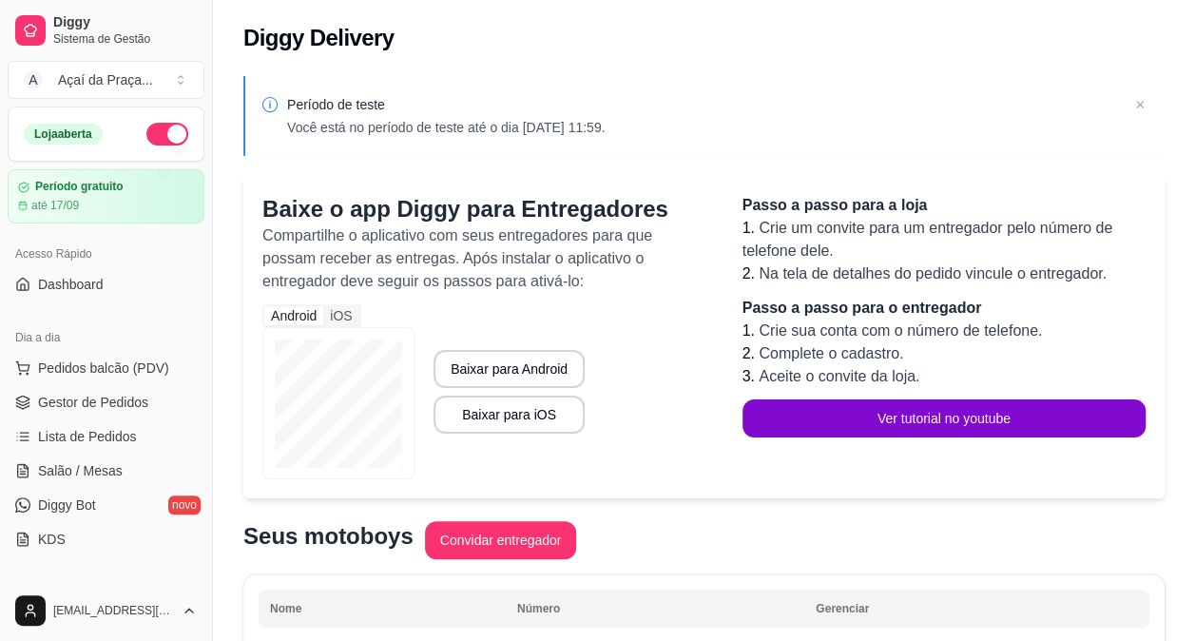
click at [106, 350] on div "Dia a dia" at bounding box center [106, 337] width 197 height 30
click at [103, 373] on span "Pedidos balcão (PDV)" at bounding box center [103, 367] width 131 height 19
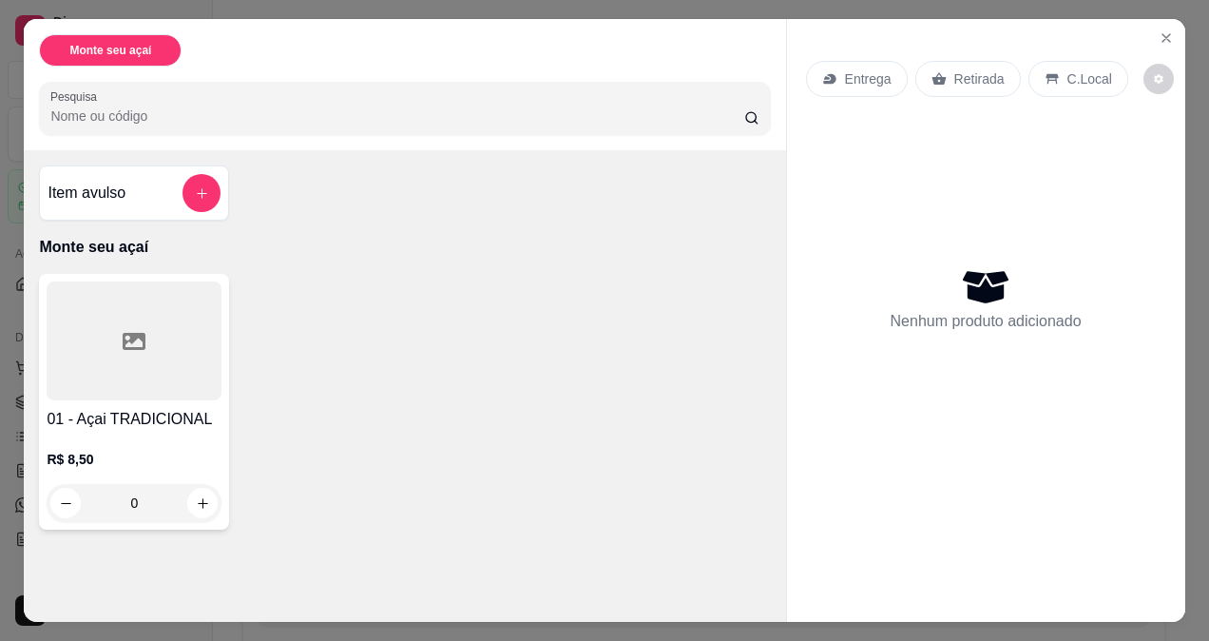
click at [114, 342] on div at bounding box center [134, 340] width 175 height 119
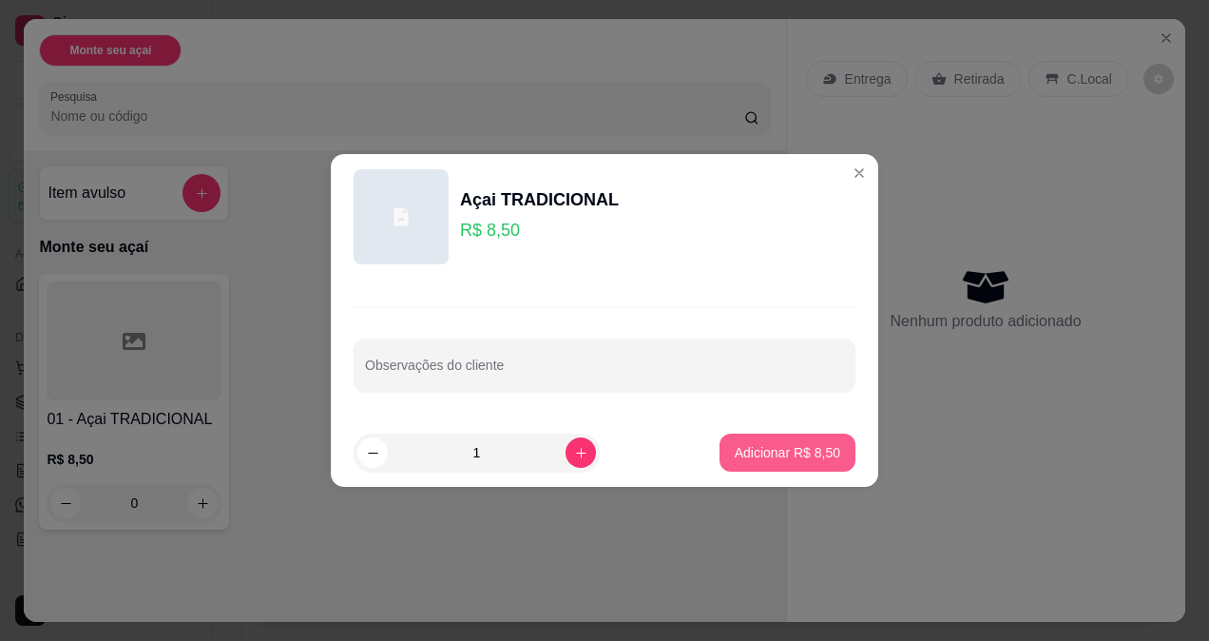
click at [789, 456] on p "Adicionar R$ 8,50" at bounding box center [788, 452] width 106 height 19
type input "1"
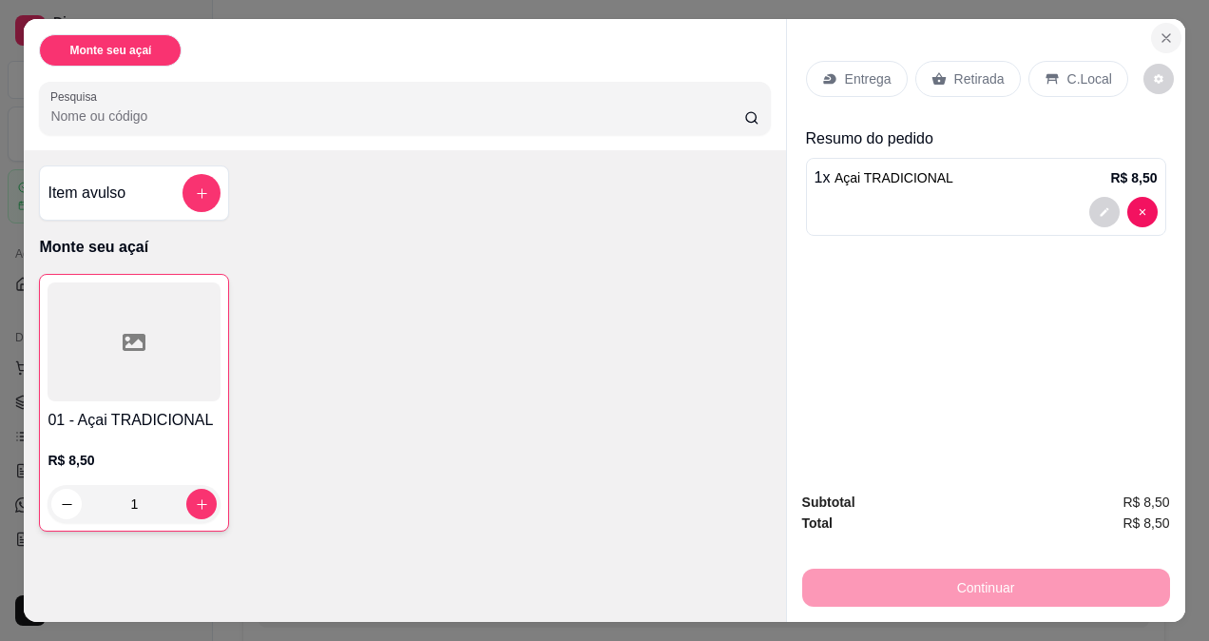
click at [1159, 36] on icon "Close" at bounding box center [1166, 37] width 15 height 15
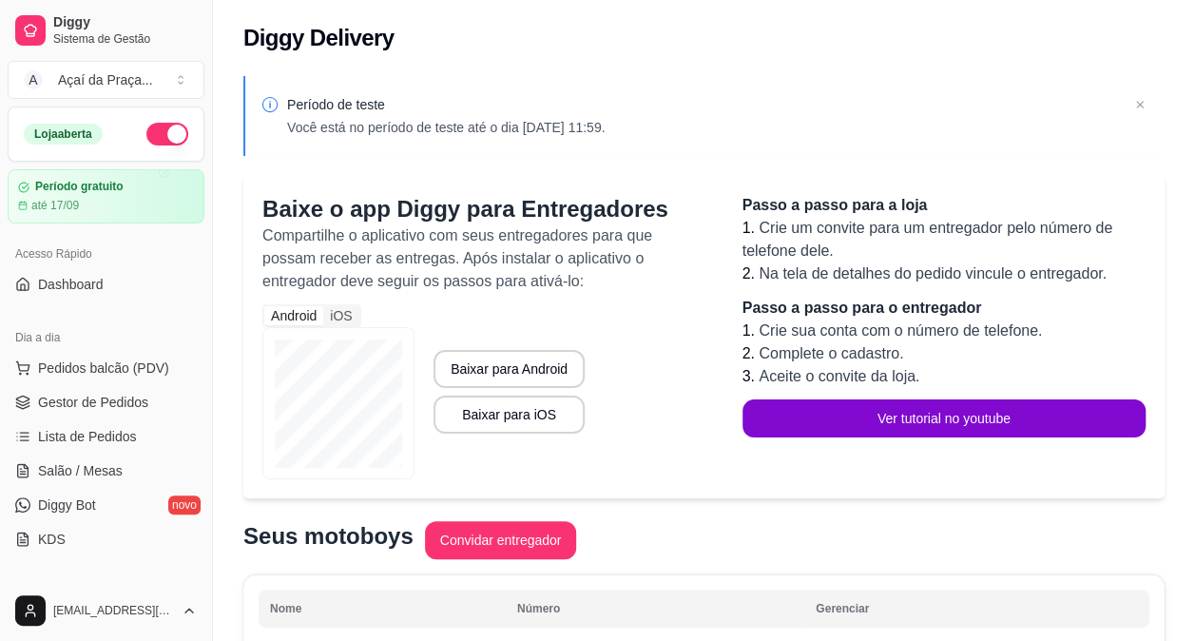
scroll to position [236, 0]
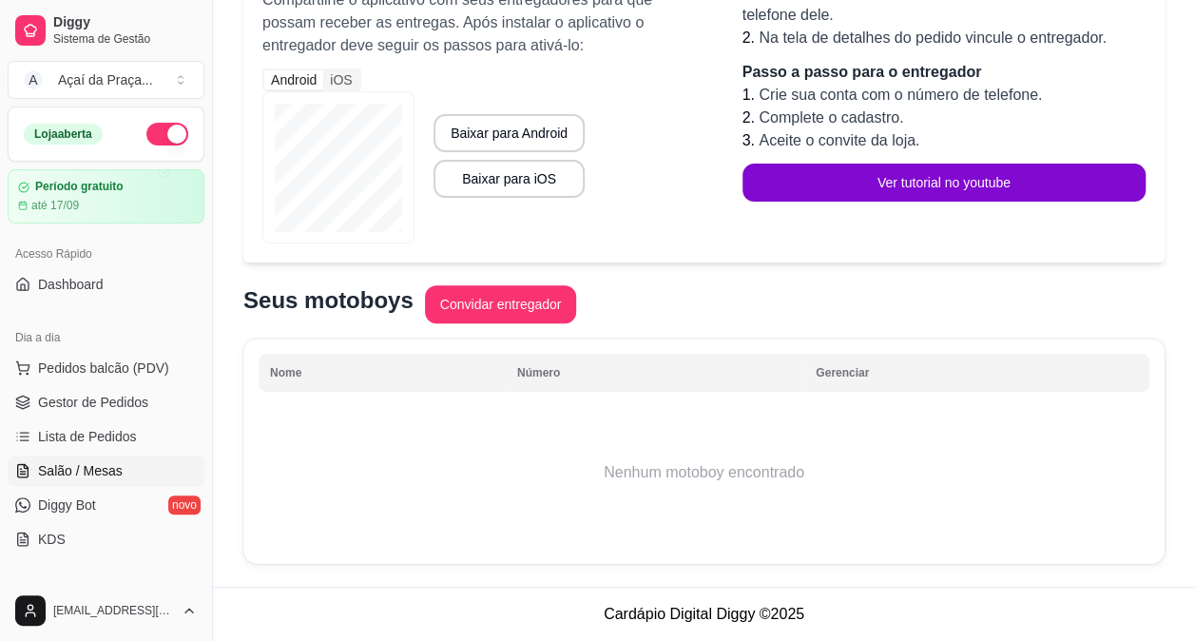
click at [83, 467] on span "Salão / Mesas" at bounding box center [80, 470] width 85 height 19
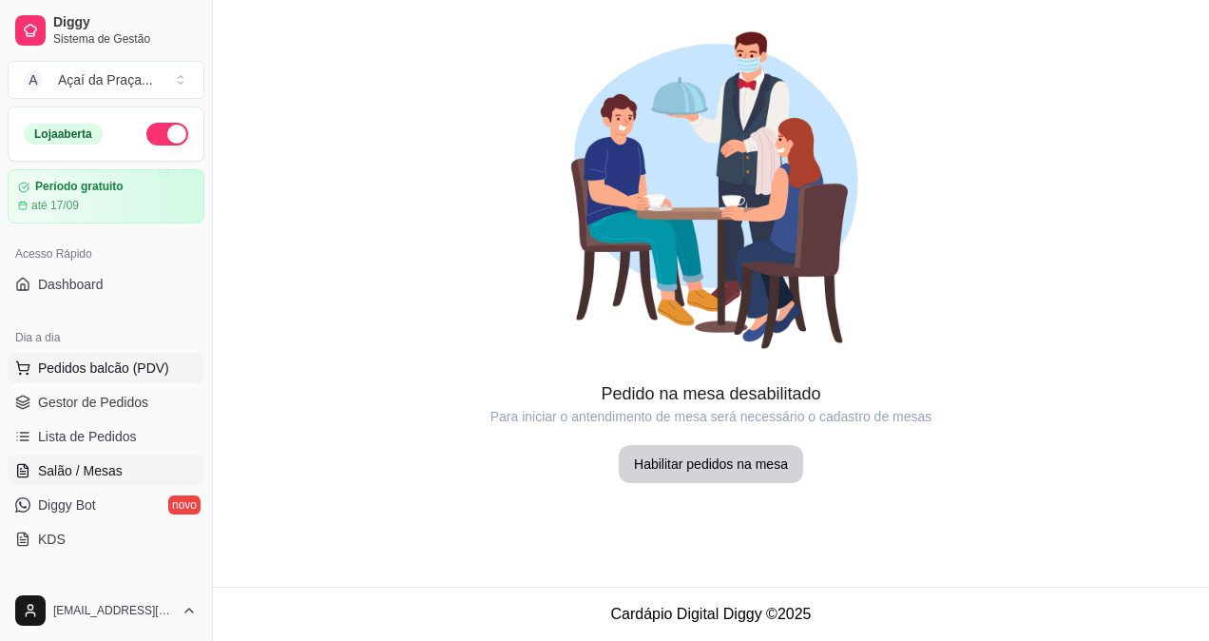
click at [89, 363] on span "Pedidos balcão (PDV)" at bounding box center [103, 367] width 131 height 19
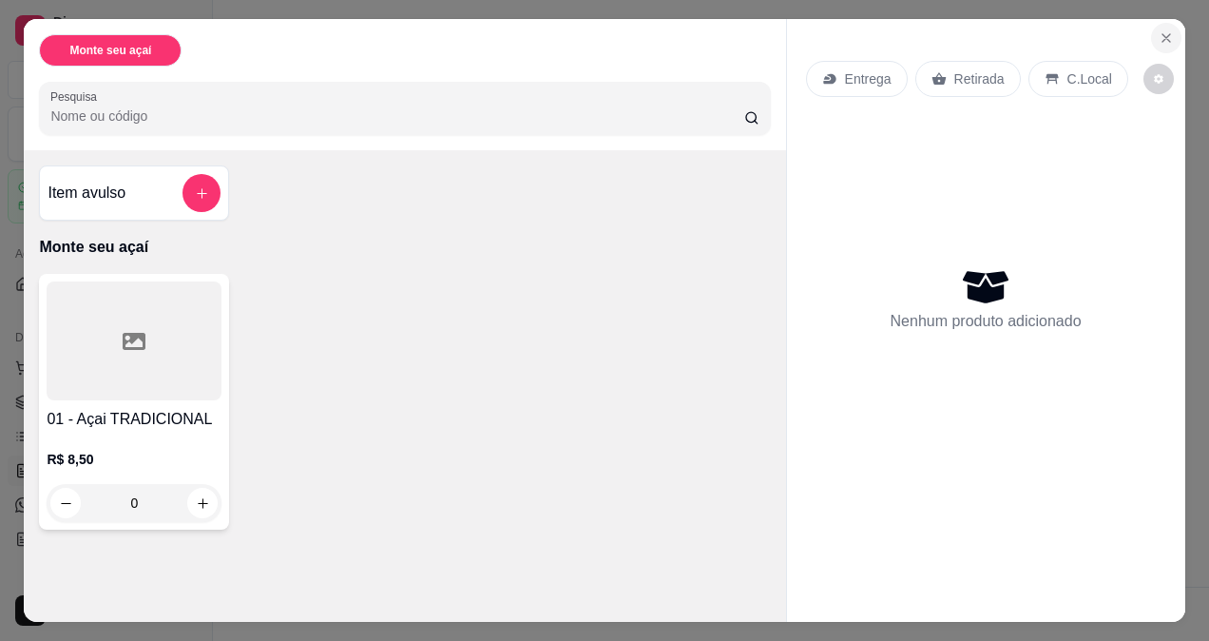
click at [1159, 34] on icon "Close" at bounding box center [1166, 37] width 15 height 15
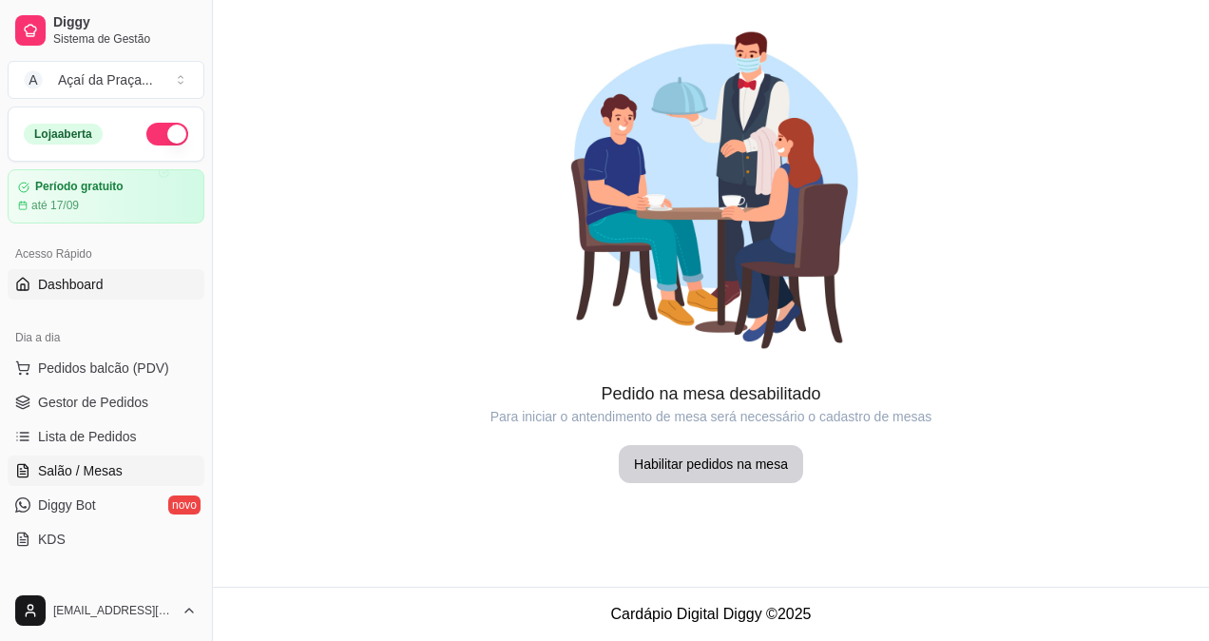
click at [63, 290] on span "Dashboard" at bounding box center [71, 284] width 66 height 19
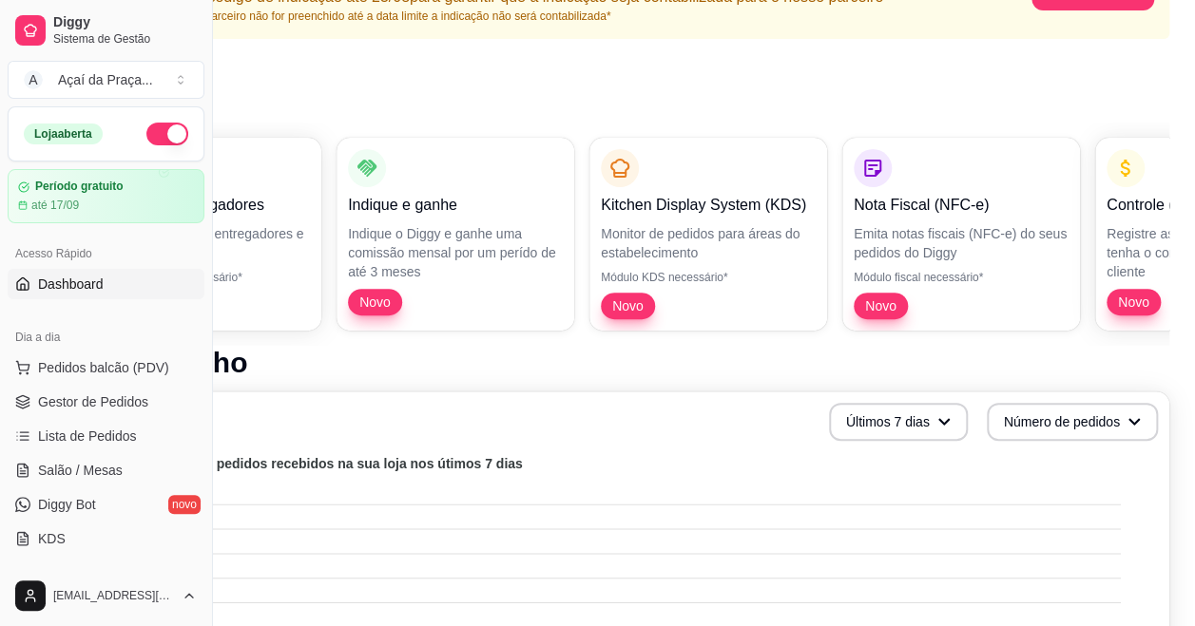
scroll to position [190, 0]
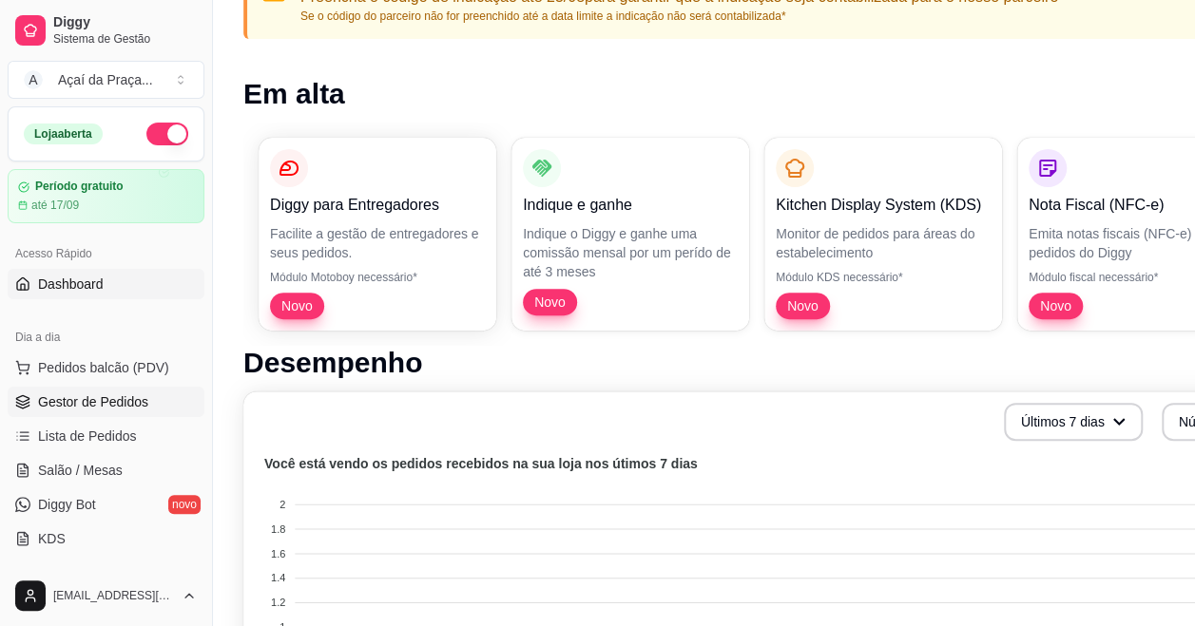
click at [101, 399] on span "Gestor de Pedidos" at bounding box center [93, 402] width 110 height 19
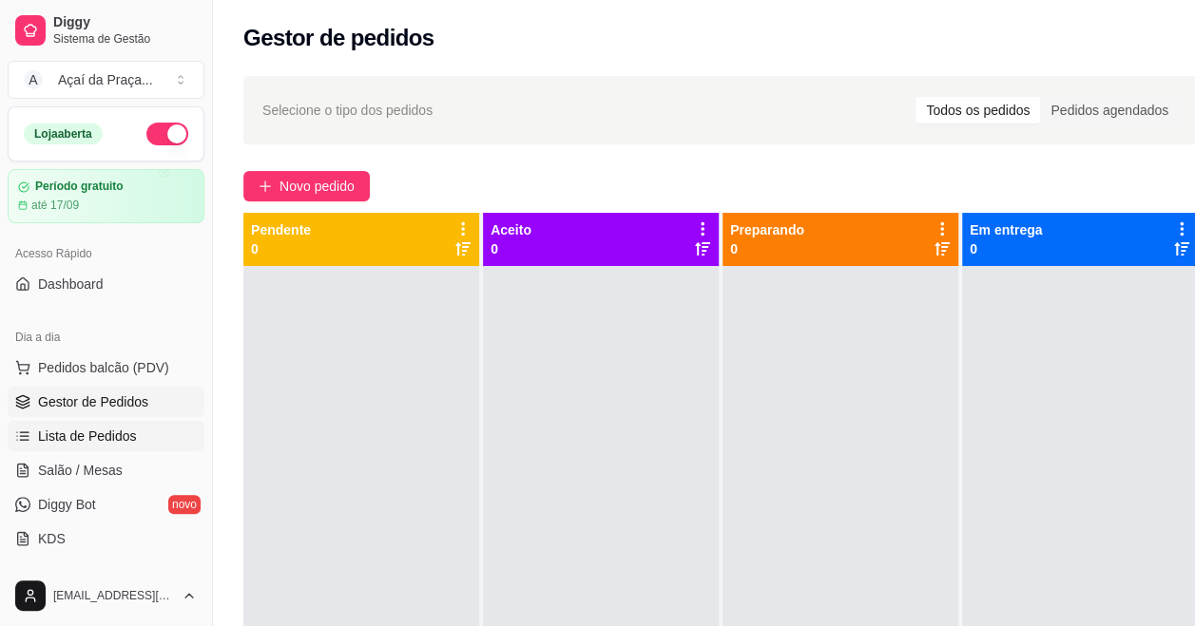
click at [80, 445] on link "Lista de Pedidos" at bounding box center [106, 436] width 197 height 30
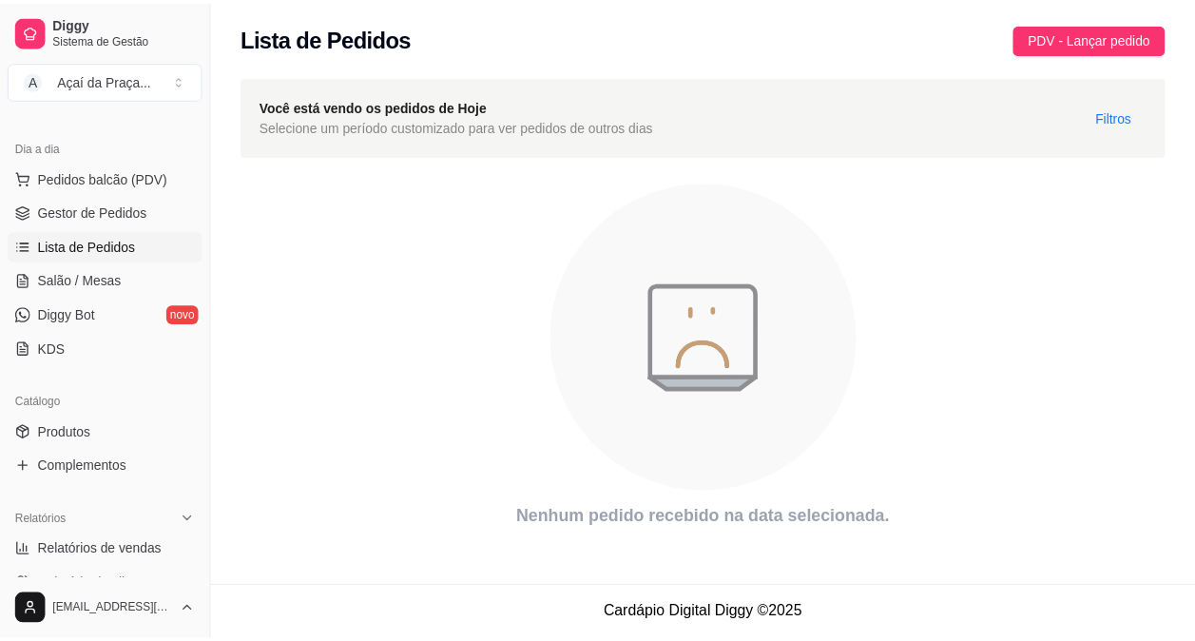
scroll to position [285, 0]
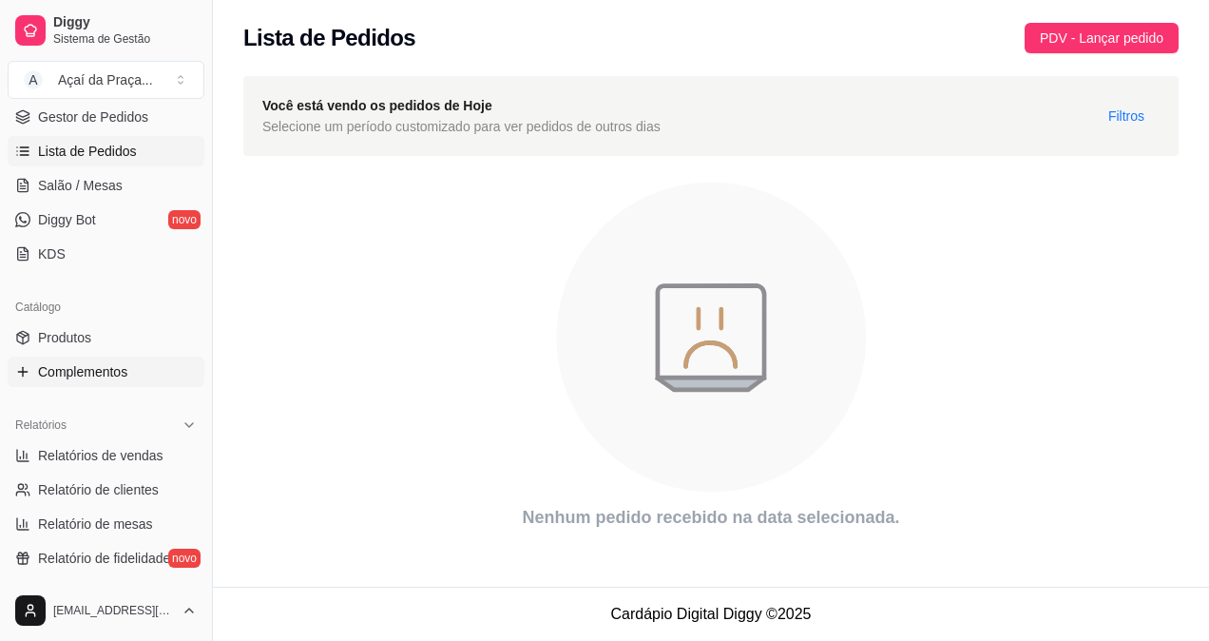
click at [95, 370] on span "Complementos" at bounding box center [82, 371] width 89 height 19
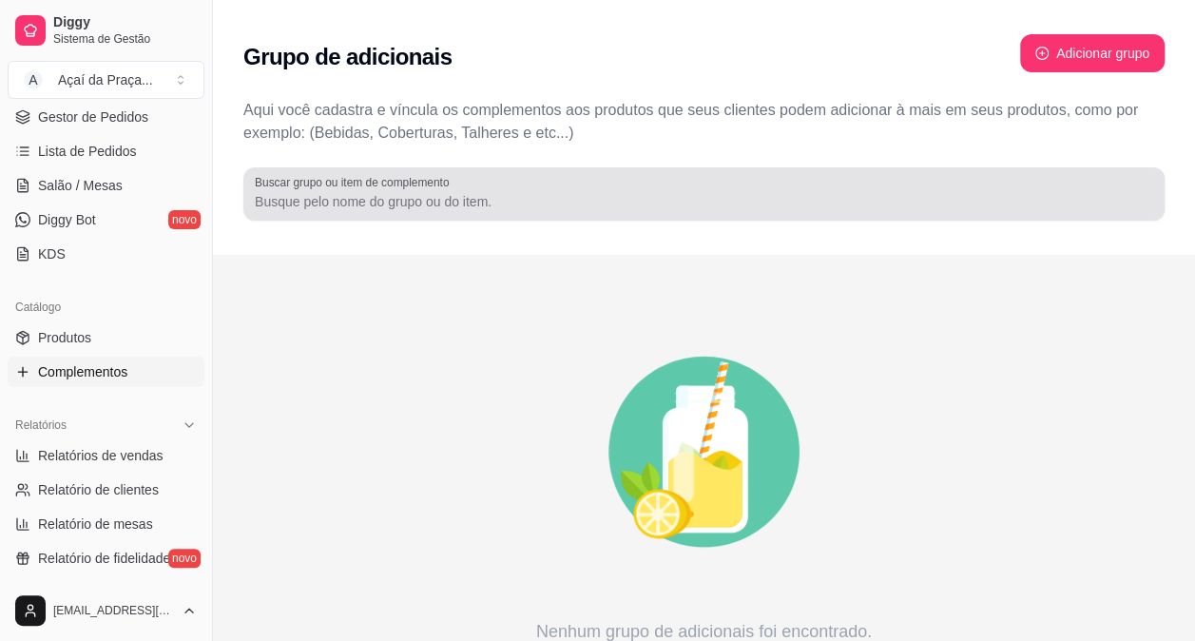
click at [586, 200] on input "Buscar grupo ou item de complemento" at bounding box center [704, 201] width 898 height 19
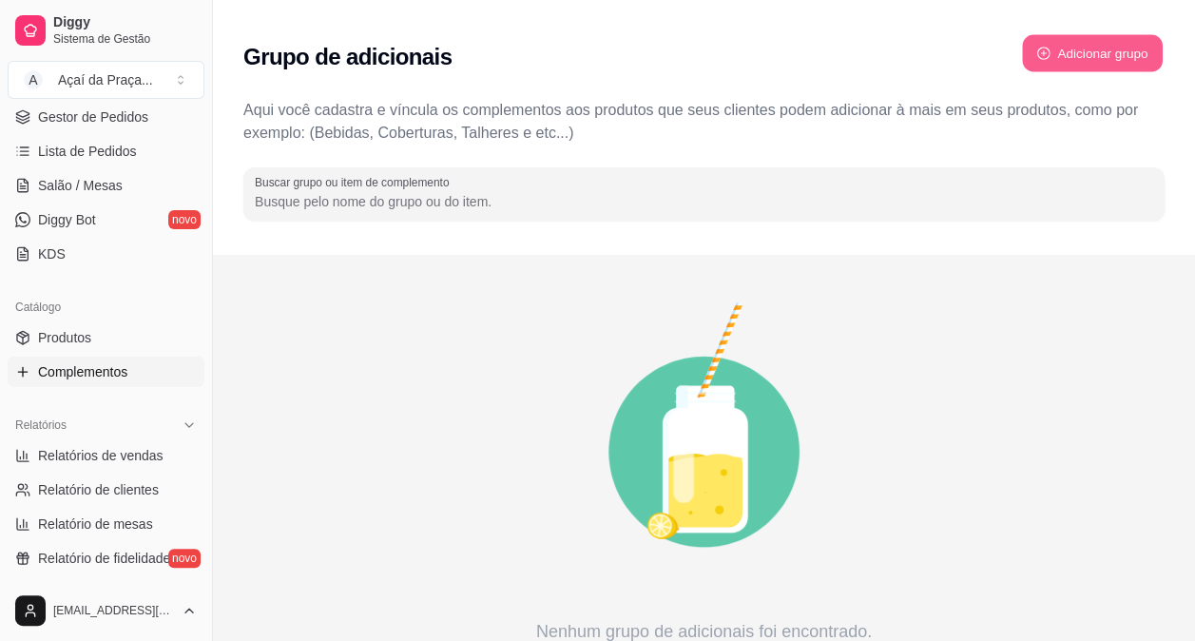
click at [1116, 54] on button "Adicionar grupo" at bounding box center [1092, 53] width 141 height 37
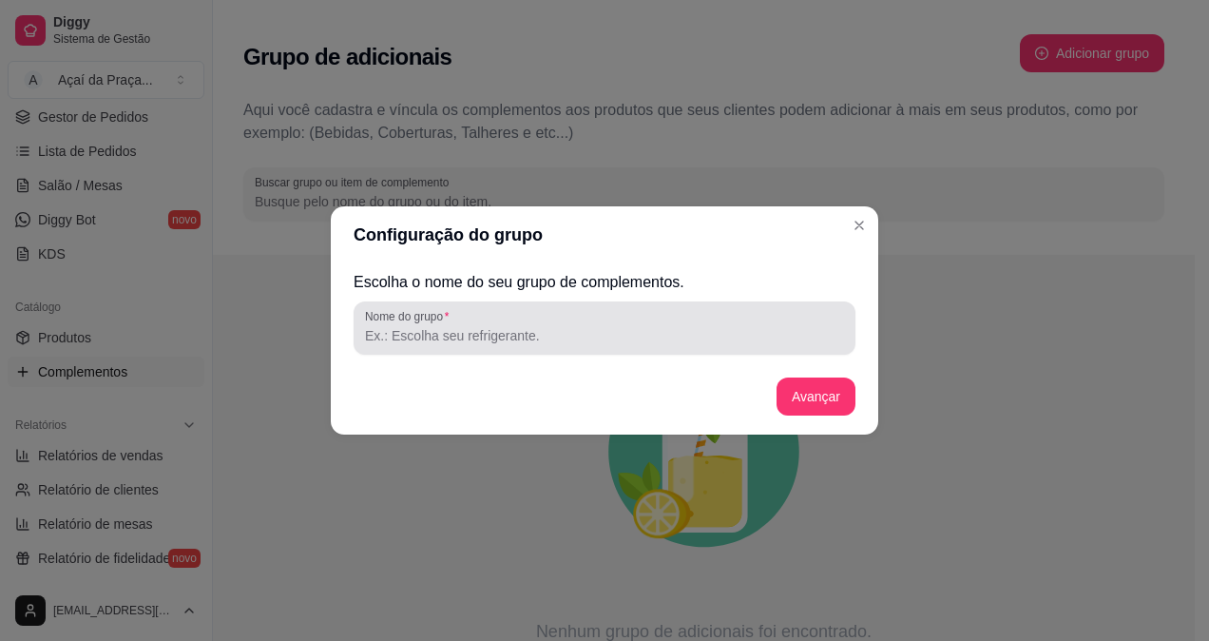
click at [515, 337] on input "Nome do grupo" at bounding box center [604, 335] width 479 height 19
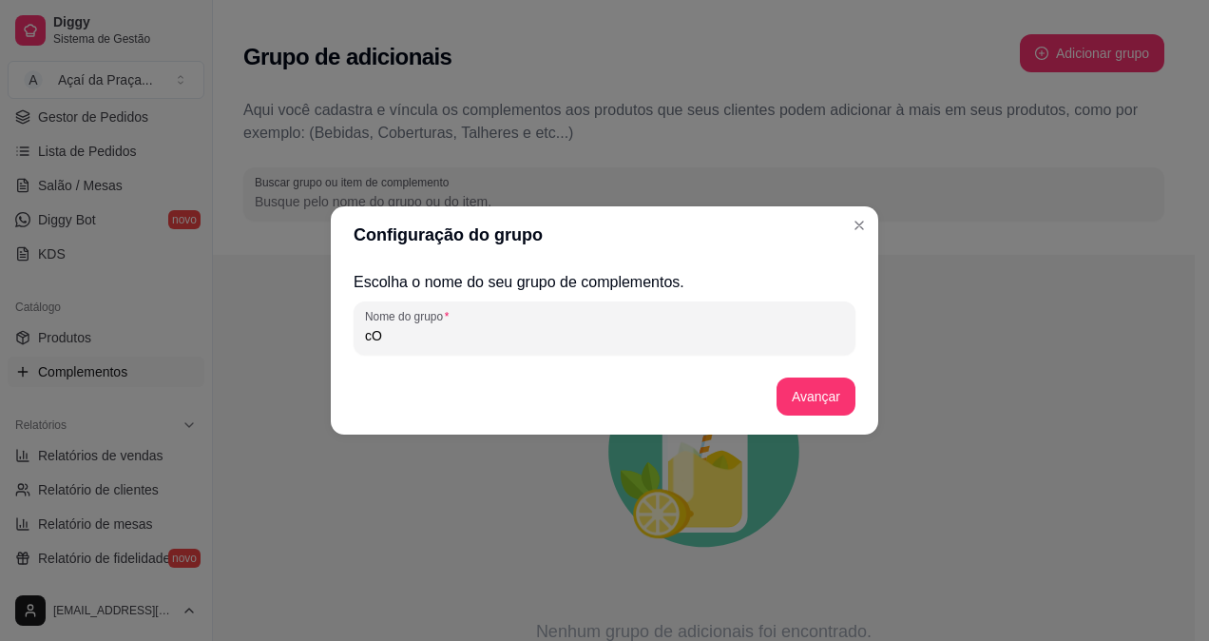
type input "c"
type input "Complementos"
click at [819, 397] on button "Avançar" at bounding box center [816, 396] width 77 height 37
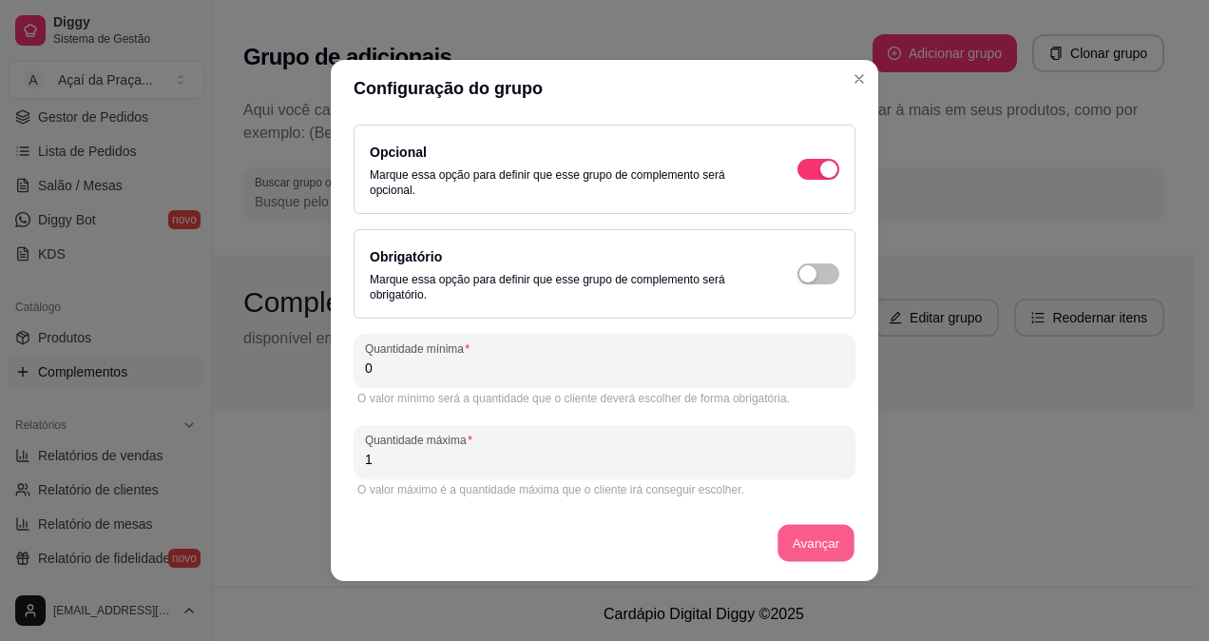
click at [783, 534] on button "Avançar" at bounding box center [816, 543] width 77 height 37
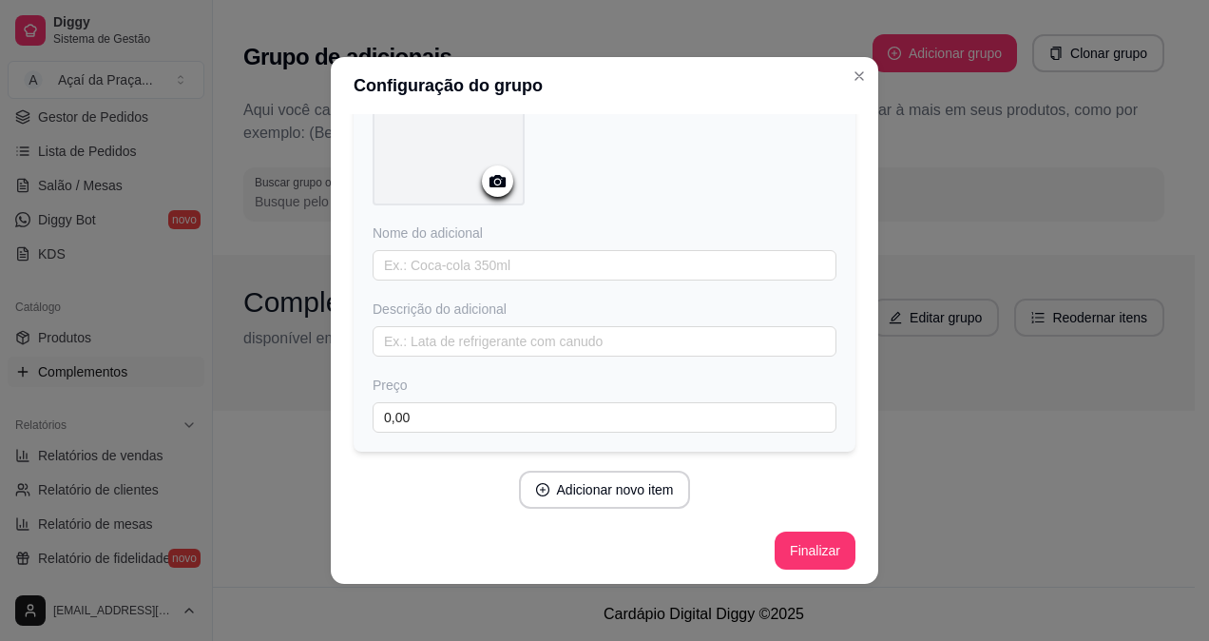
scroll to position [153, 0]
click at [660, 268] on input "text" at bounding box center [605, 264] width 464 height 30
type input "Granola"
click at [615, 336] on input "text" at bounding box center [605, 340] width 464 height 30
click at [790, 542] on button "Finalizar" at bounding box center [815, 549] width 78 height 37
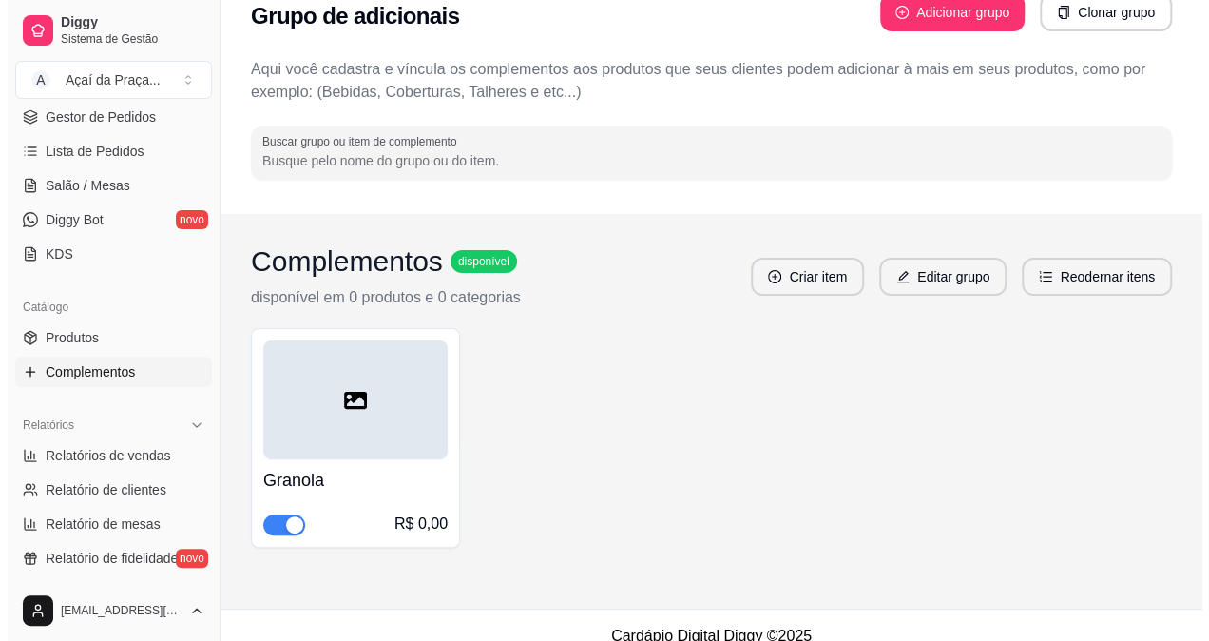
scroll to position [62, 0]
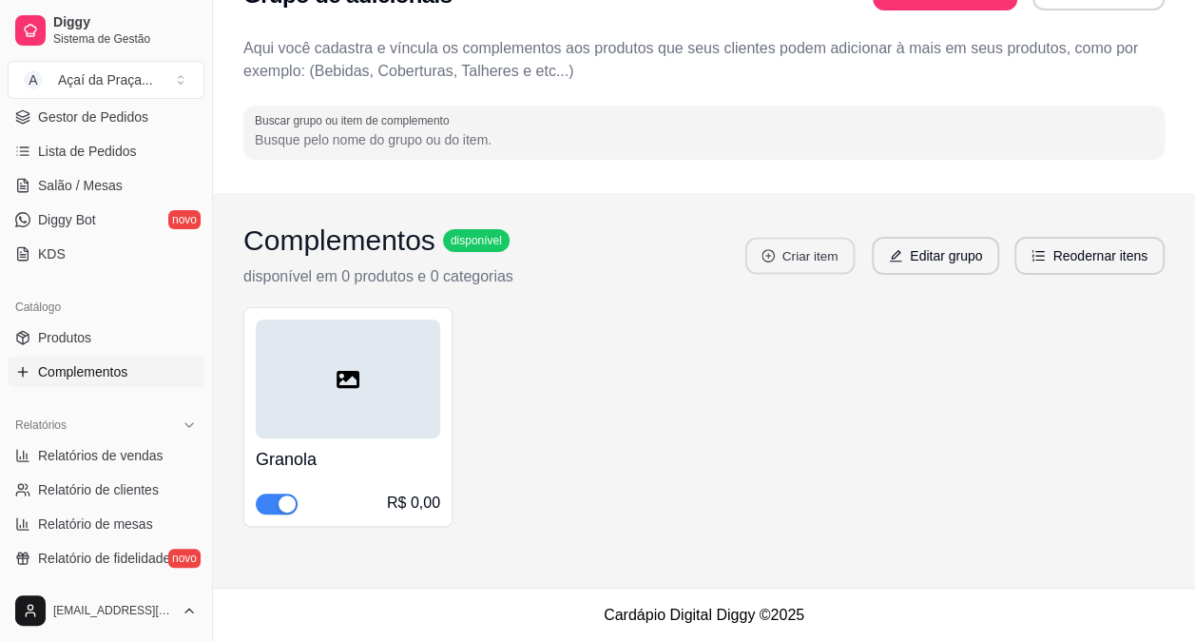
click at [790, 257] on button "Criar item" at bounding box center [799, 256] width 109 height 37
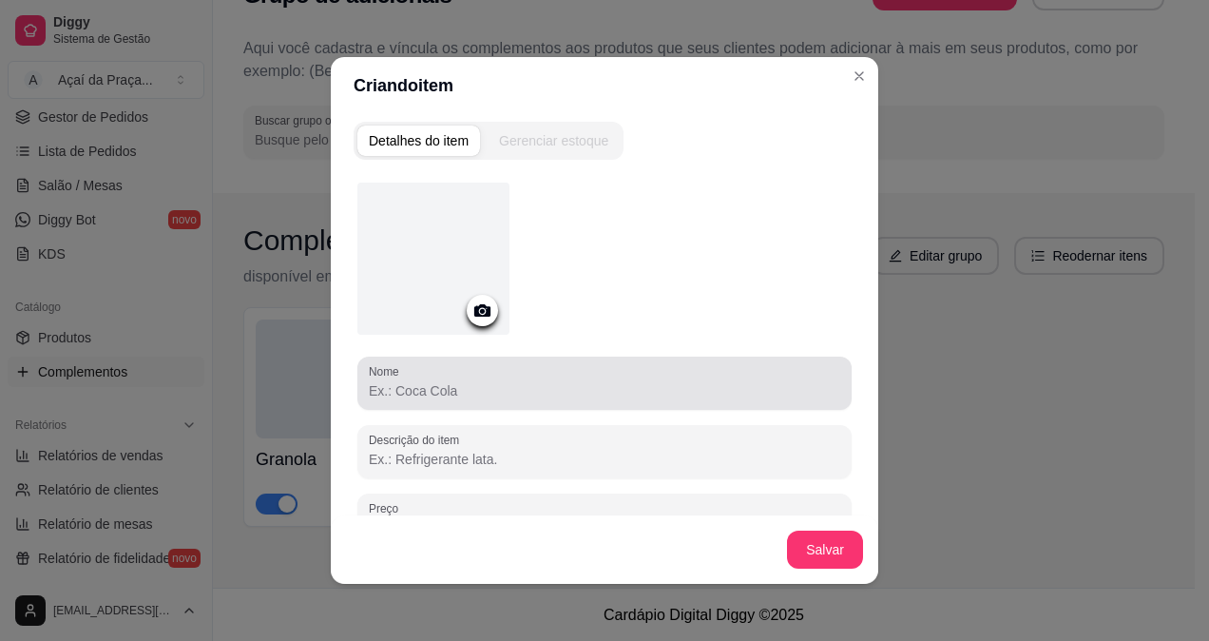
click at [491, 390] on input "Nome" at bounding box center [605, 390] width 472 height 19
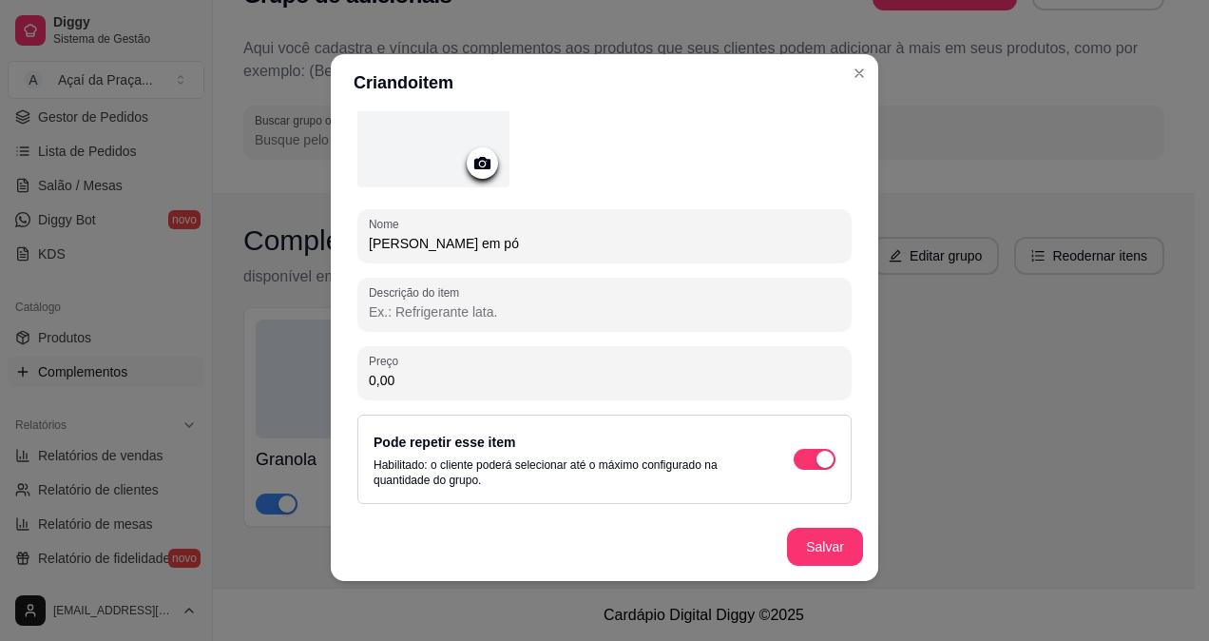
scroll to position [4, 0]
type input "[PERSON_NAME] em pó"
click at [803, 542] on button "Salvar" at bounding box center [825, 546] width 74 height 37
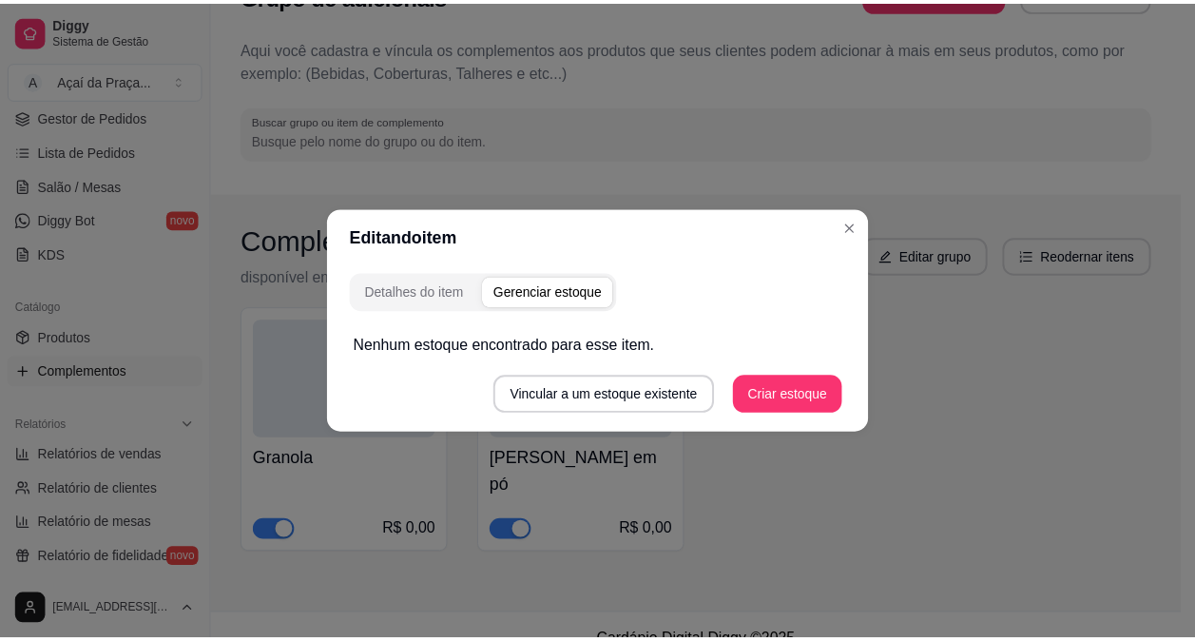
scroll to position [0, 0]
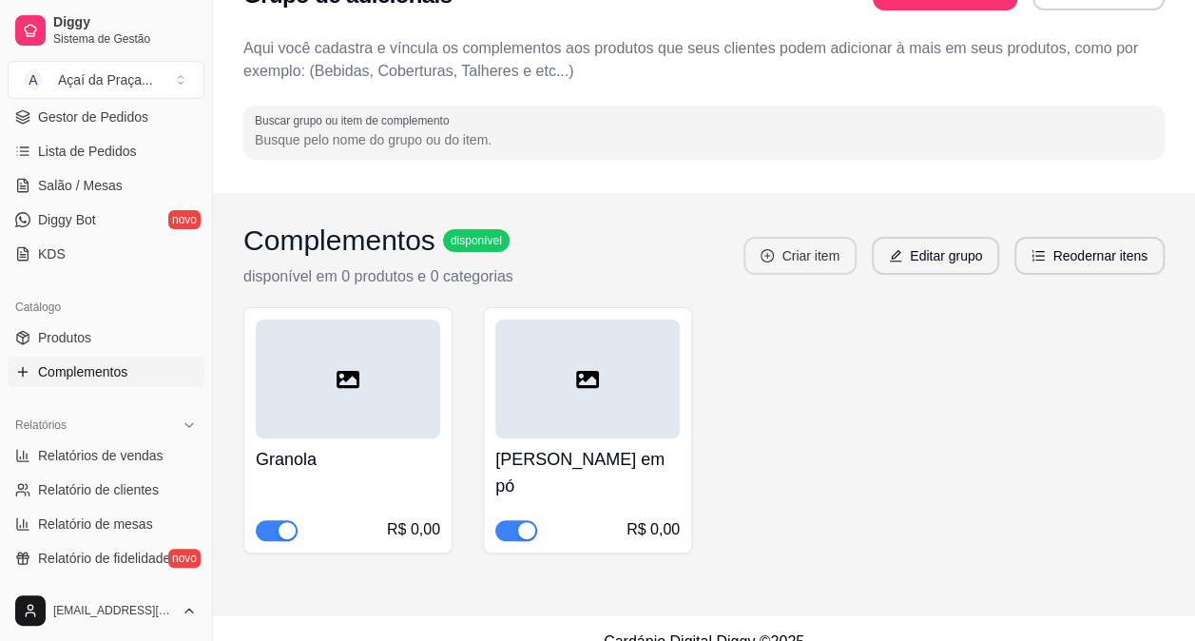
click at [774, 250] on icon "plus-circle" at bounding box center [766, 255] width 13 height 13
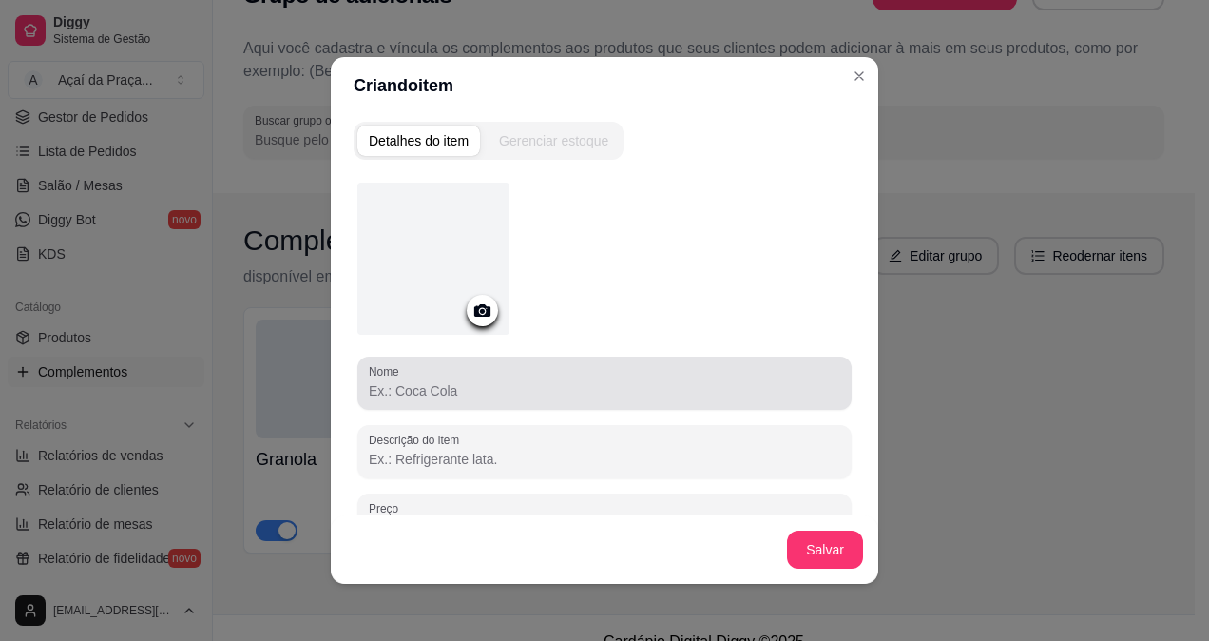
click at [479, 381] on input "Nome" at bounding box center [605, 390] width 472 height 19
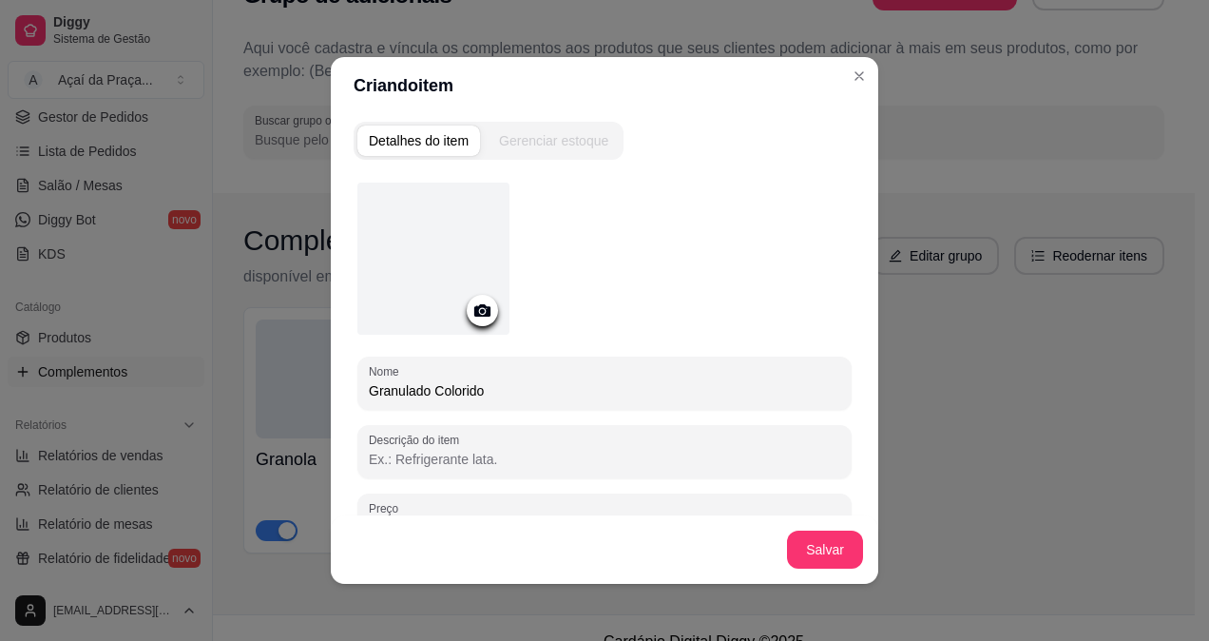
type input "Granulado Colorido"
click at [797, 564] on button "Salvar" at bounding box center [825, 549] width 74 height 37
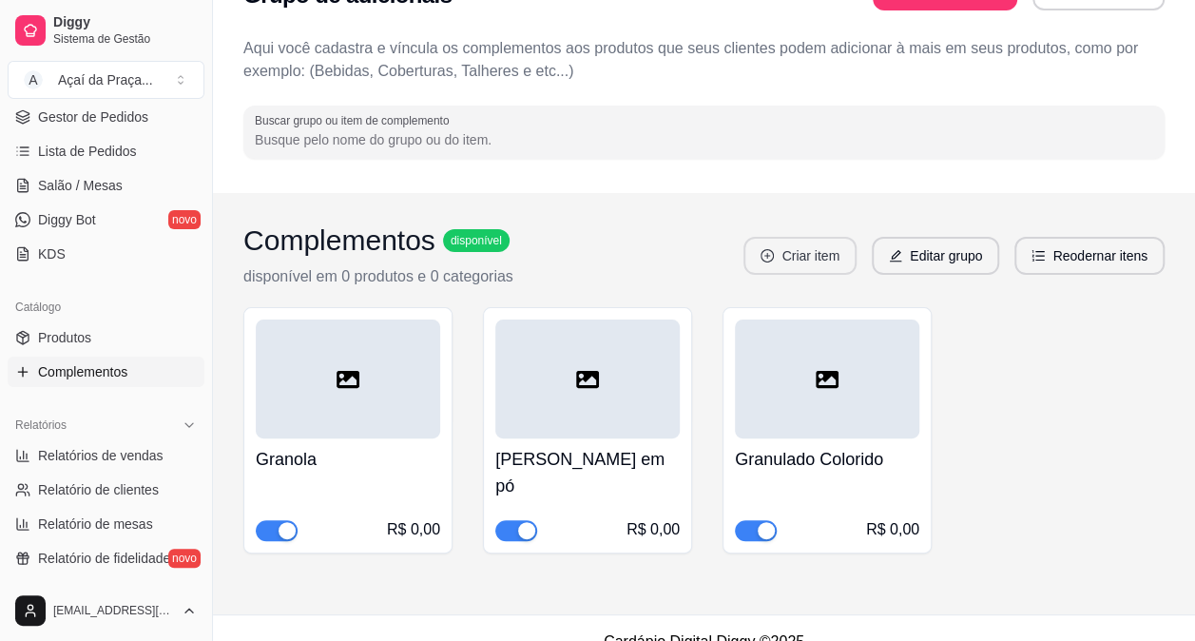
click at [818, 244] on button "Criar item" at bounding box center [799, 256] width 113 height 38
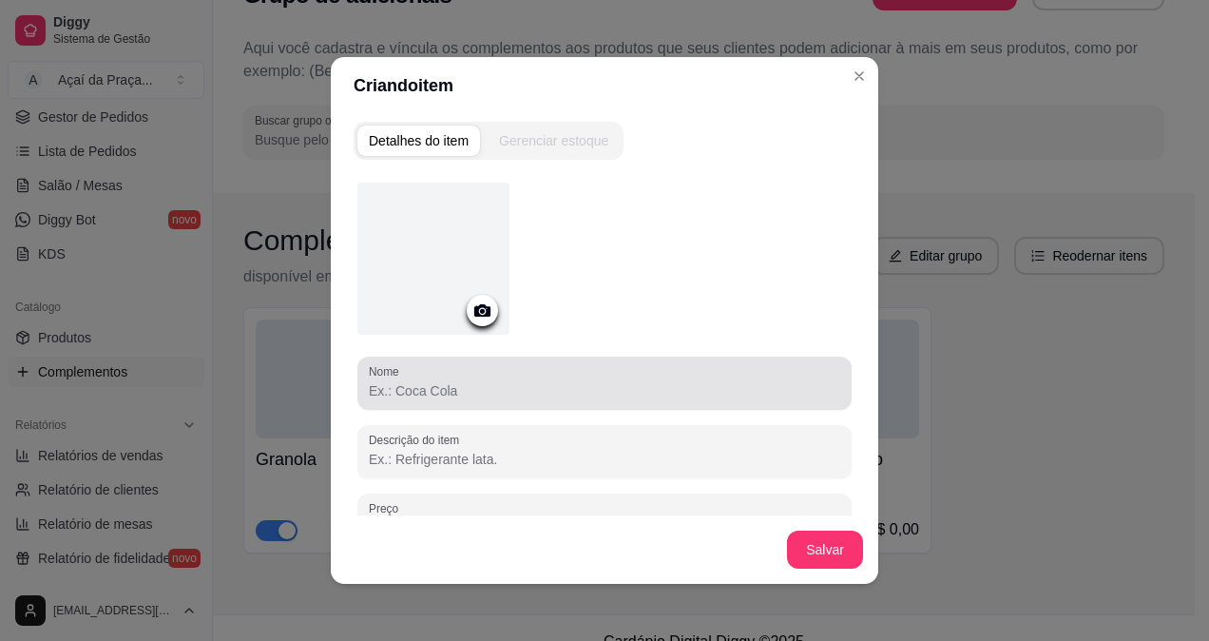
click at [586, 386] on input "Nome" at bounding box center [605, 390] width 472 height 19
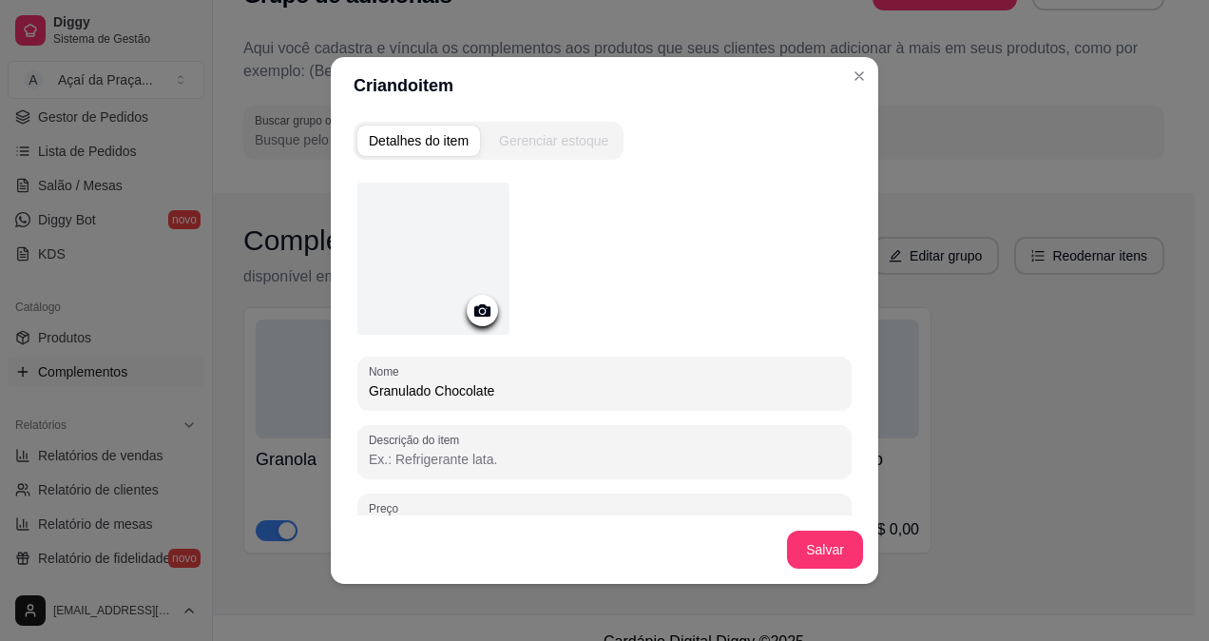
type input "Granulado Chocolate"
click at [824, 549] on button "Salvar" at bounding box center [825, 549] width 76 height 38
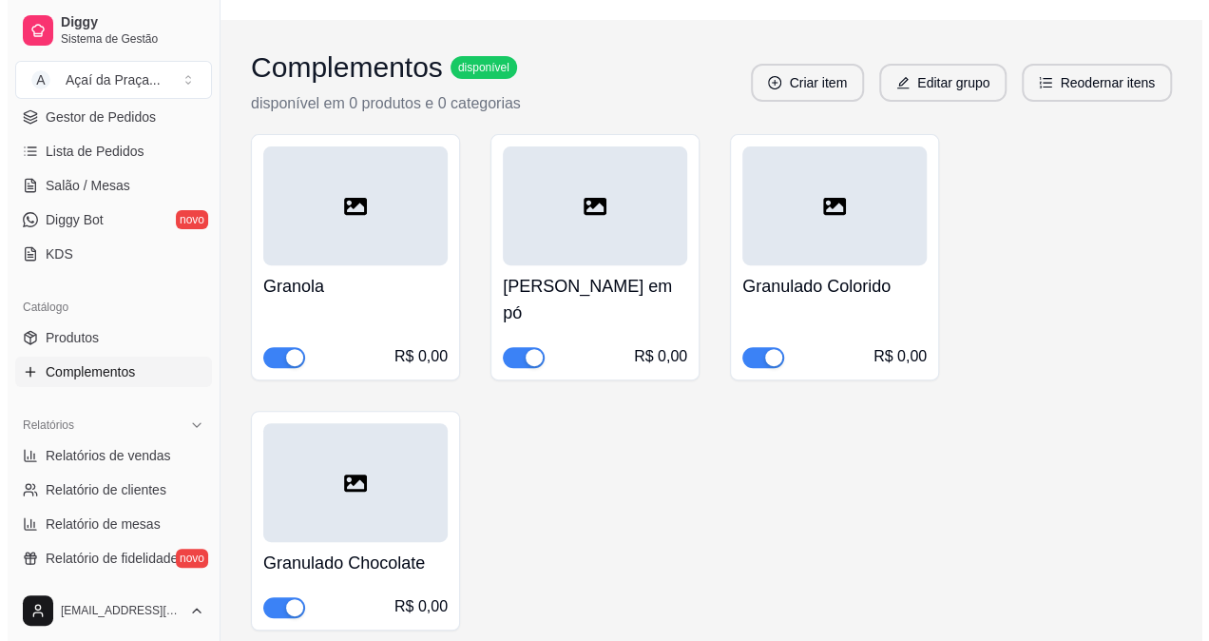
scroll to position [252, 0]
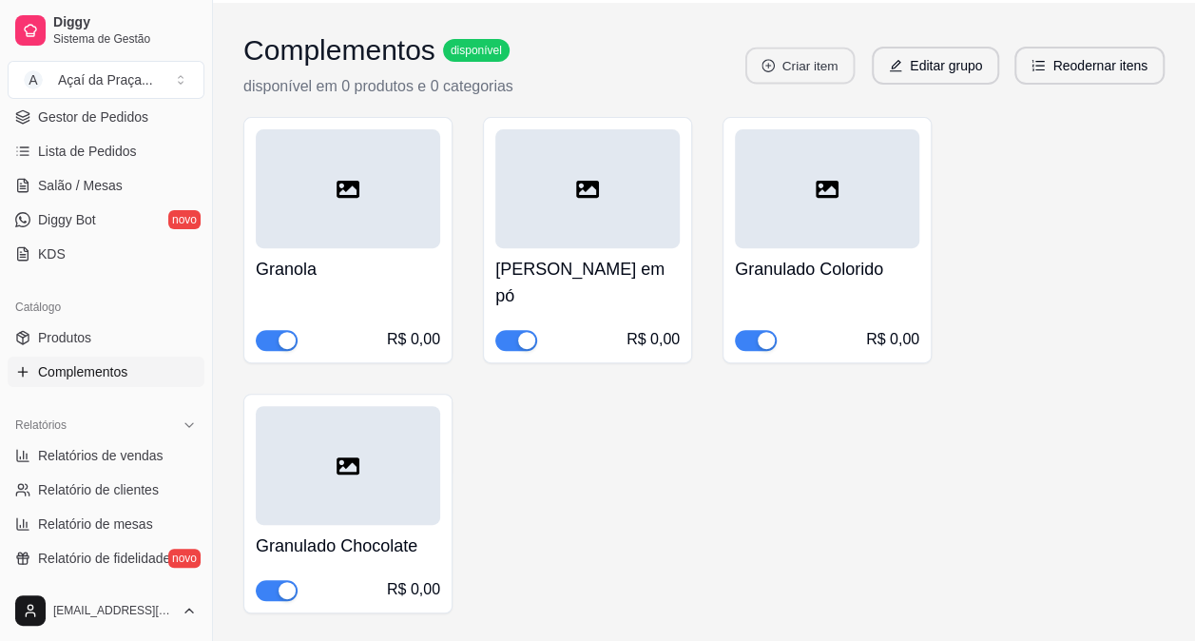
click at [811, 58] on button "Criar item" at bounding box center [799, 66] width 109 height 37
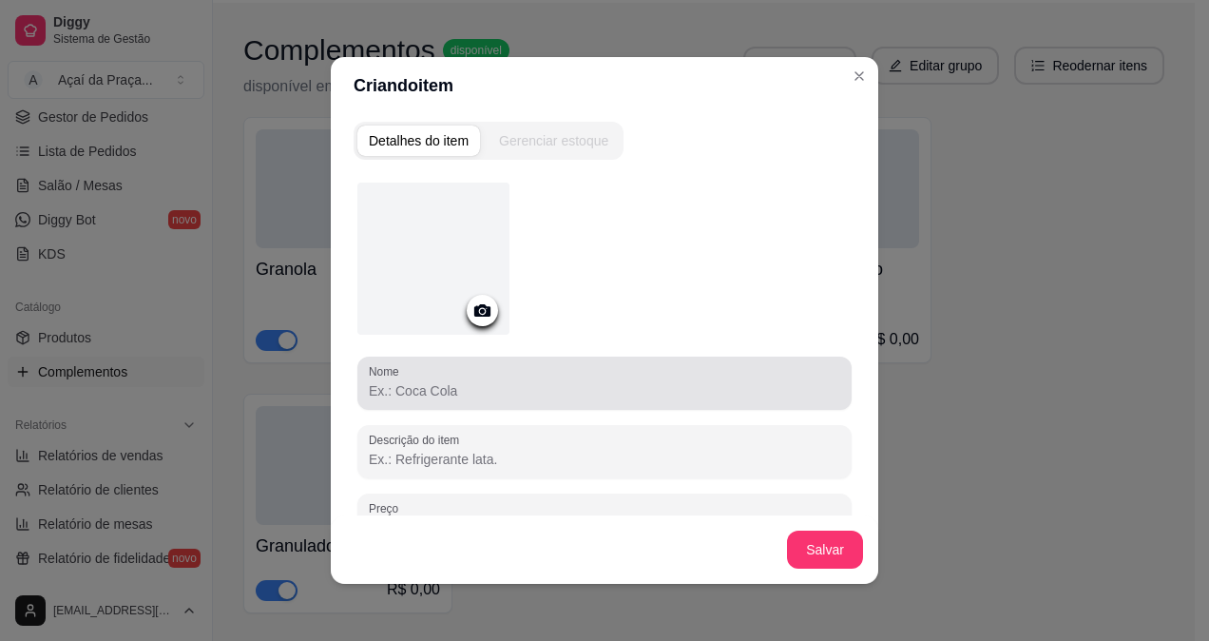
click at [506, 403] on div "Nome" at bounding box center [604, 382] width 494 height 53
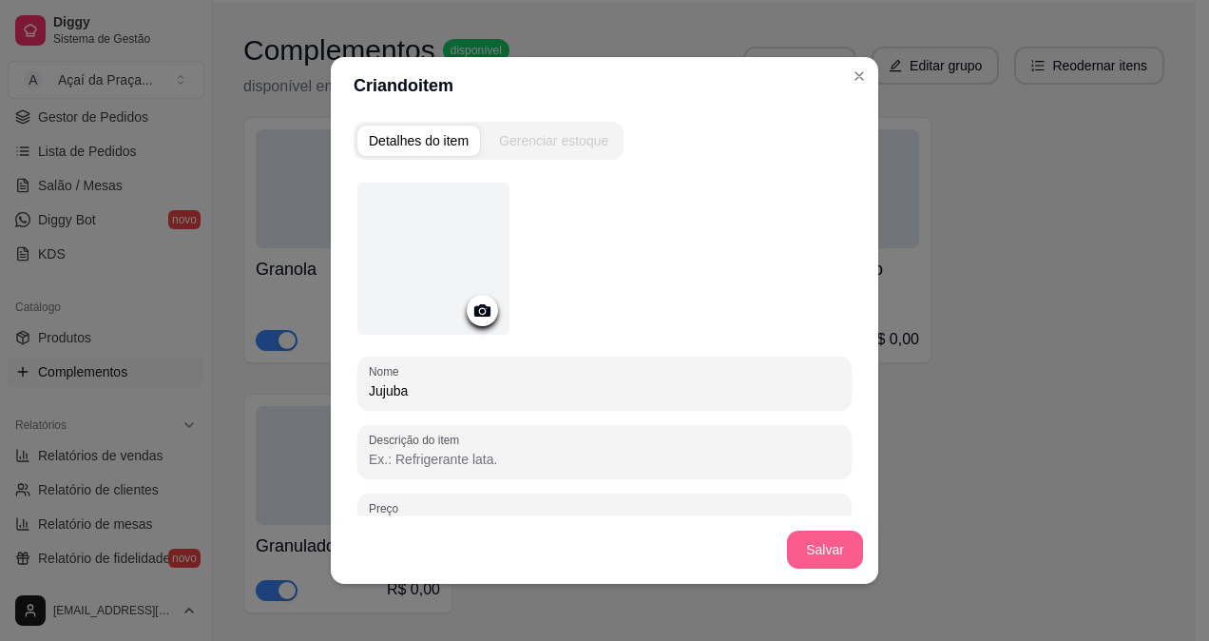
type input "Jujuba"
click at [800, 548] on button "Salvar" at bounding box center [825, 549] width 74 height 37
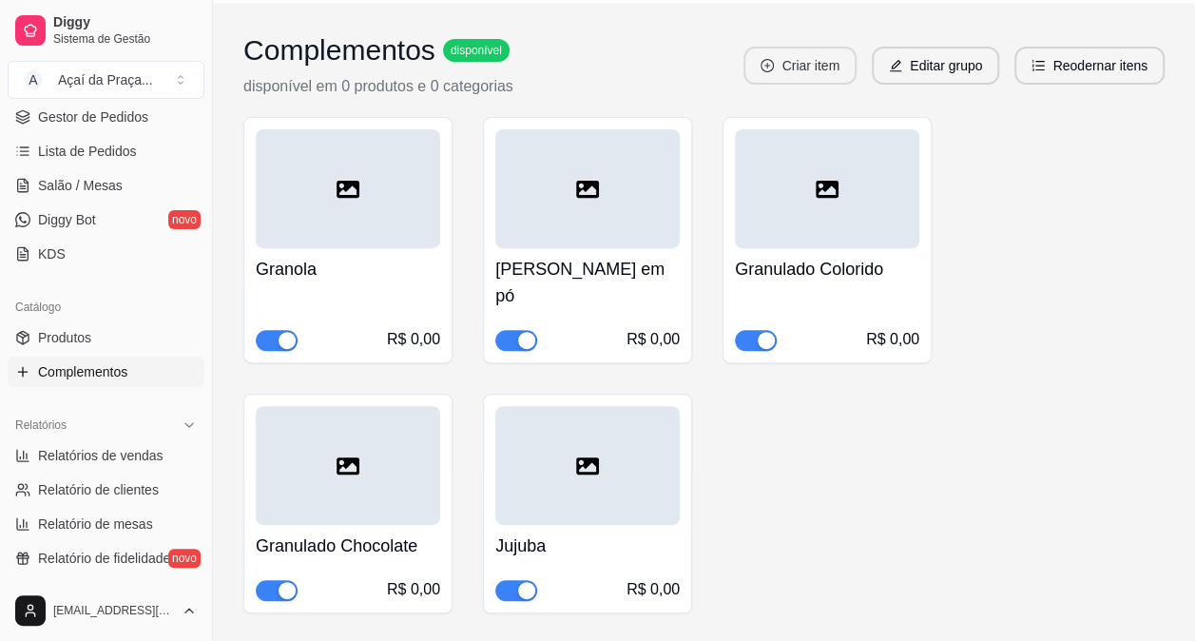
click at [818, 69] on button "Criar item" at bounding box center [799, 66] width 113 height 38
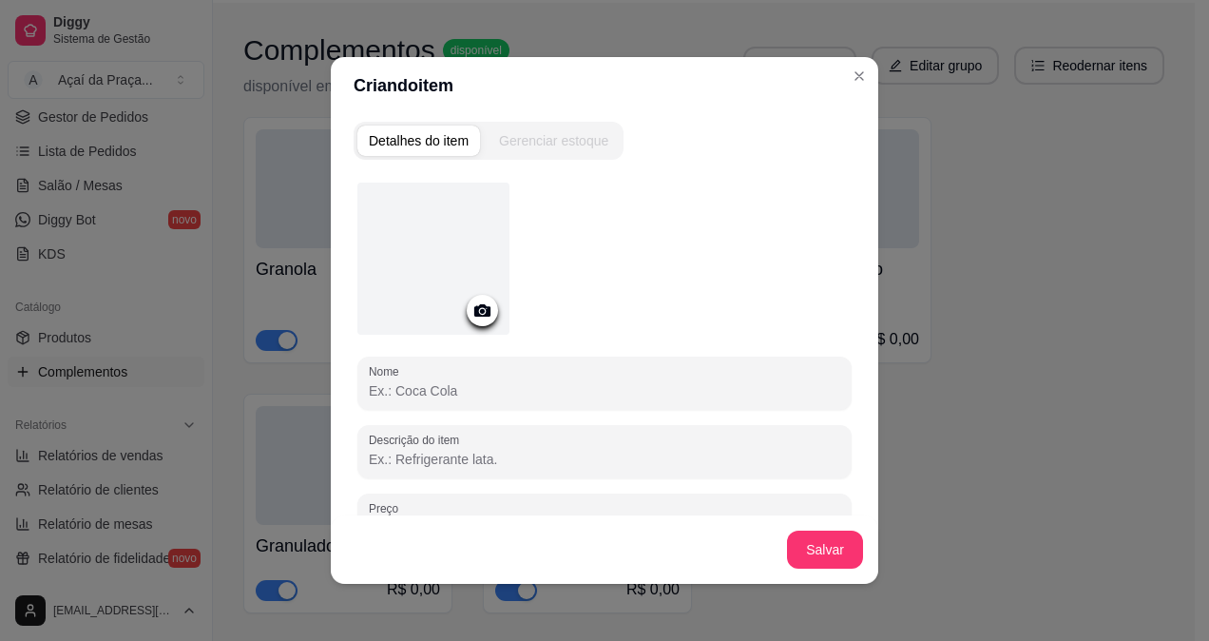
click at [523, 390] on input "Nome" at bounding box center [605, 390] width 472 height 19
type input "Chocobol"
click at [818, 529] on div "Salvar" at bounding box center [605, 549] width 548 height 68
click at [819, 535] on button "Salvar" at bounding box center [825, 549] width 74 height 37
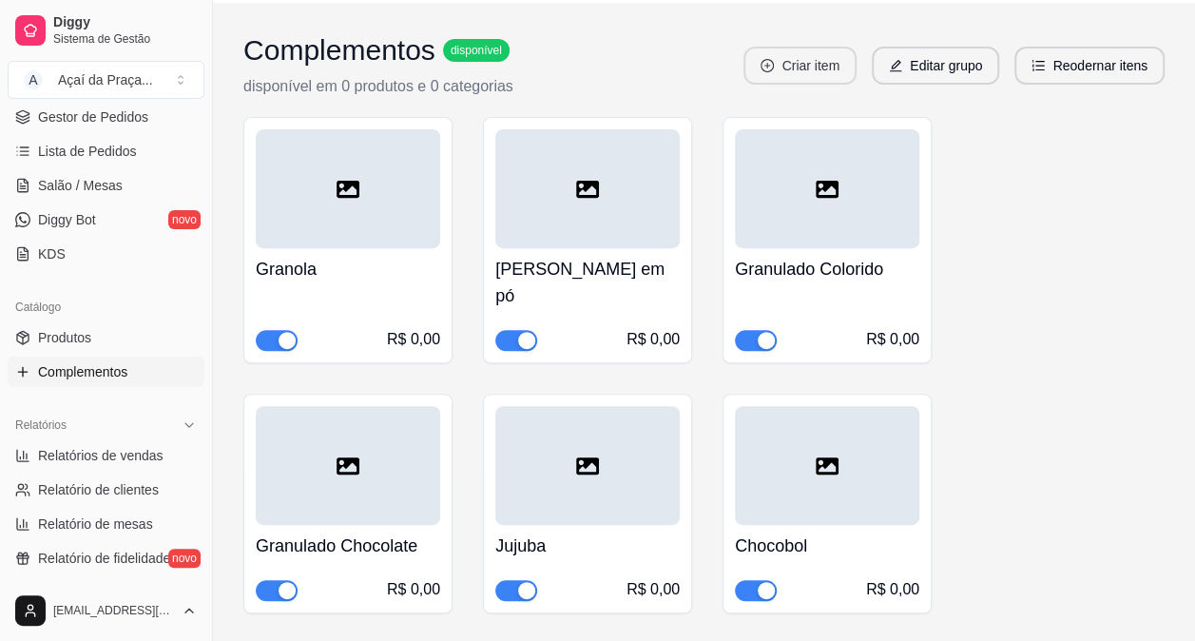
click at [804, 55] on button "Criar item" at bounding box center [799, 66] width 113 height 38
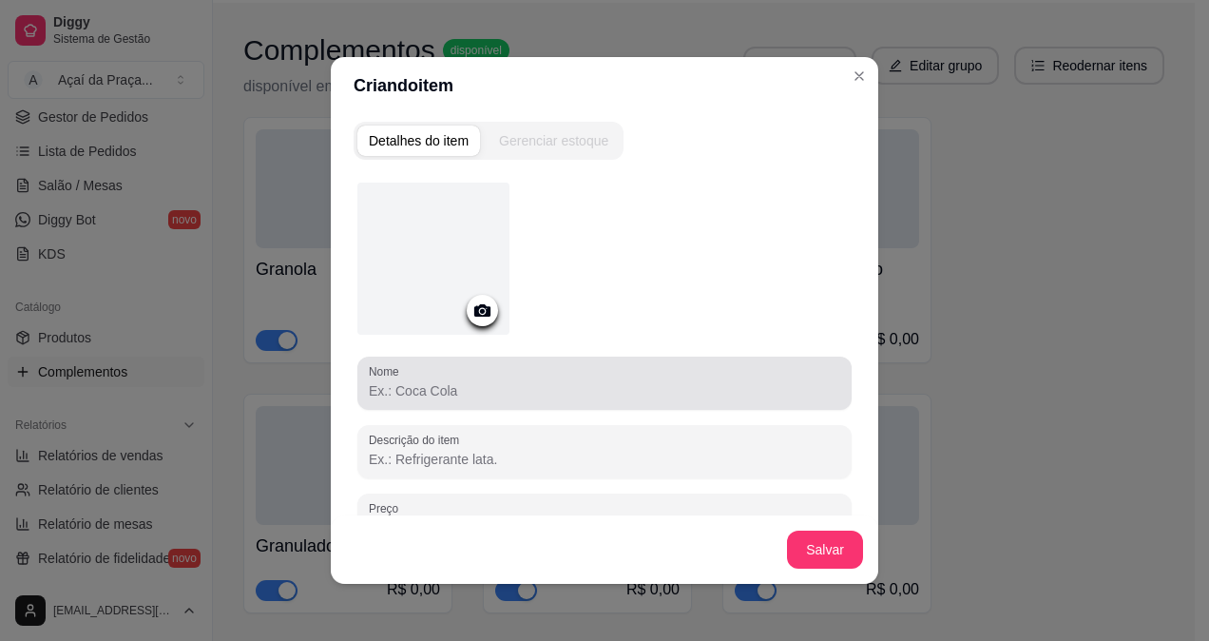
click at [485, 366] on div at bounding box center [605, 383] width 472 height 38
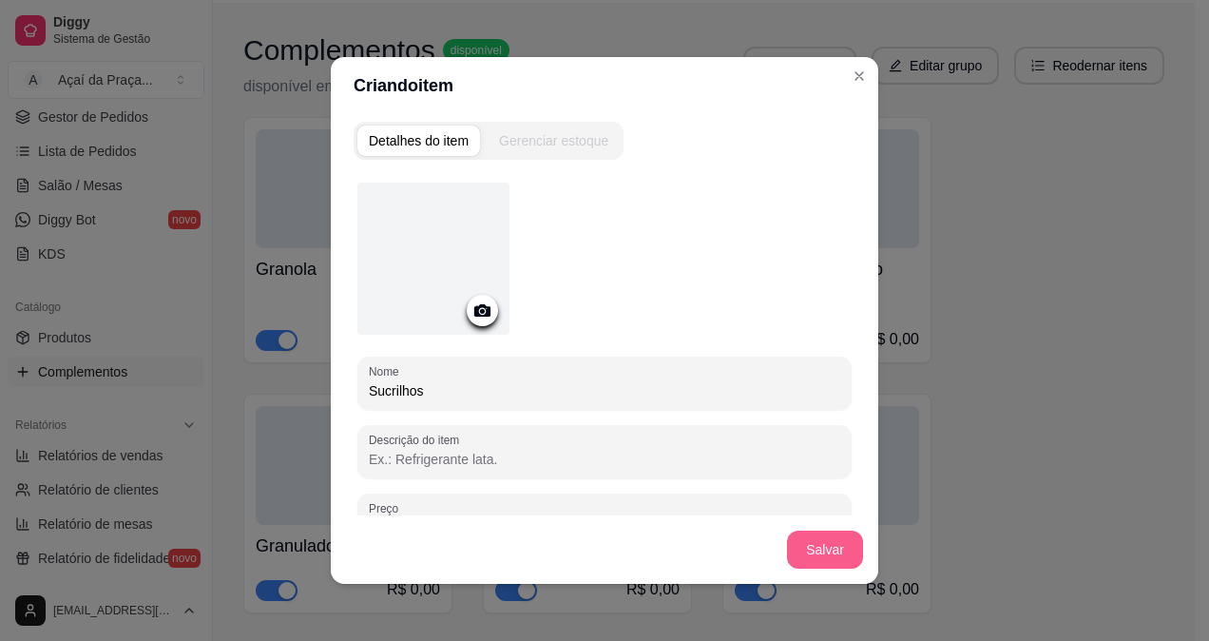
type input "Sucrilhos"
click at [840, 547] on button "Salvar" at bounding box center [825, 549] width 76 height 38
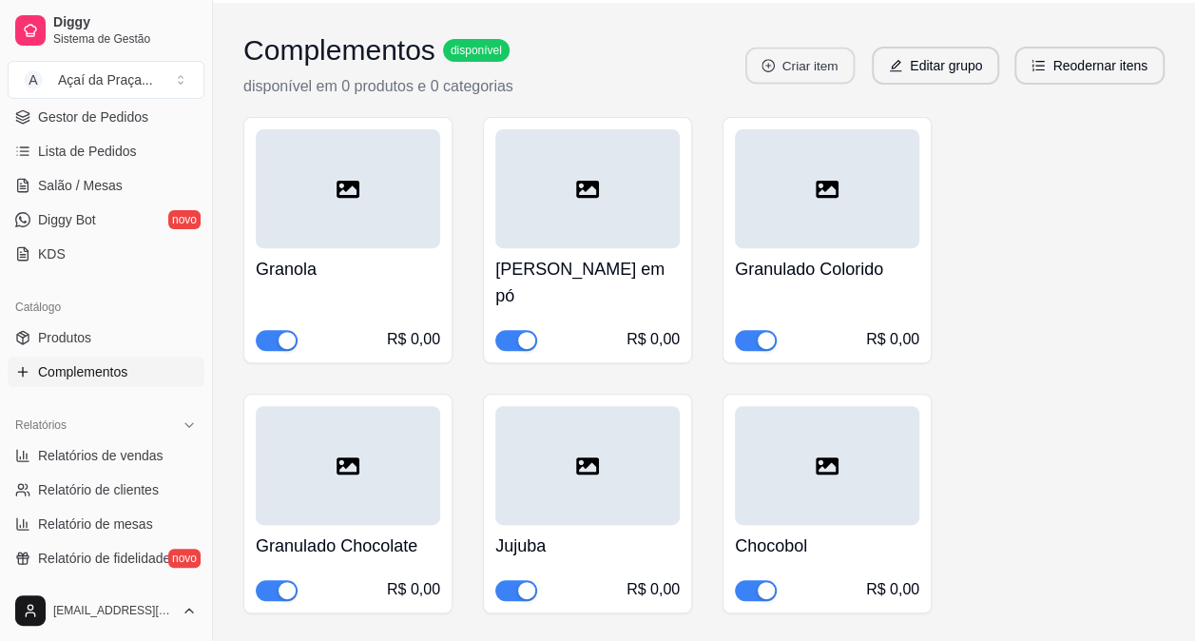
click at [784, 63] on button "Criar item" at bounding box center [799, 66] width 109 height 37
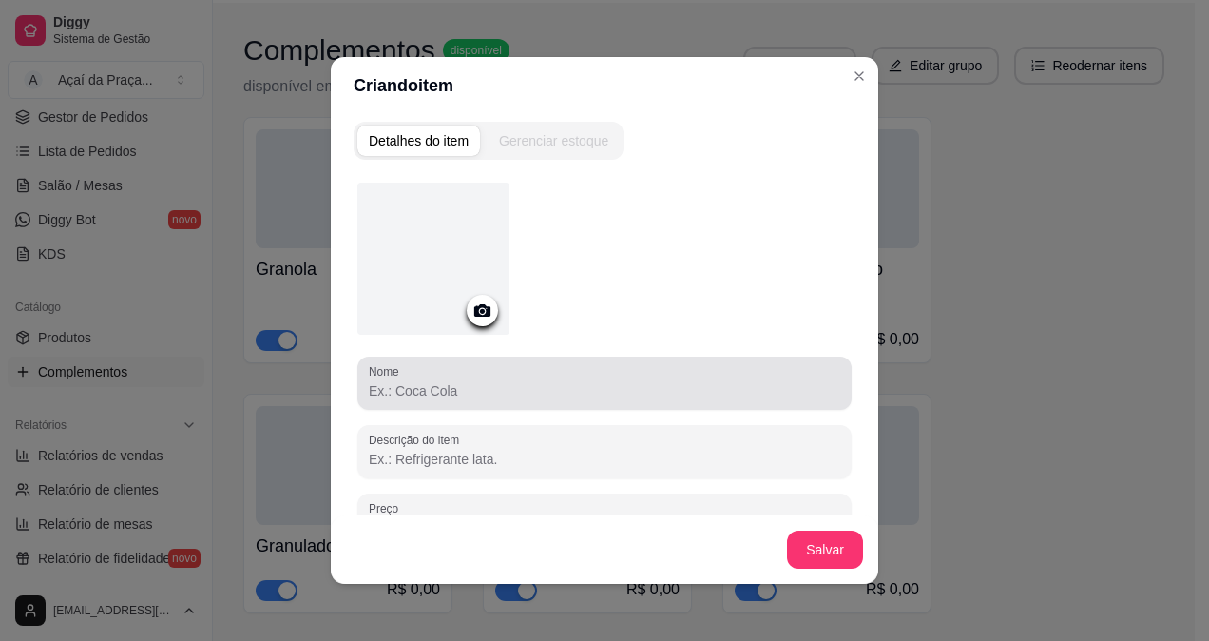
click at [427, 394] on input "Nome" at bounding box center [605, 390] width 472 height 19
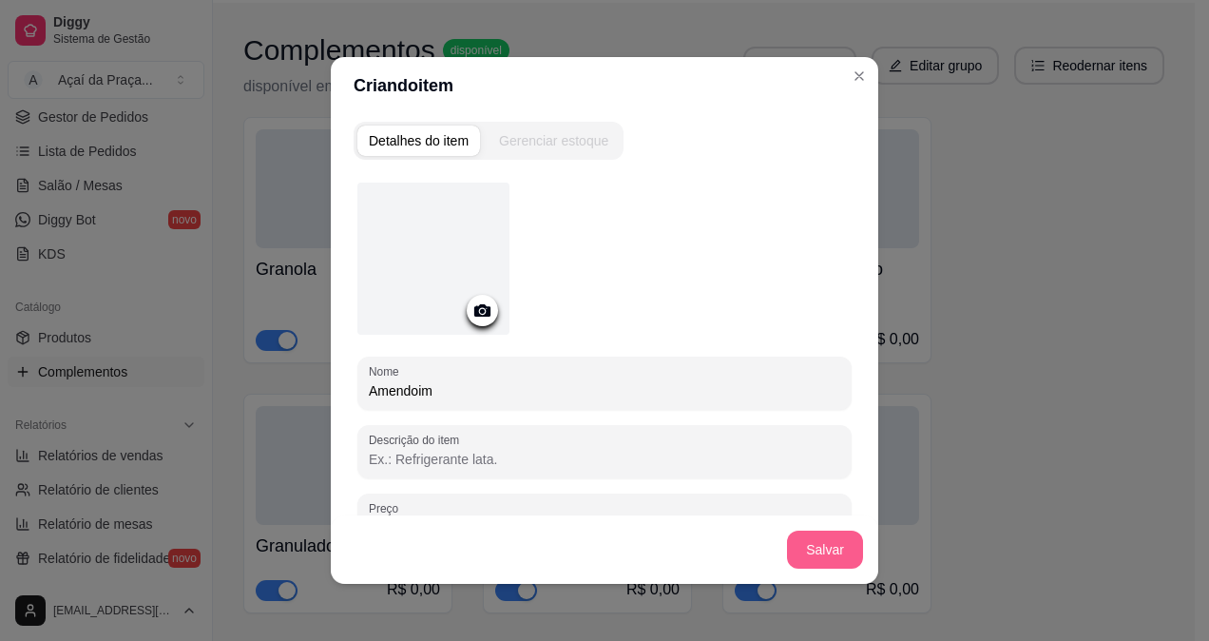
type input "Amendoim"
click at [839, 561] on button "Salvar" at bounding box center [825, 549] width 76 height 38
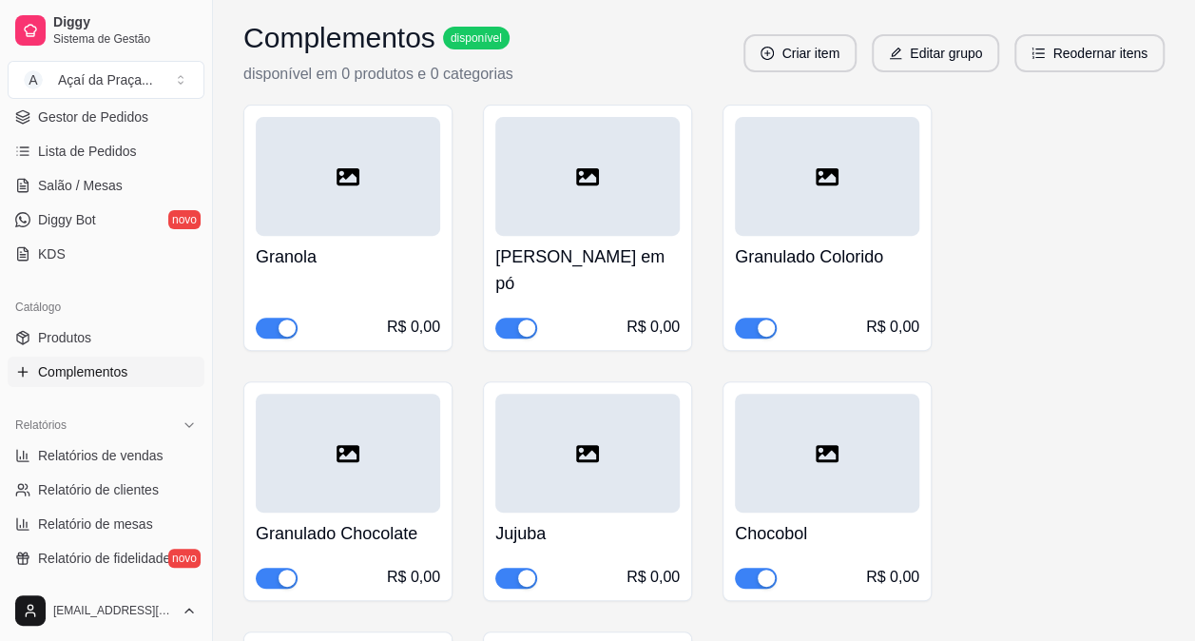
scroll to position [62, 0]
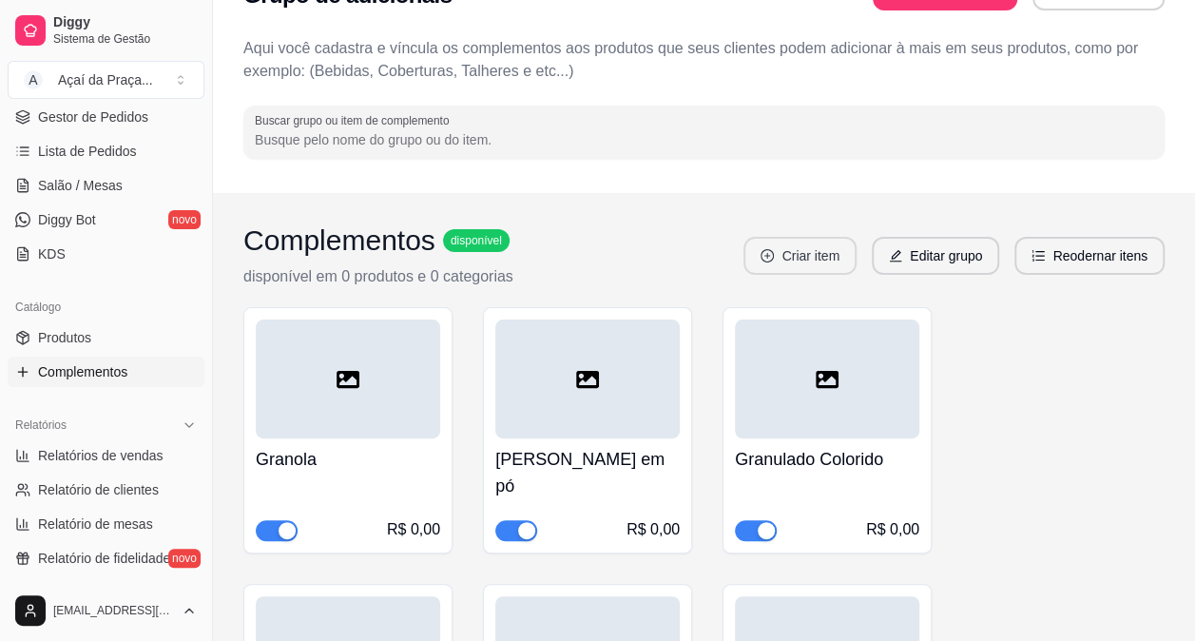
click at [812, 241] on button "Criar item" at bounding box center [799, 256] width 113 height 38
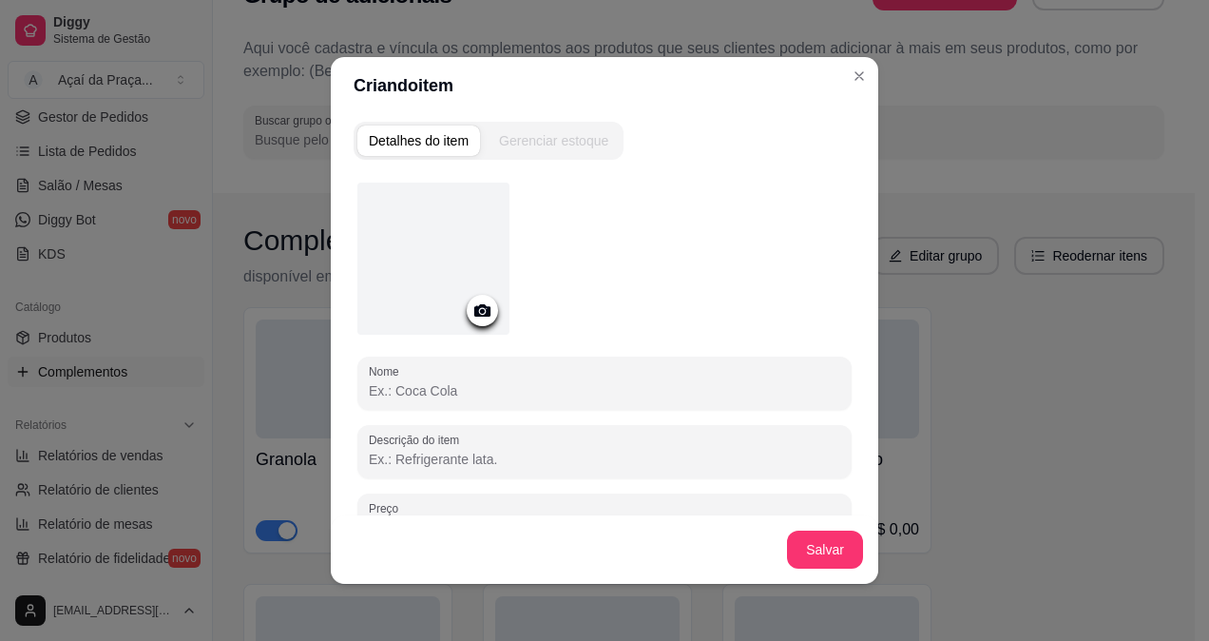
click at [506, 397] on input "Nome" at bounding box center [605, 390] width 472 height 19
type input "Paçoca"
click at [793, 546] on button "Salvar" at bounding box center [825, 549] width 74 height 37
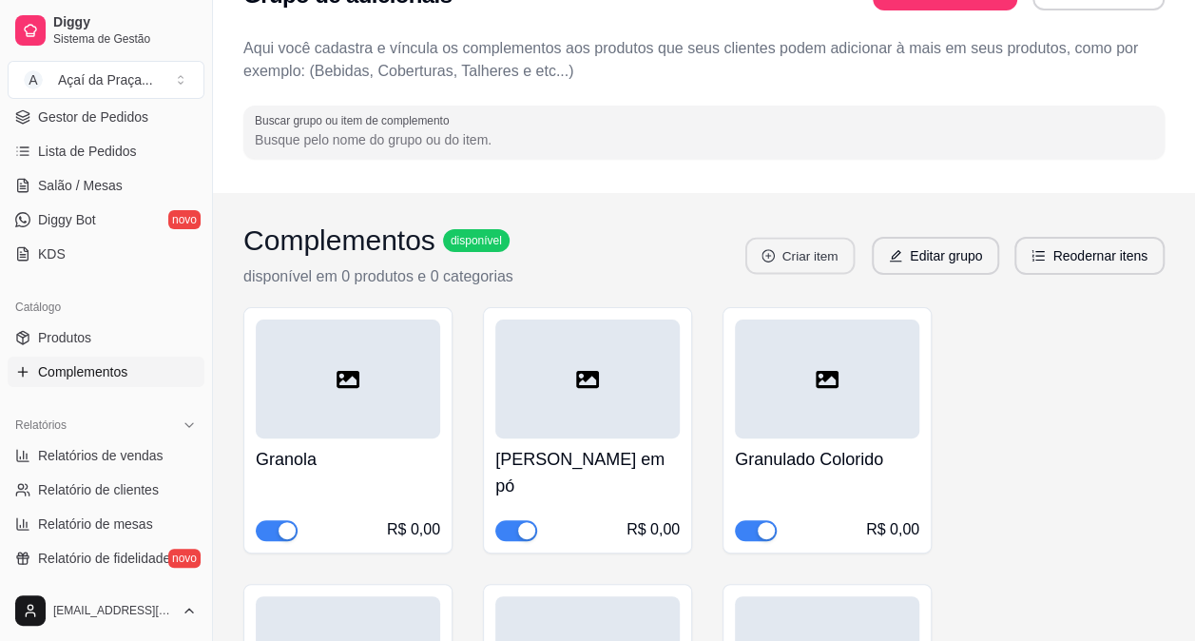
click at [759, 253] on button "Criar item" at bounding box center [799, 256] width 109 height 37
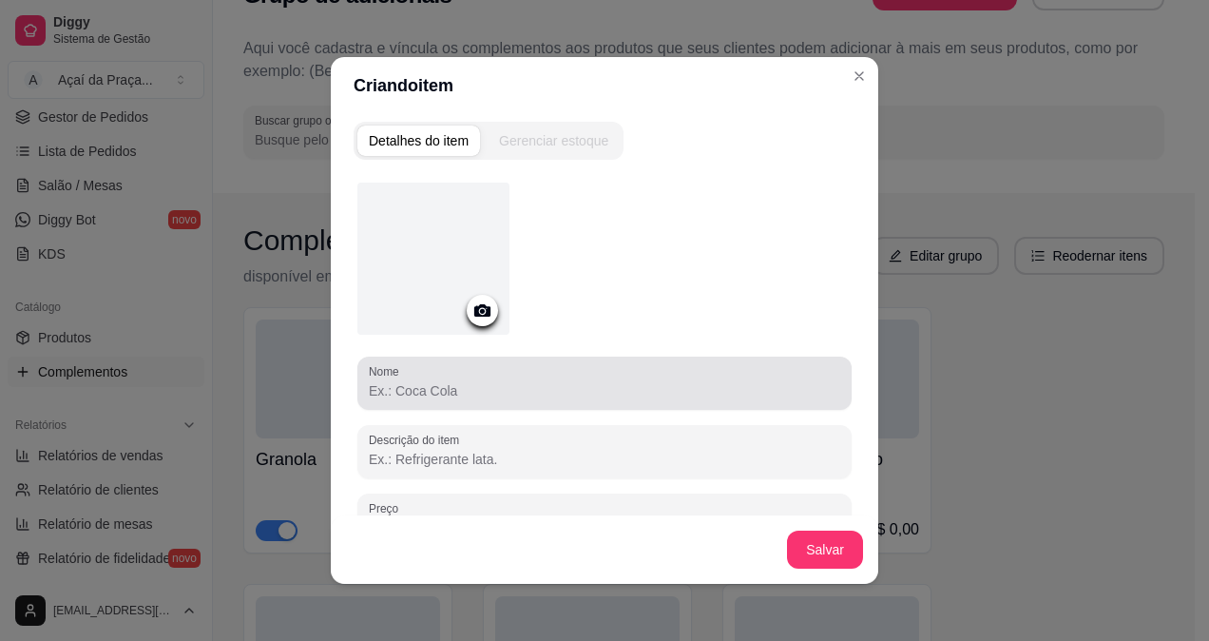
click at [435, 403] on div "Nome" at bounding box center [604, 382] width 494 height 53
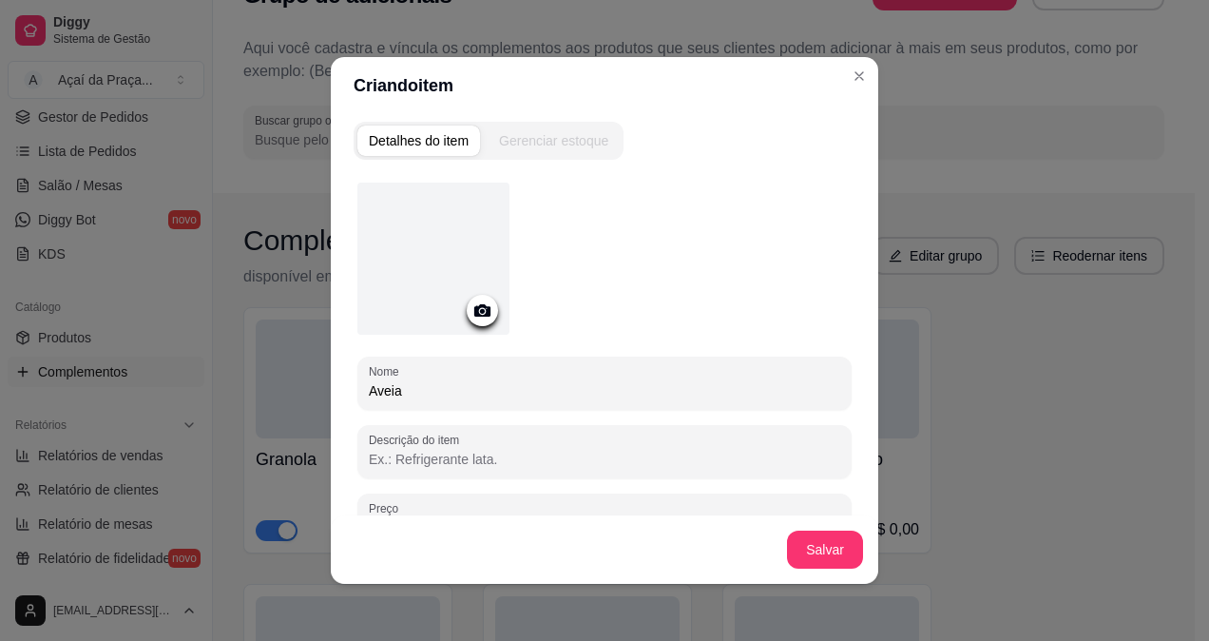
type input "Aveia"
click at [834, 558] on button "Salvar" at bounding box center [825, 549] width 74 height 37
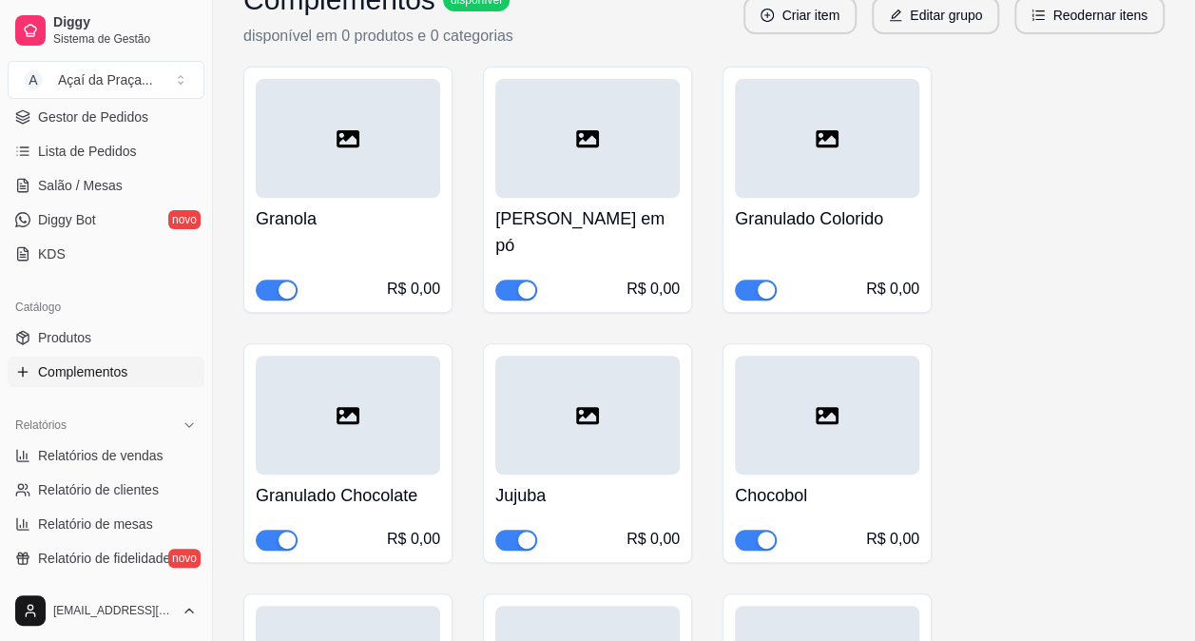
scroll to position [144, 0]
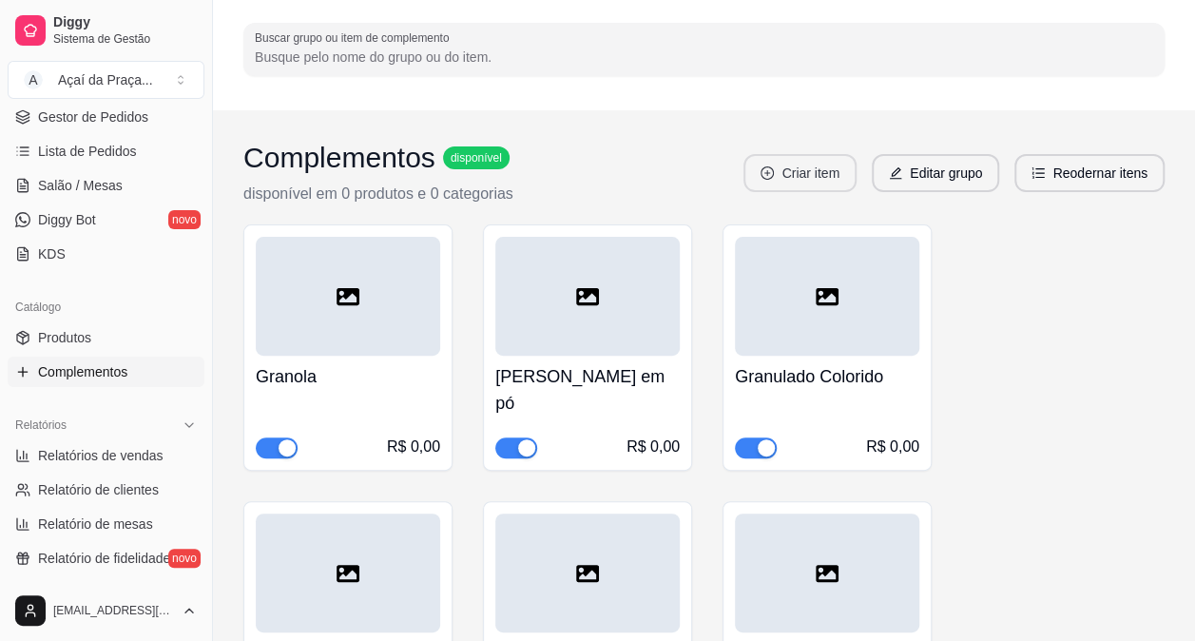
click at [834, 179] on button "Criar item" at bounding box center [799, 173] width 113 height 38
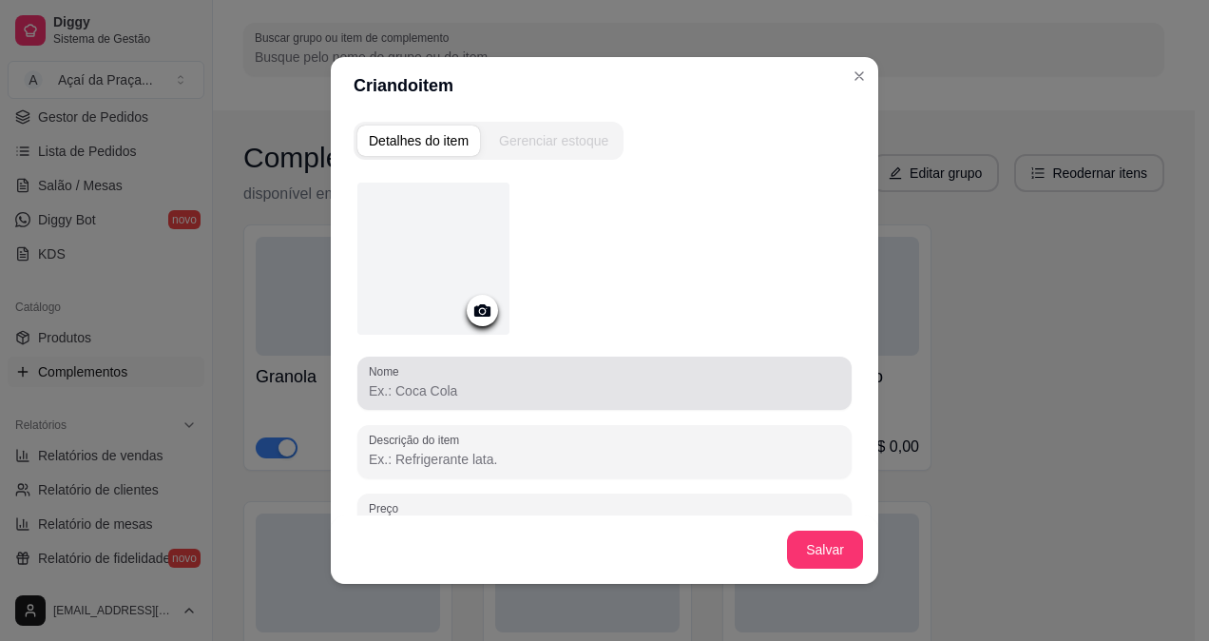
click at [531, 373] on div at bounding box center [605, 383] width 472 height 38
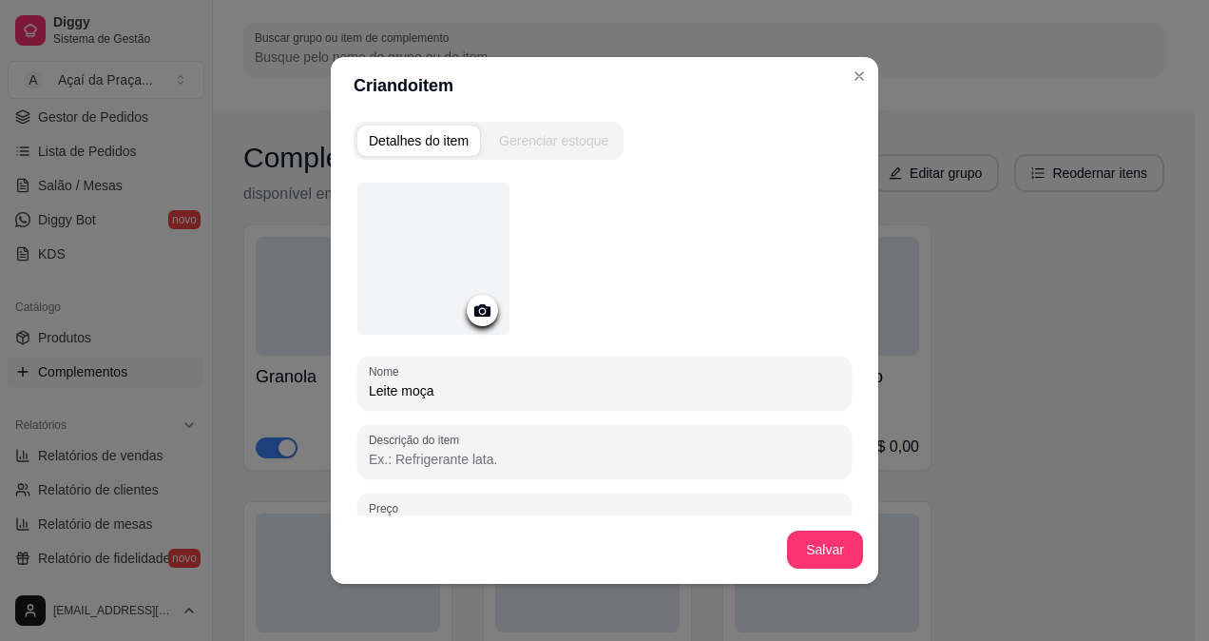
type input "Leite moça"
click at [468, 325] on div at bounding box center [433, 259] width 152 height 152
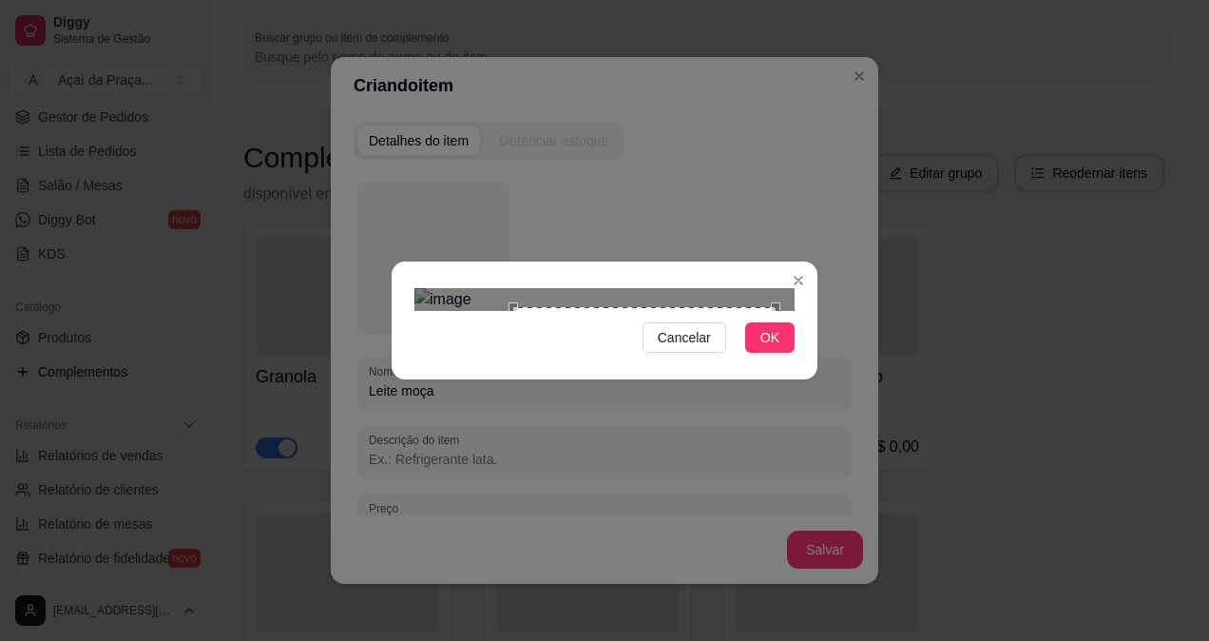
click at [516, 307] on div "Use the arrow keys to move the crop selection area" at bounding box center [644, 438] width 262 height 262
click at [769, 566] on div "Cancelar OK" at bounding box center [604, 320] width 1209 height 641
click at [553, 320] on div "Use the arrow keys to move the crop selection area" at bounding box center [611, 447] width 254 height 254
click at [512, 348] on div "Use the arrow keys to move the crop selection area" at bounding box center [623, 461] width 226 height 226
click at [599, 348] on div "Use the arrow keys to move the crop selection area" at bounding box center [603, 461] width 226 height 226
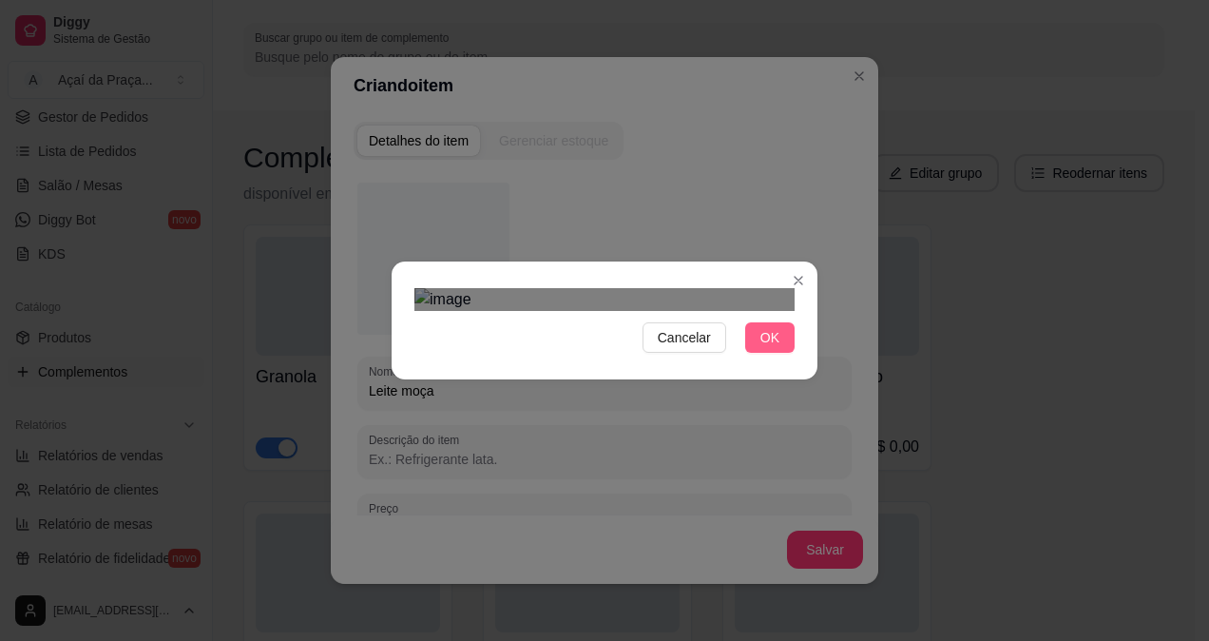
click at [774, 348] on span "OK" at bounding box center [769, 337] width 19 height 21
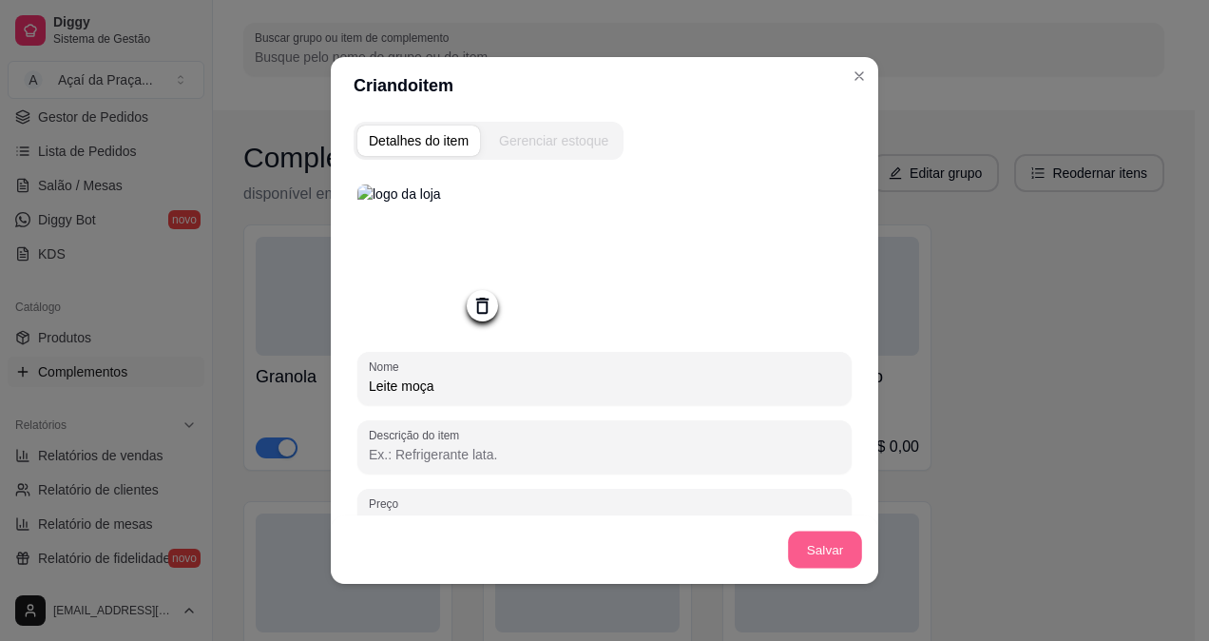
click at [800, 537] on button "Salvar" at bounding box center [825, 549] width 74 height 37
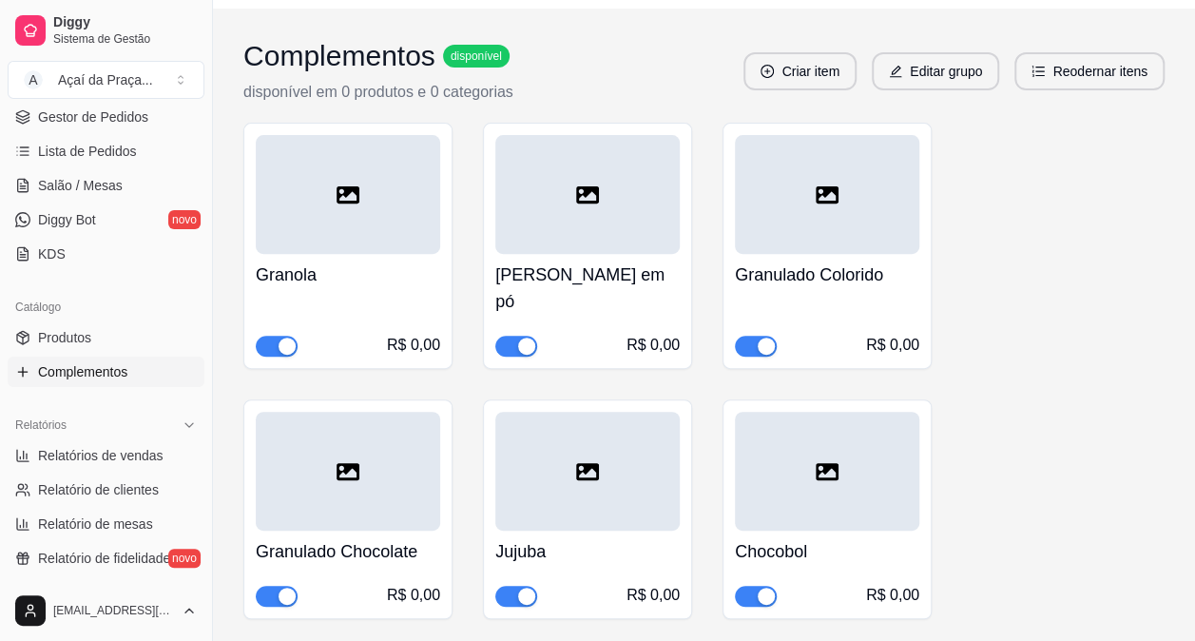
scroll to position [49, 0]
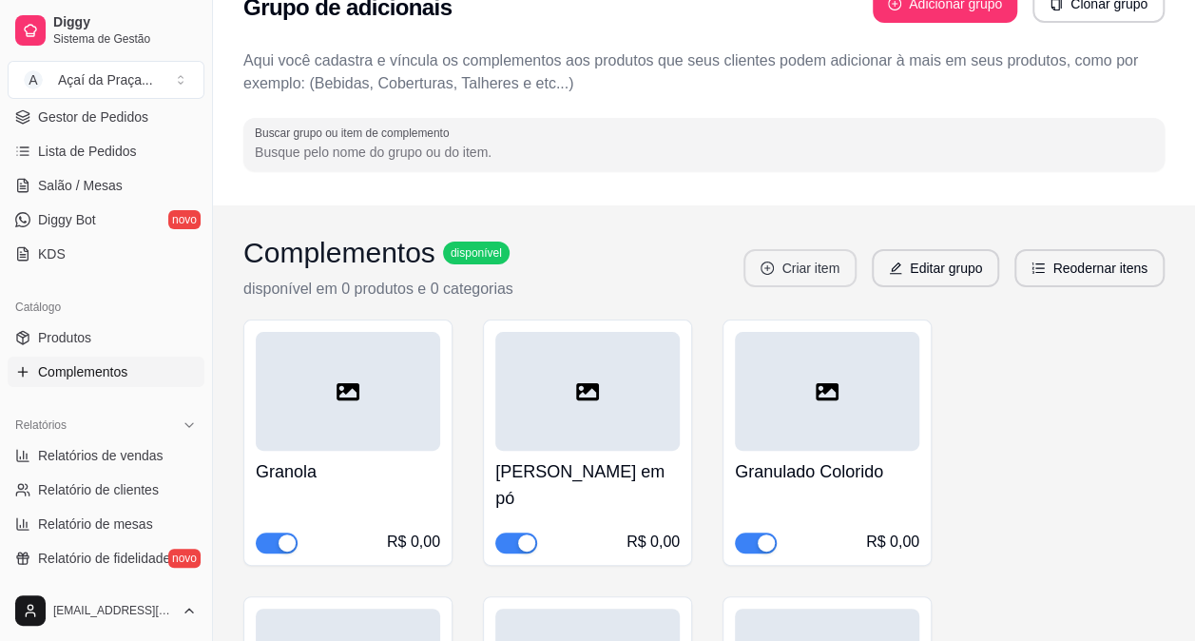
click at [802, 263] on button "Criar item" at bounding box center [799, 268] width 113 height 38
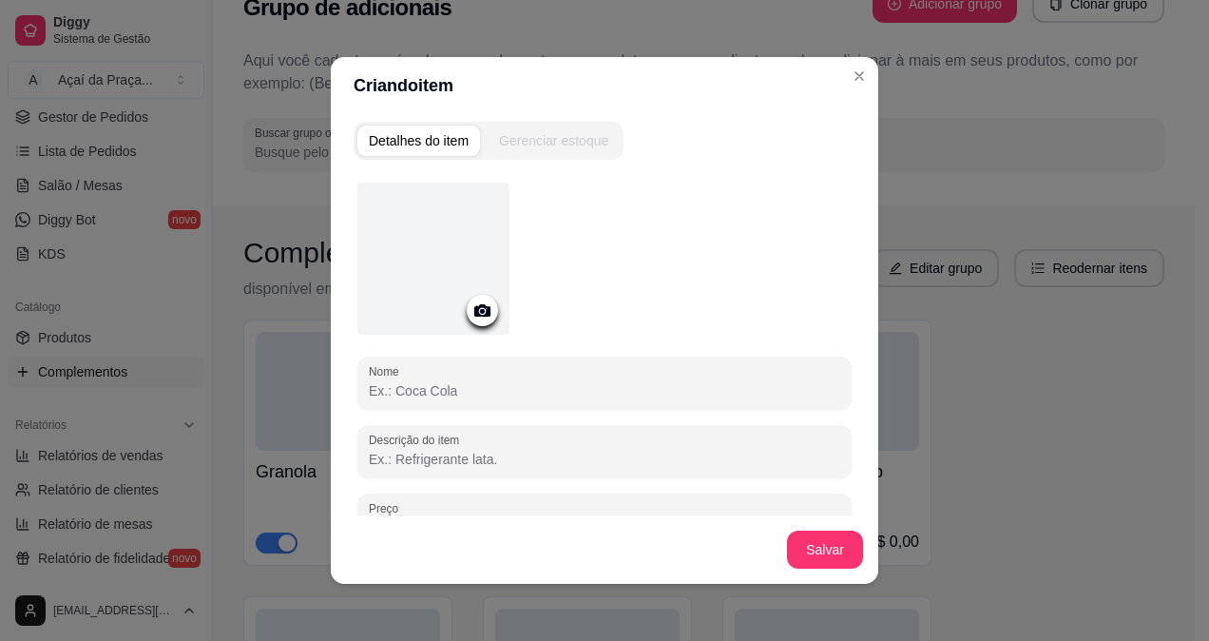
click at [482, 299] on icon at bounding box center [483, 310] width 22 height 22
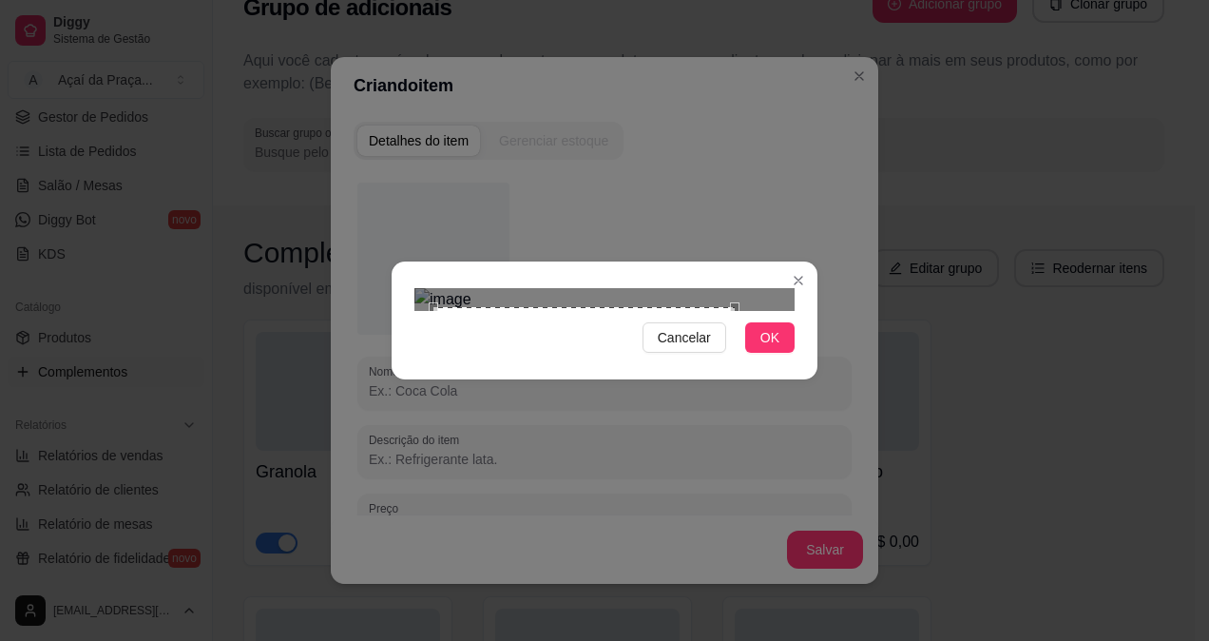
click at [738, 311] on div at bounding box center [604, 299] width 380 height 23
click at [651, 298] on div "Use the arrow keys to move the crop selection area" at bounding box center [614, 448] width 301 height 301
click at [711, 351] on div "Use the arrow keys to move the crop selection area" at bounding box center [589, 476] width 250 height 250
click at [614, 345] on div "Use the arrow keys to move the crop selection area" at bounding box center [620, 470] width 250 height 250
click at [776, 348] on span "OK" at bounding box center [769, 337] width 19 height 21
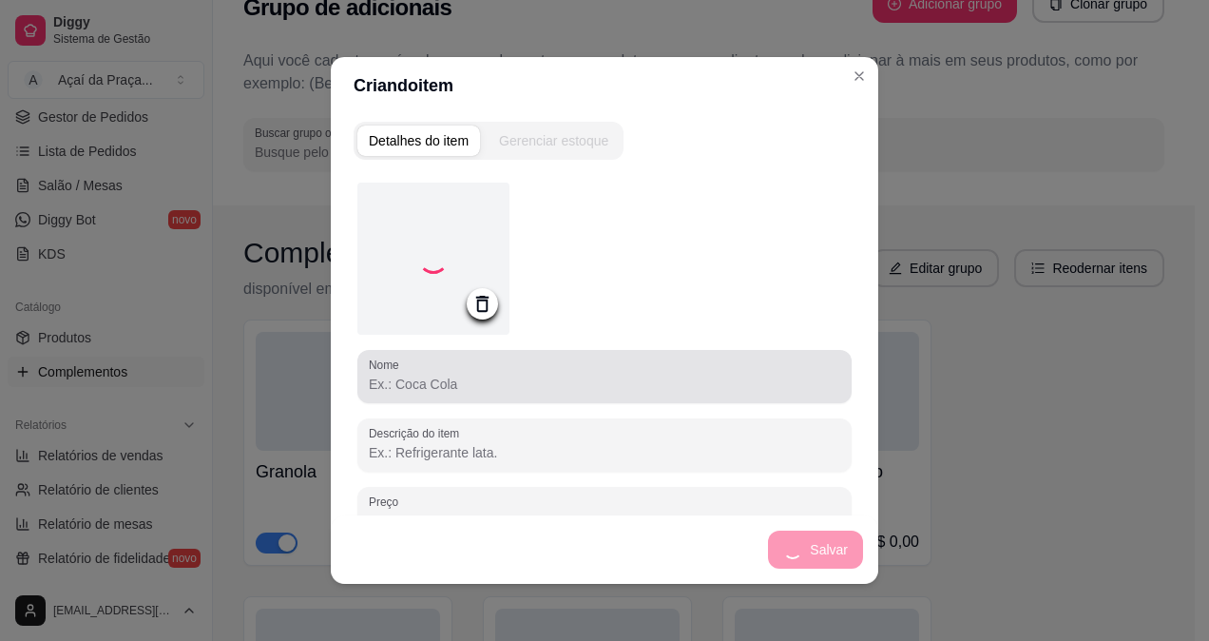
click at [569, 374] on div at bounding box center [605, 376] width 472 height 38
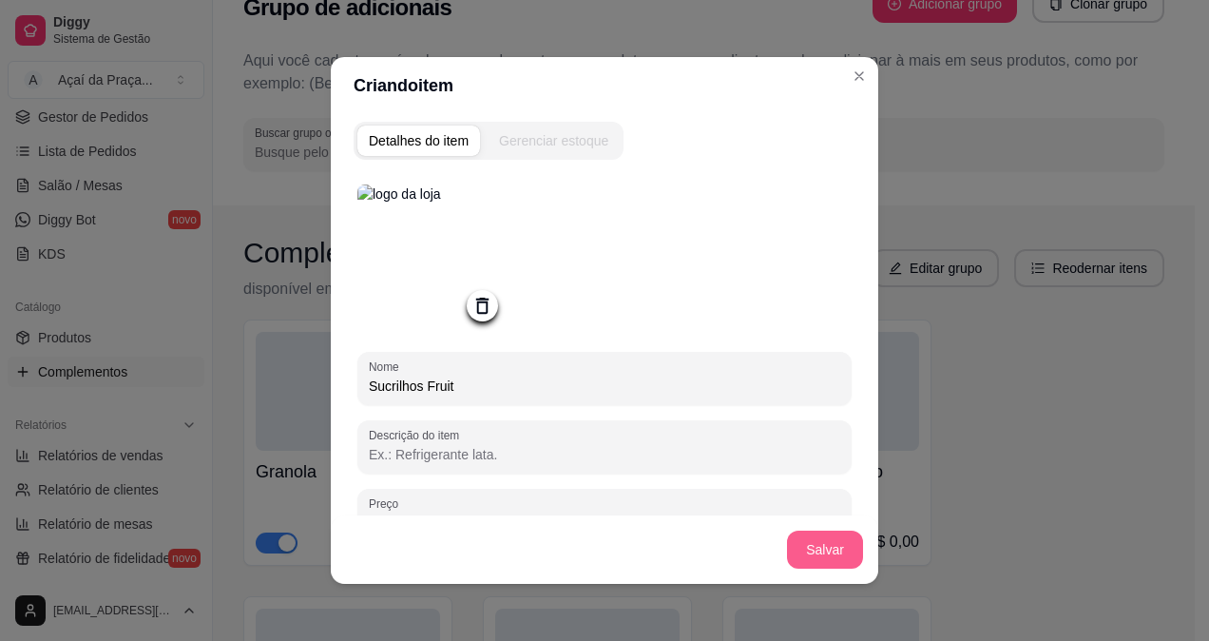
type input "Sucrilhos Fruit"
click at [800, 536] on button "Salvar" at bounding box center [825, 549] width 74 height 37
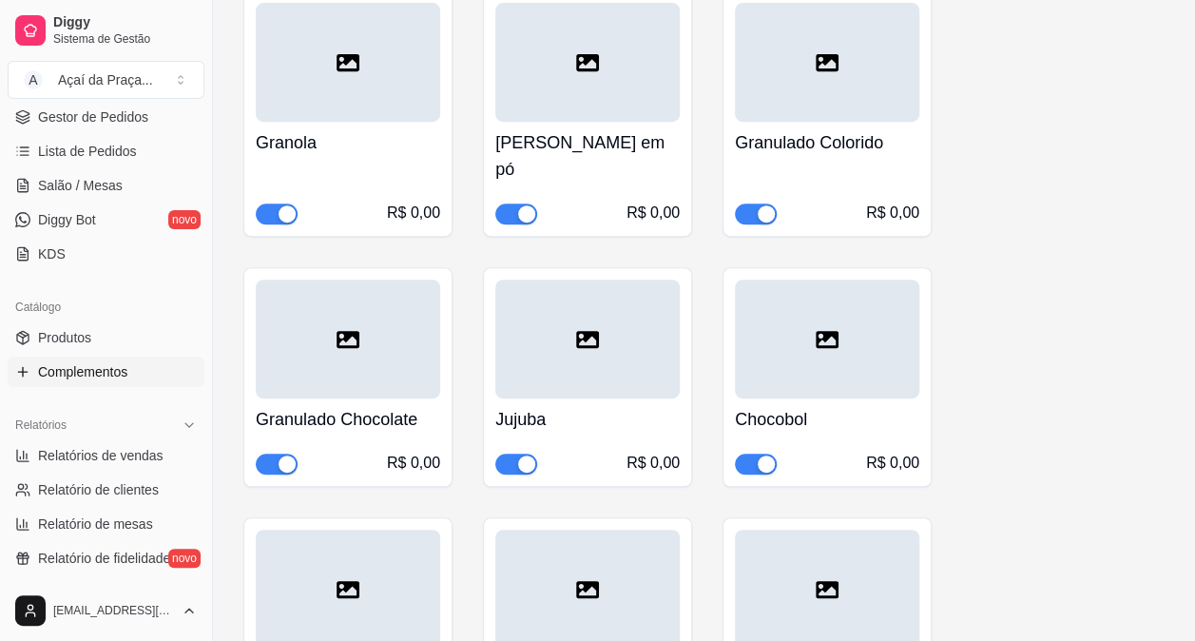
scroll to position [0, 0]
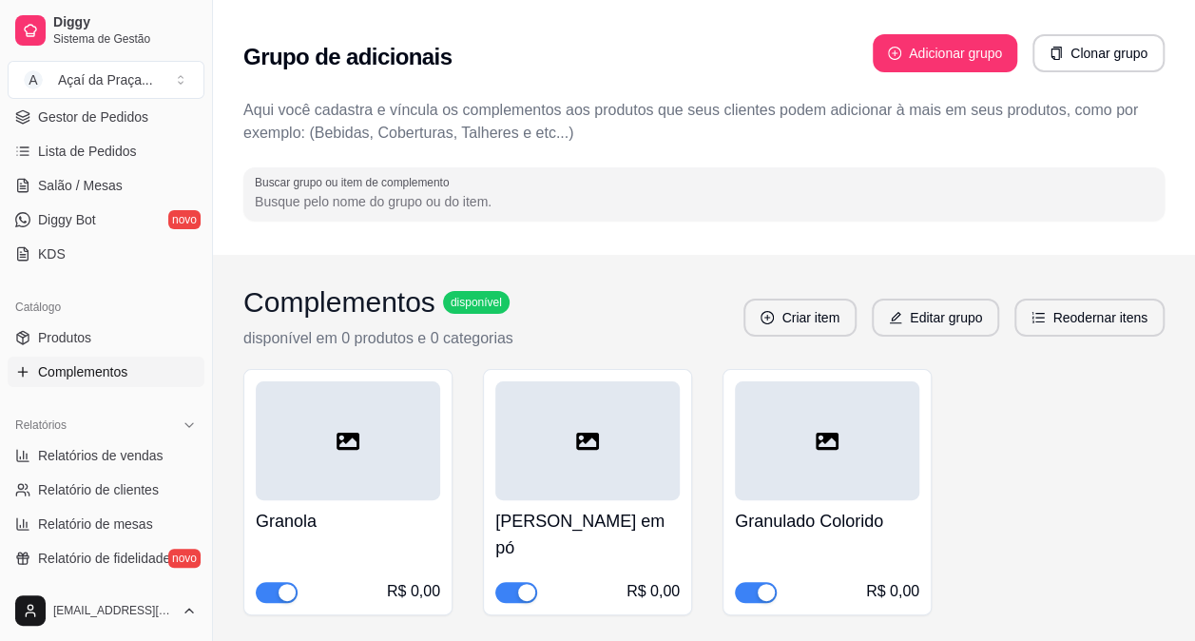
click at [622, 303] on div "Complementos disponível disponível em 0 produtos e 0 categorias Criar item Edit…" at bounding box center [703, 317] width 921 height 65
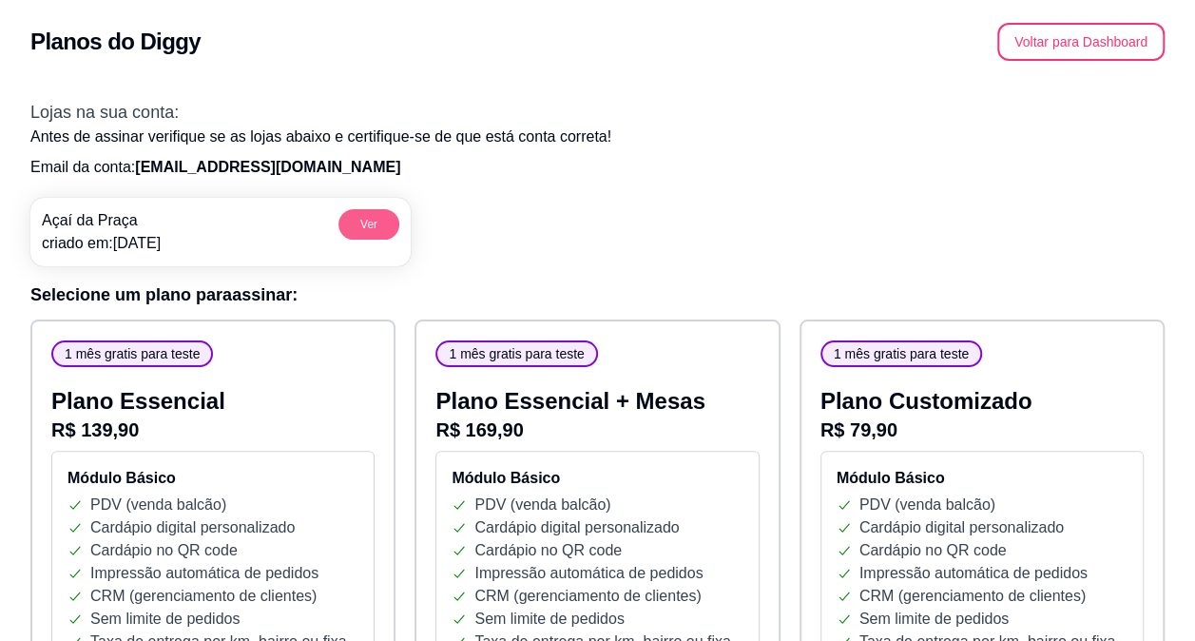
click at [348, 226] on button "Ver" at bounding box center [368, 224] width 61 height 30
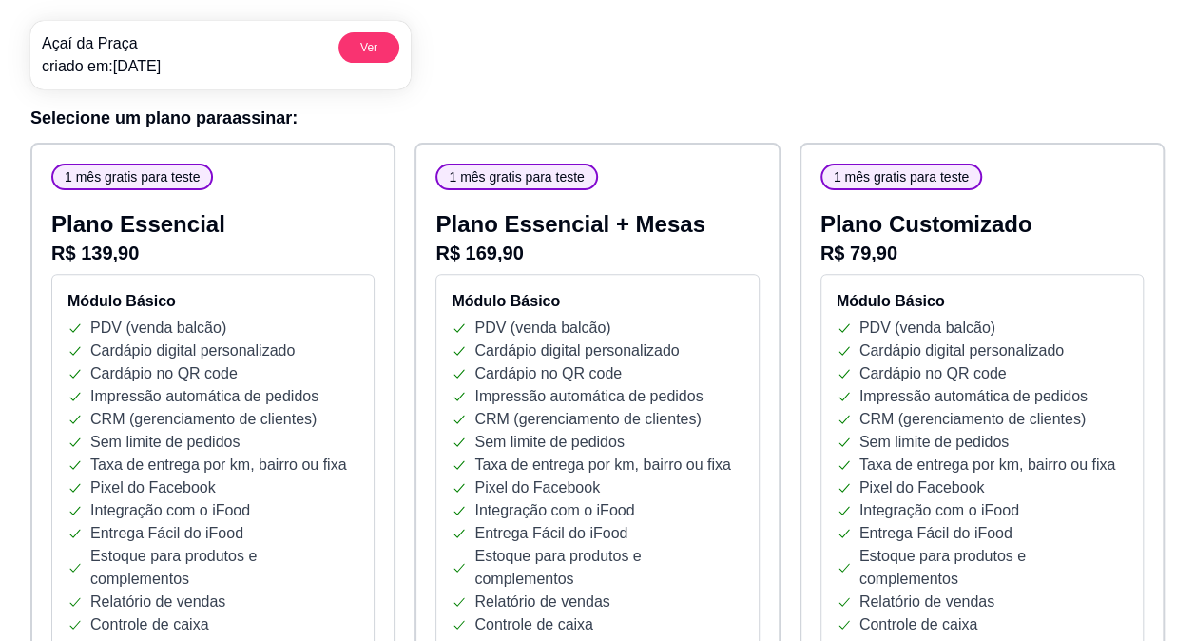
scroll to position [190, 0]
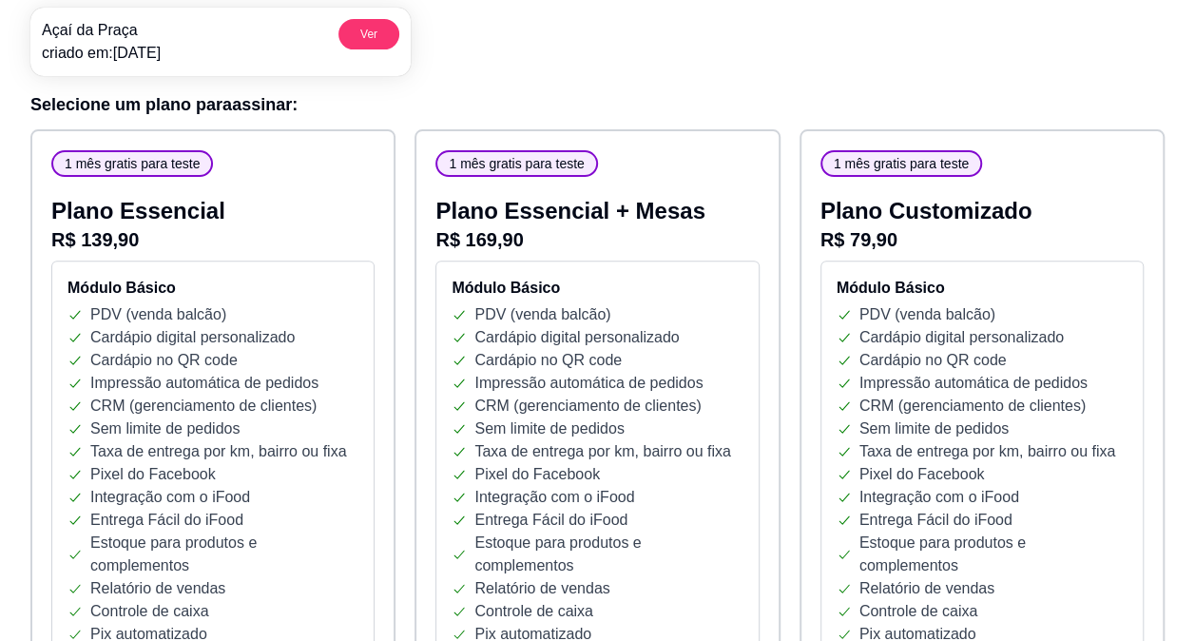
click at [882, 234] on p "R$ 79,90" at bounding box center [981, 239] width 323 height 27
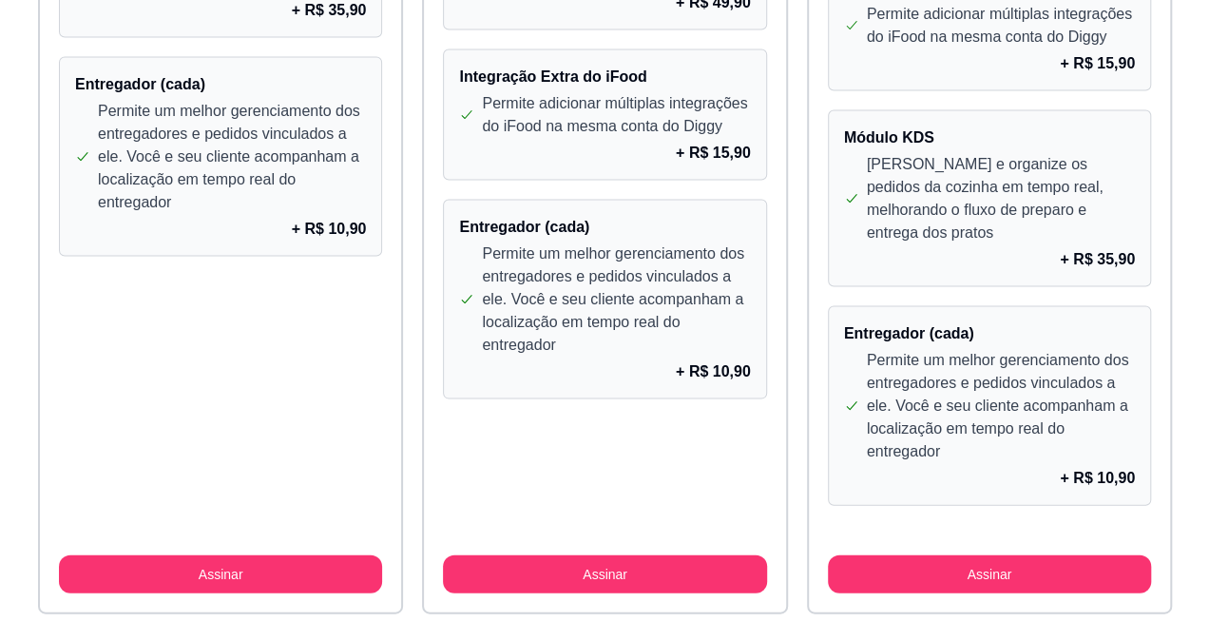
scroll to position [1823, 0]
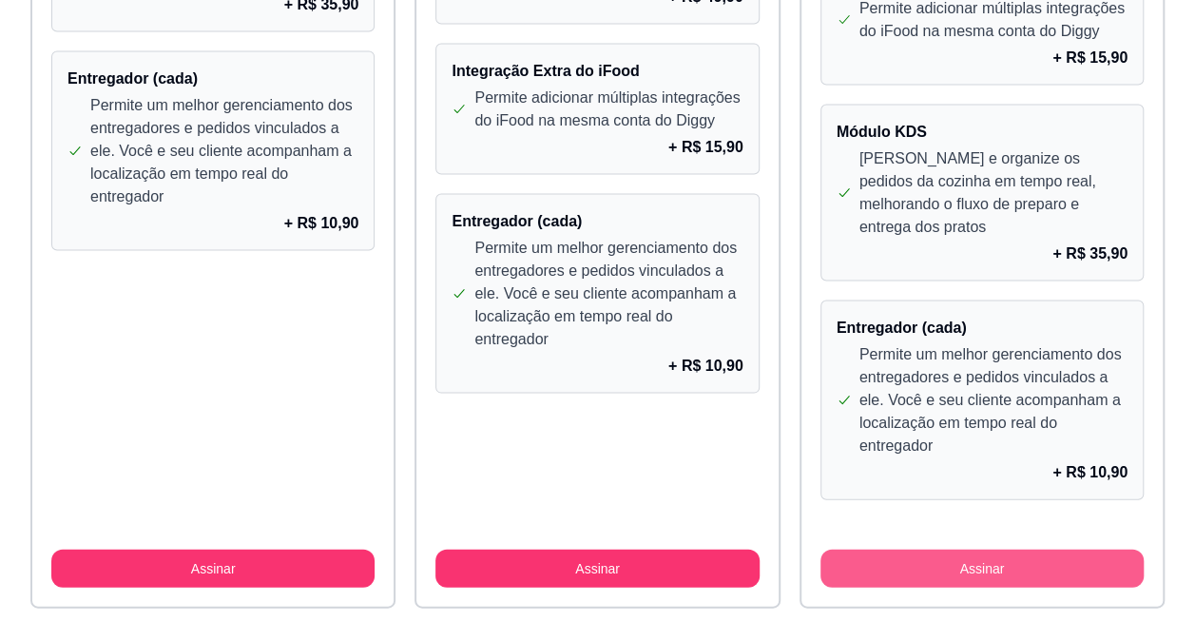
click at [926, 549] on button "Assinar" at bounding box center [981, 568] width 323 height 38
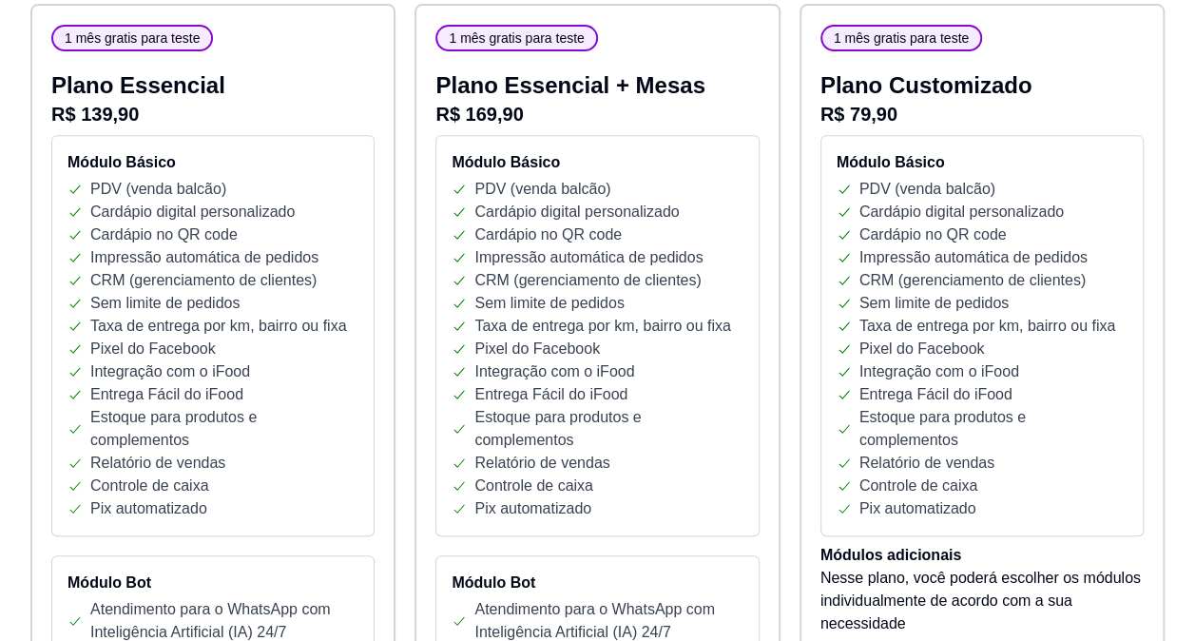
scroll to position [184, 0]
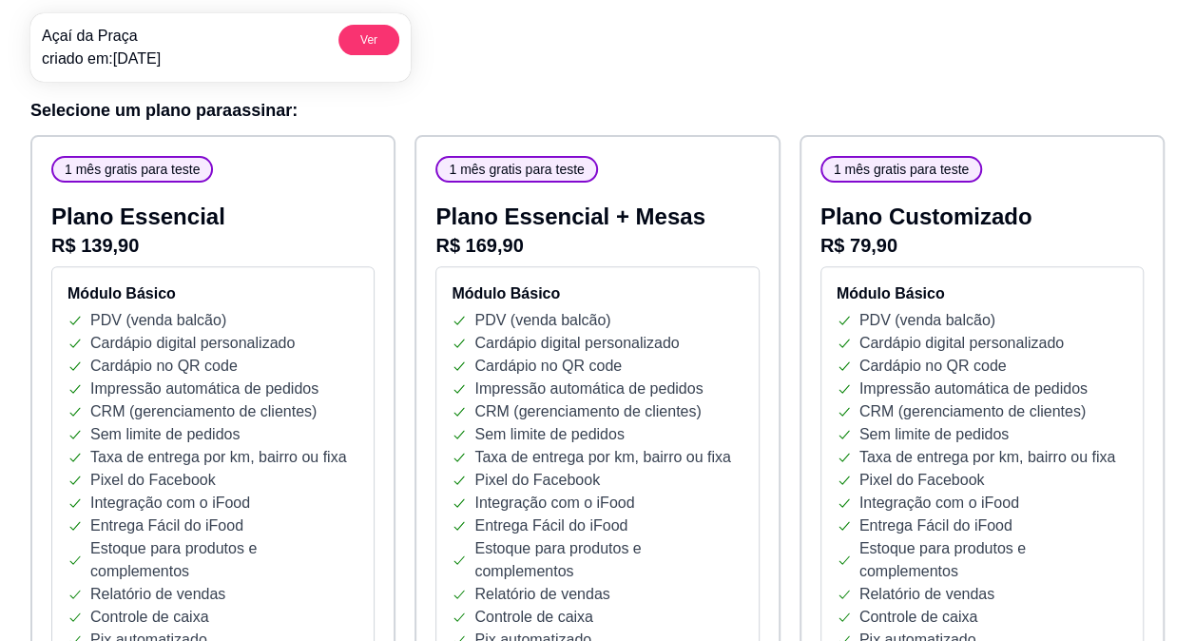
click at [869, 168] on span "1 mês gratis para teste" at bounding box center [901, 169] width 150 height 19
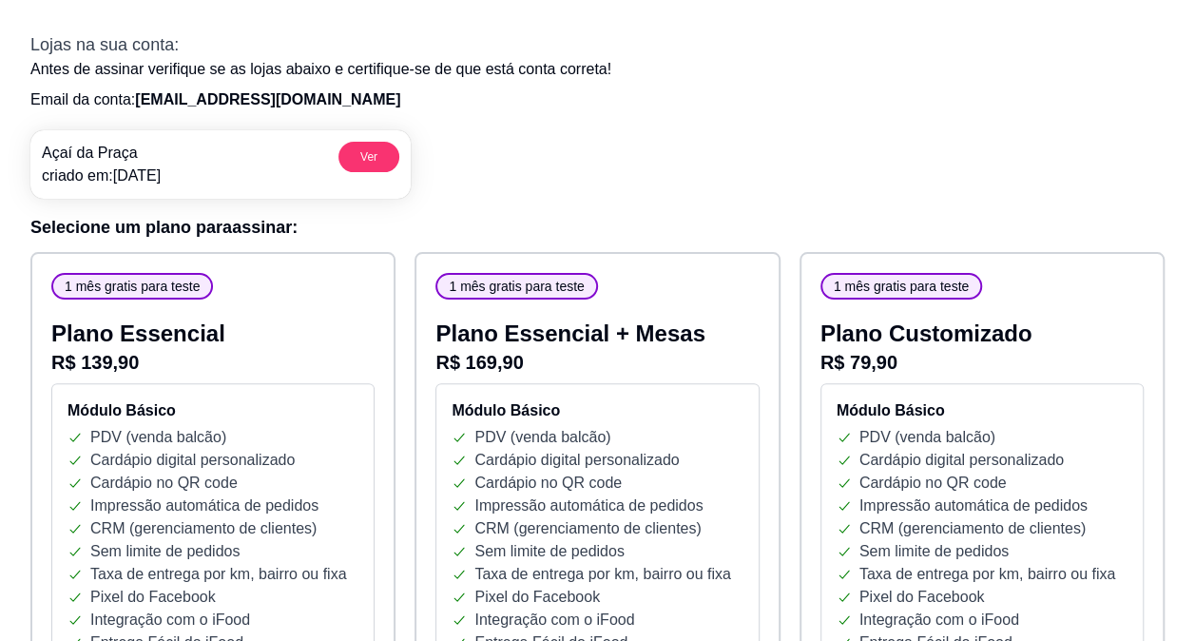
scroll to position [0, 0]
